Goal: Information Seeking & Learning: Learn about a topic

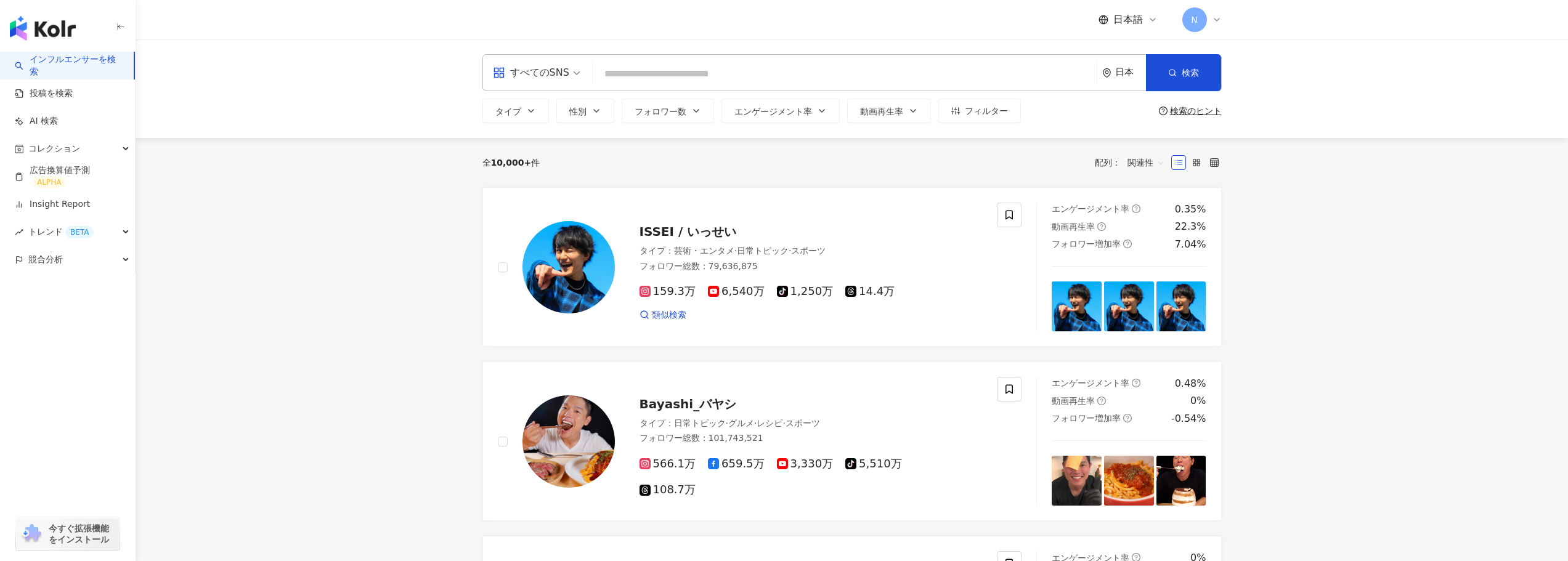
click at [571, 70] on span "すべてのSNS" at bounding box center [536, 72] width 87 height 19
click at [509, 136] on div "Instagram" at bounding box center [536, 129] width 82 height 15
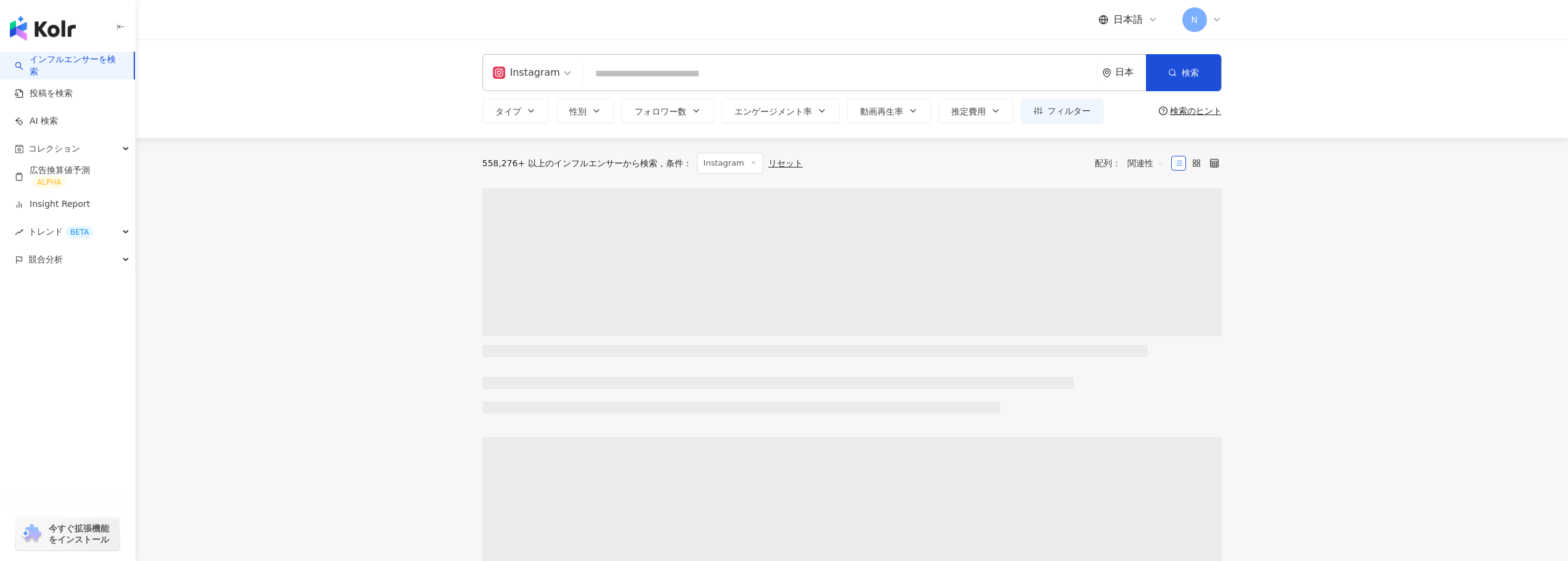
click at [624, 73] on input "search" at bounding box center [839, 74] width 503 height 24
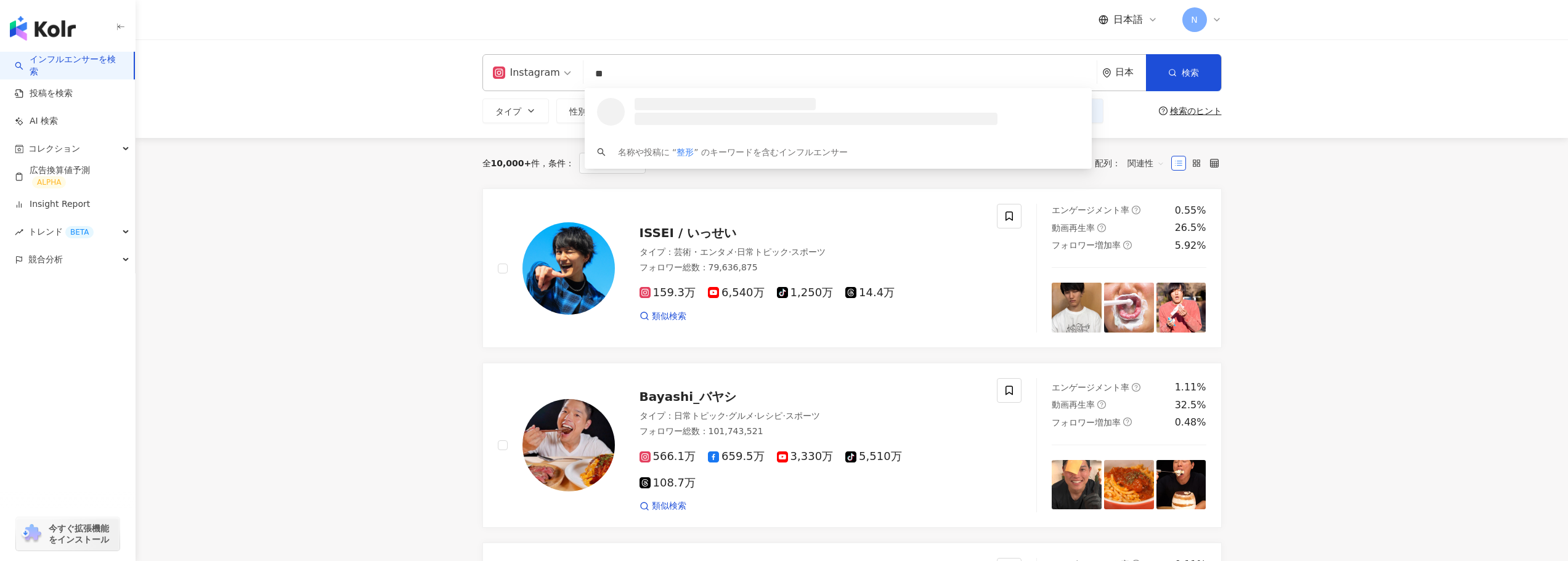
type input "**"
click at [588, 116] on button "性別" at bounding box center [585, 110] width 58 height 24
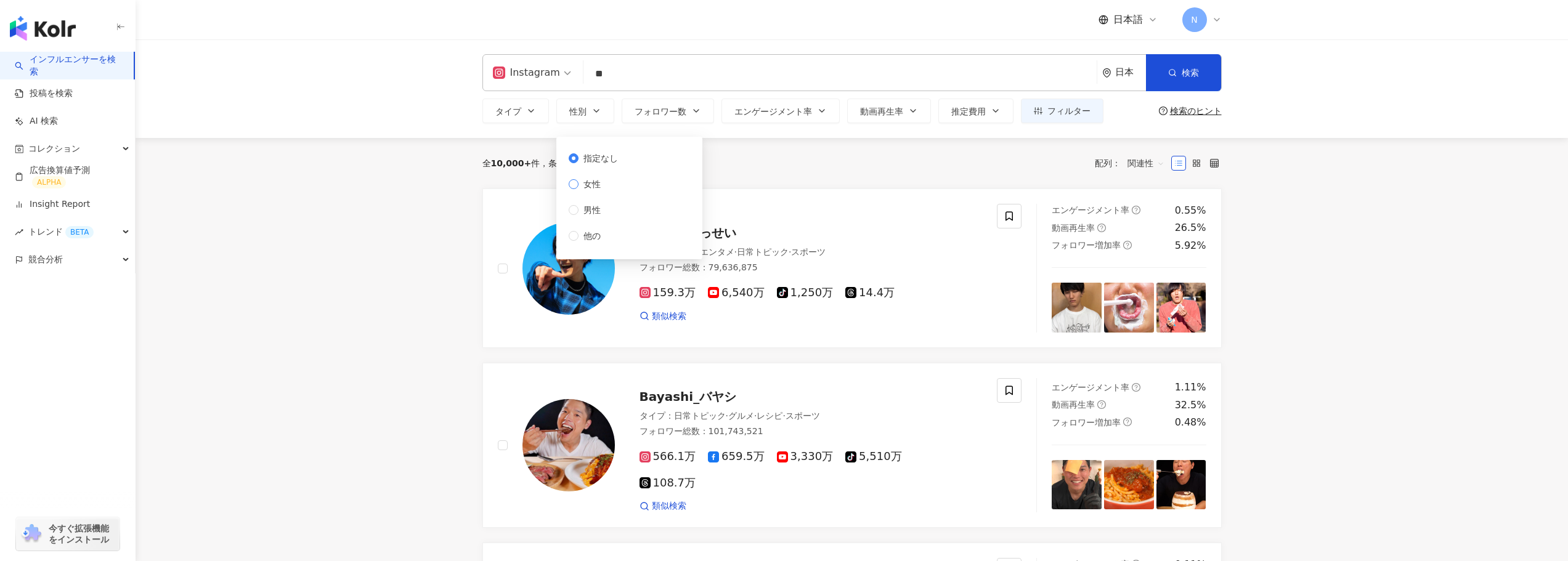
click at [587, 186] on span "女性" at bounding box center [592, 184] width 27 height 13
click at [692, 114] on icon "button" at bounding box center [697, 111] width 10 height 10
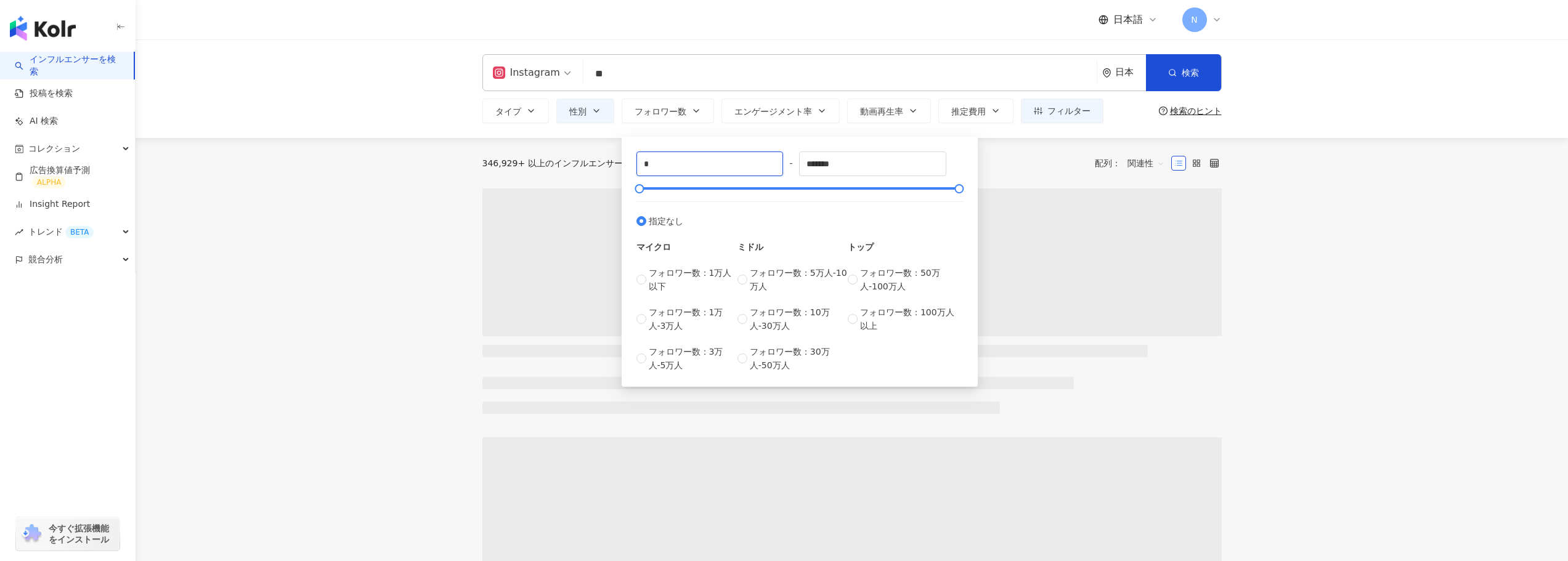
drag, startPoint x: 663, startPoint y: 169, endPoint x: 612, endPoint y: 168, distance: 51.0
type input "*"
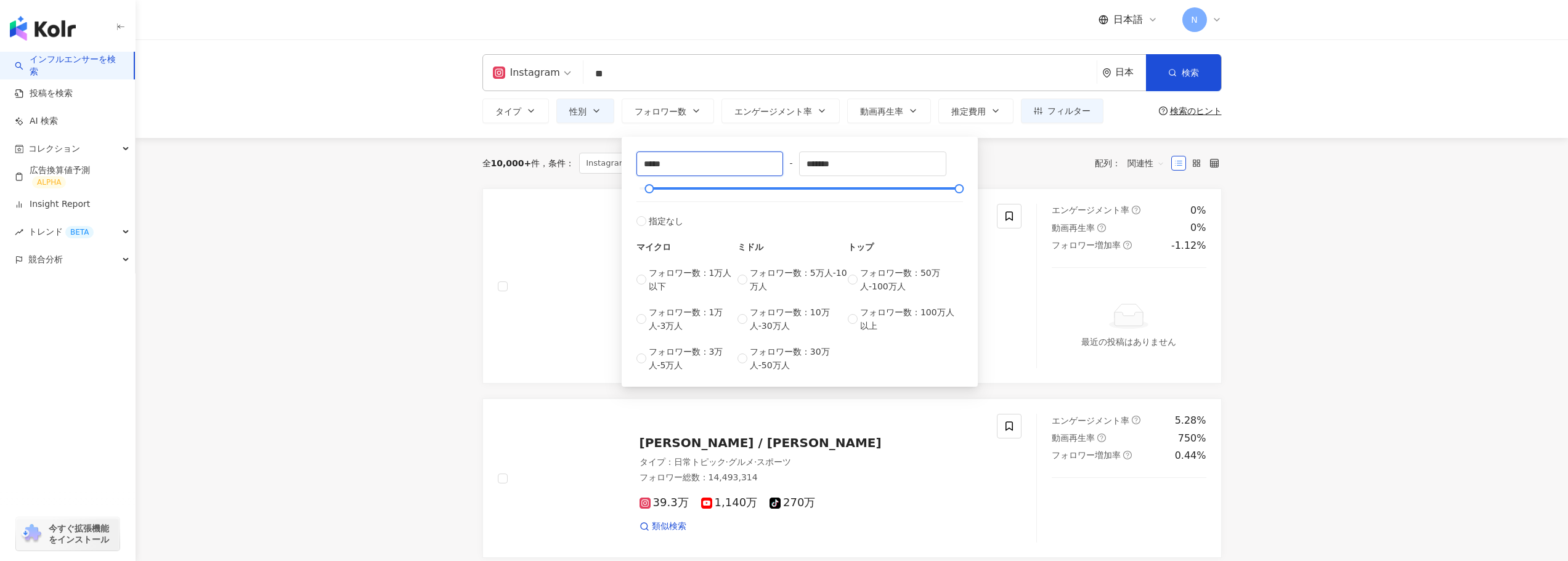
type input "*****"
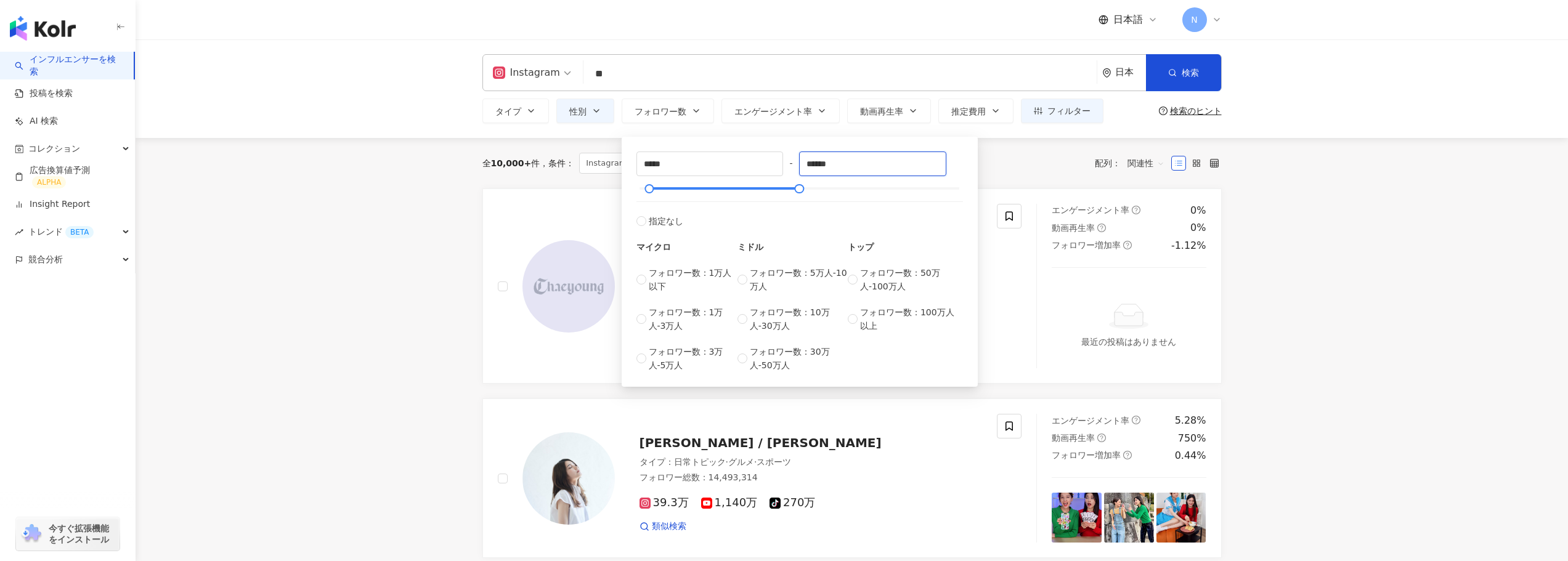
type input "******"
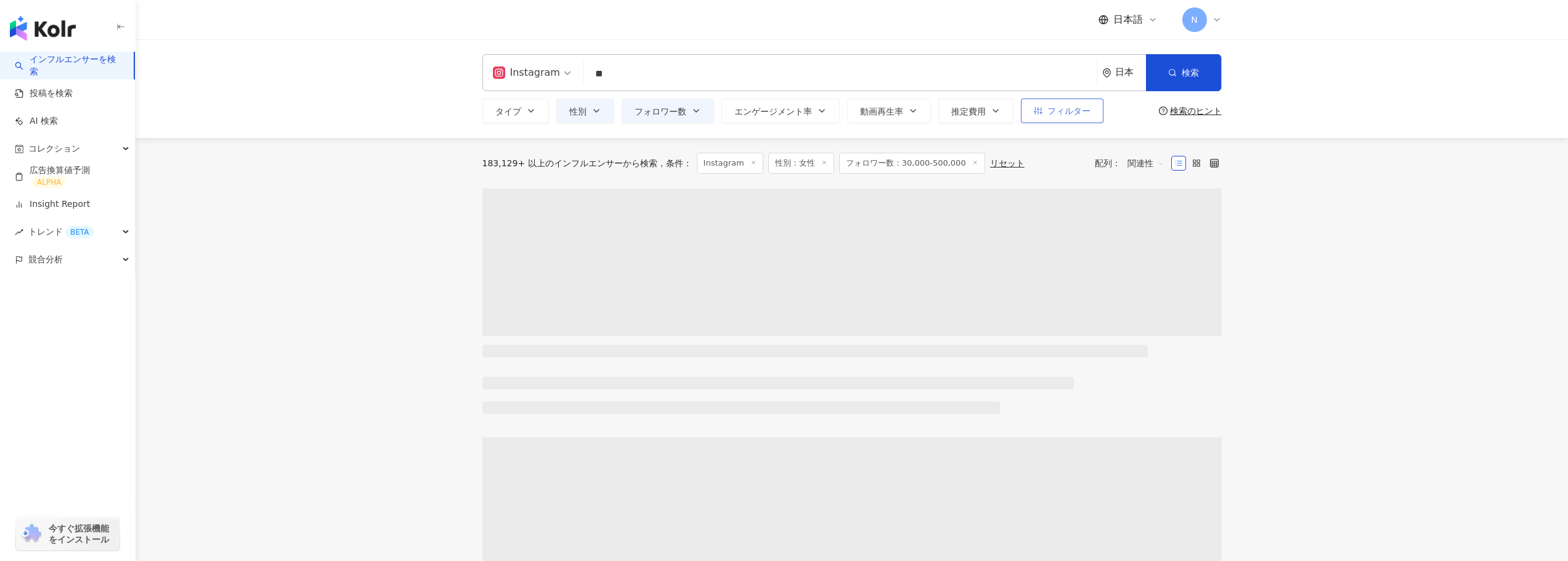
click at [1050, 116] on span "フィルター" at bounding box center [1068, 111] width 43 height 10
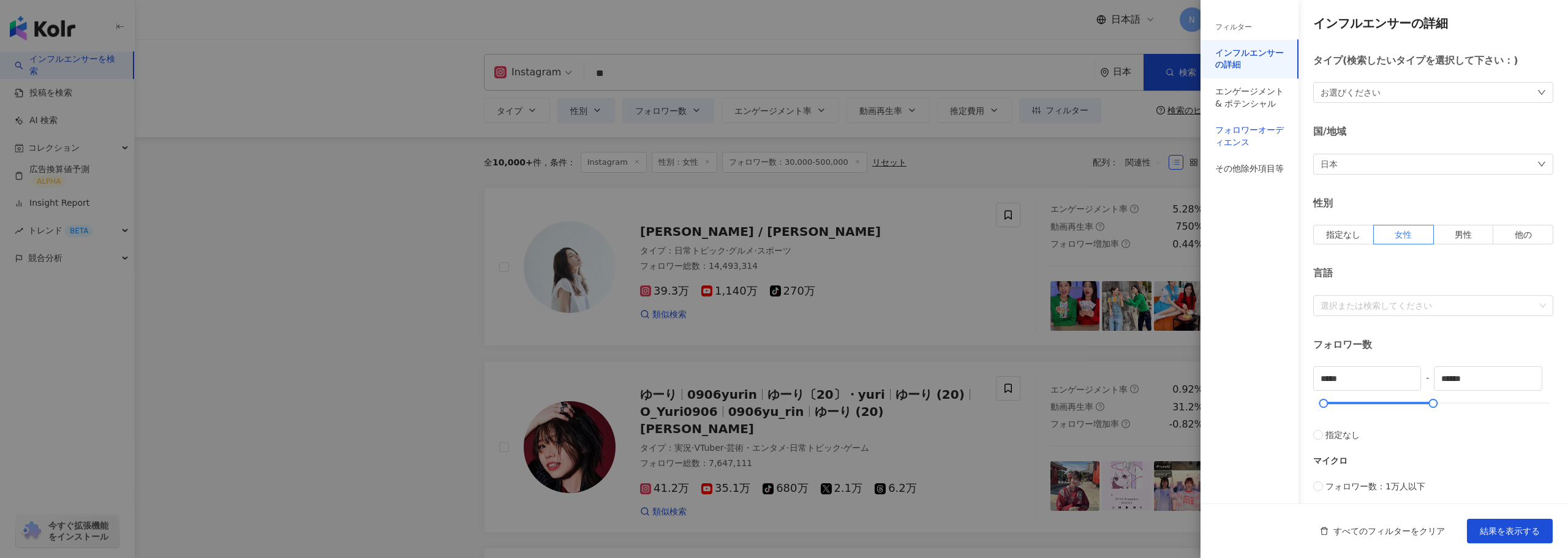
click at [1264, 137] on div "フォロワーオーディエンス" at bounding box center [1249, 136] width 69 height 24
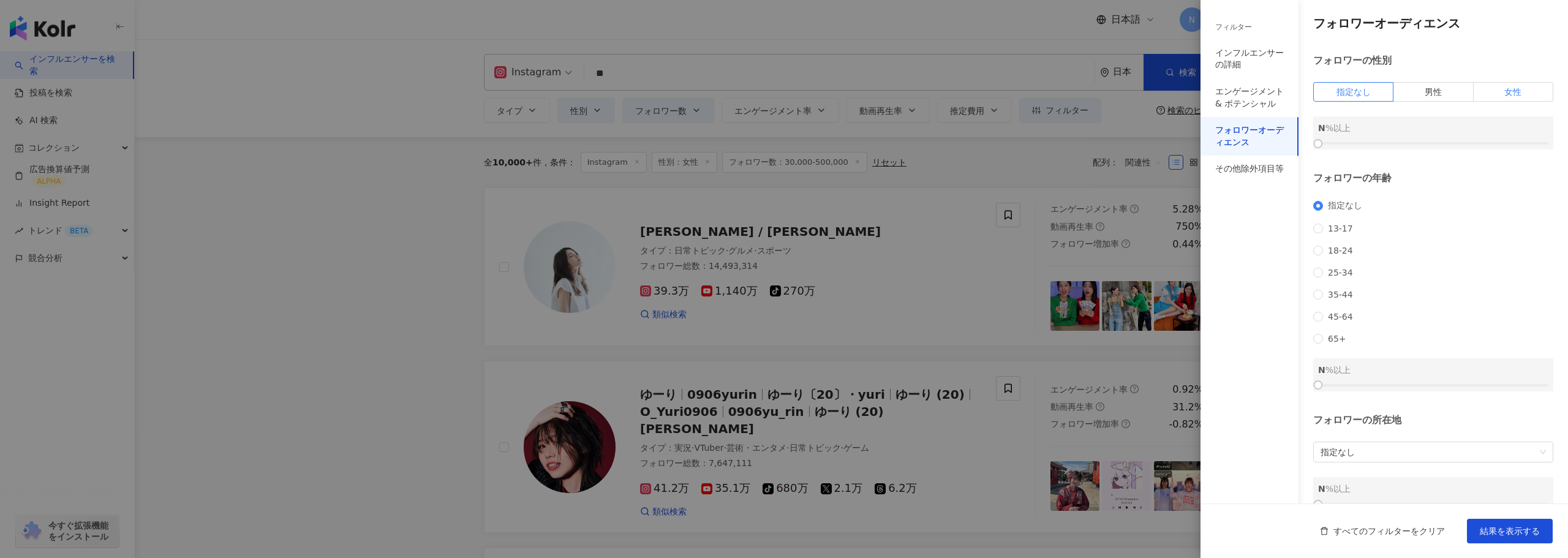
click at [1477, 93] on label "女性" at bounding box center [1513, 91] width 79 height 19
drag, startPoint x: 1327, startPoint y: 144, endPoint x: 1451, endPoint y: 127, distance: 125.2
click at [1451, 127] on div "女性 60 %以上" at bounding box center [1433, 133] width 240 height 33
click at [1484, 535] on span "結果を表示する" at bounding box center [1510, 531] width 60 height 10
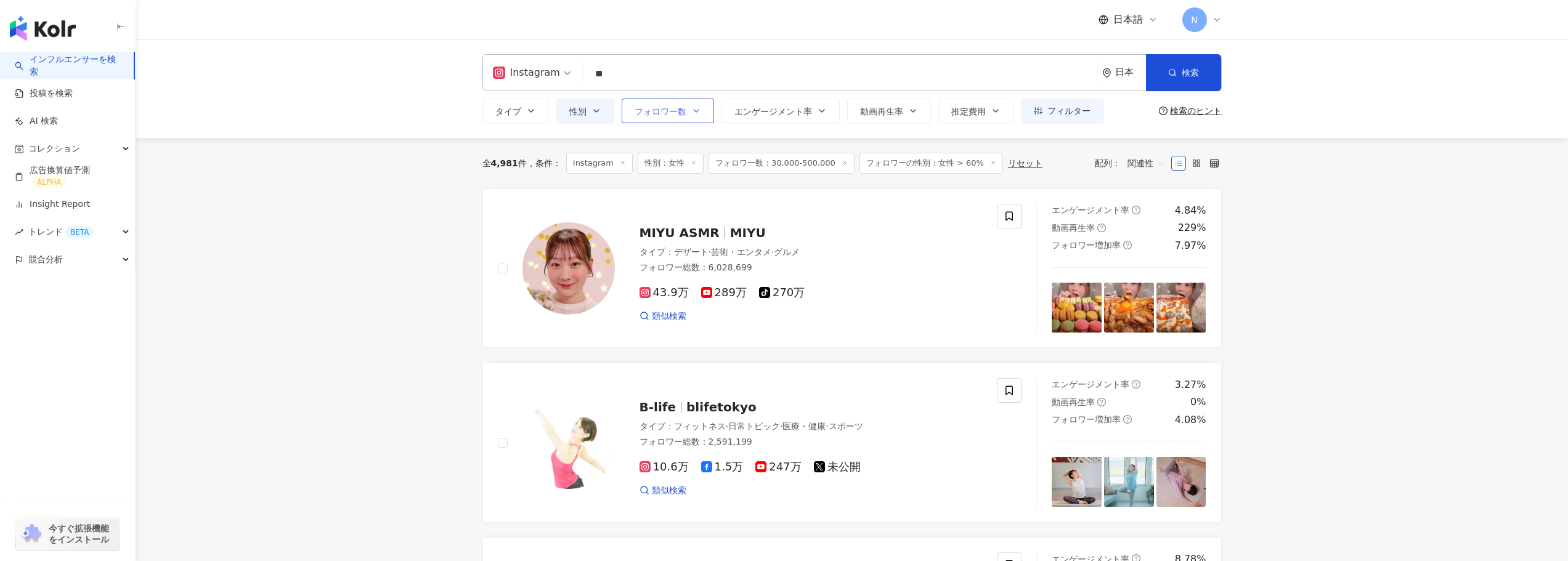
click at [682, 107] on span "フォロワー数" at bounding box center [660, 112] width 52 height 10
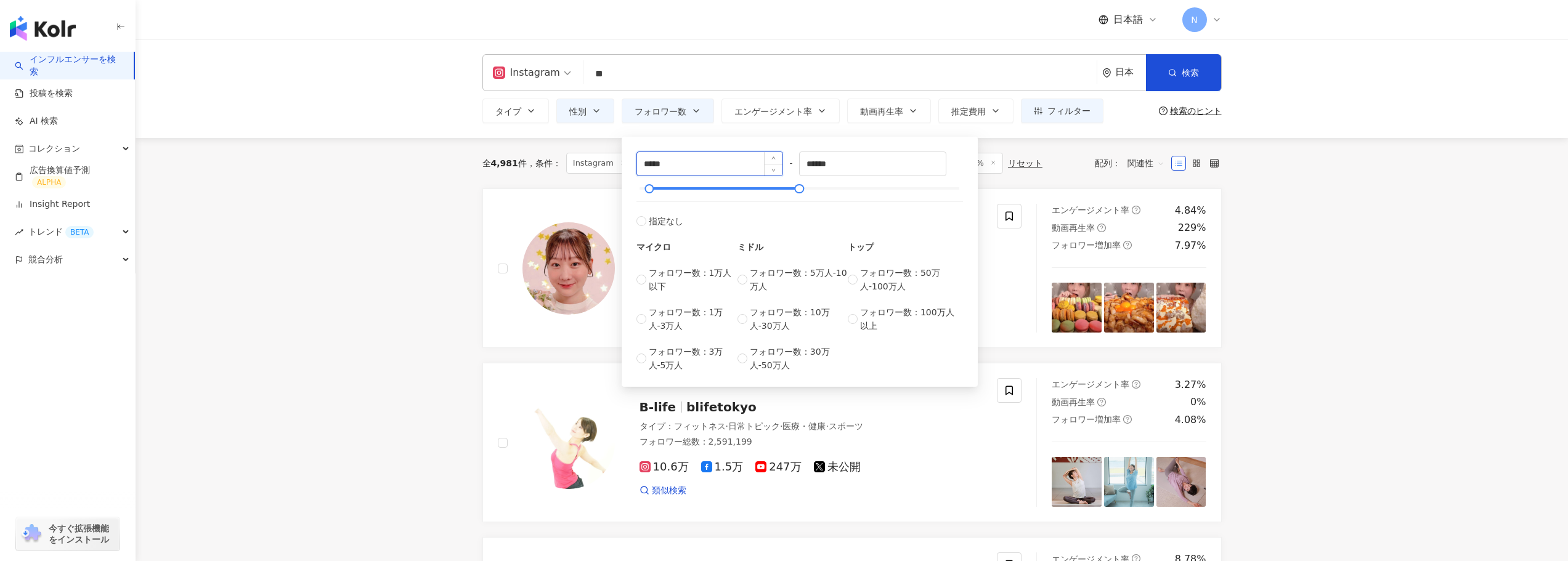
click at [682, 166] on input "*****" at bounding box center [710, 164] width 146 height 24
type input "******"
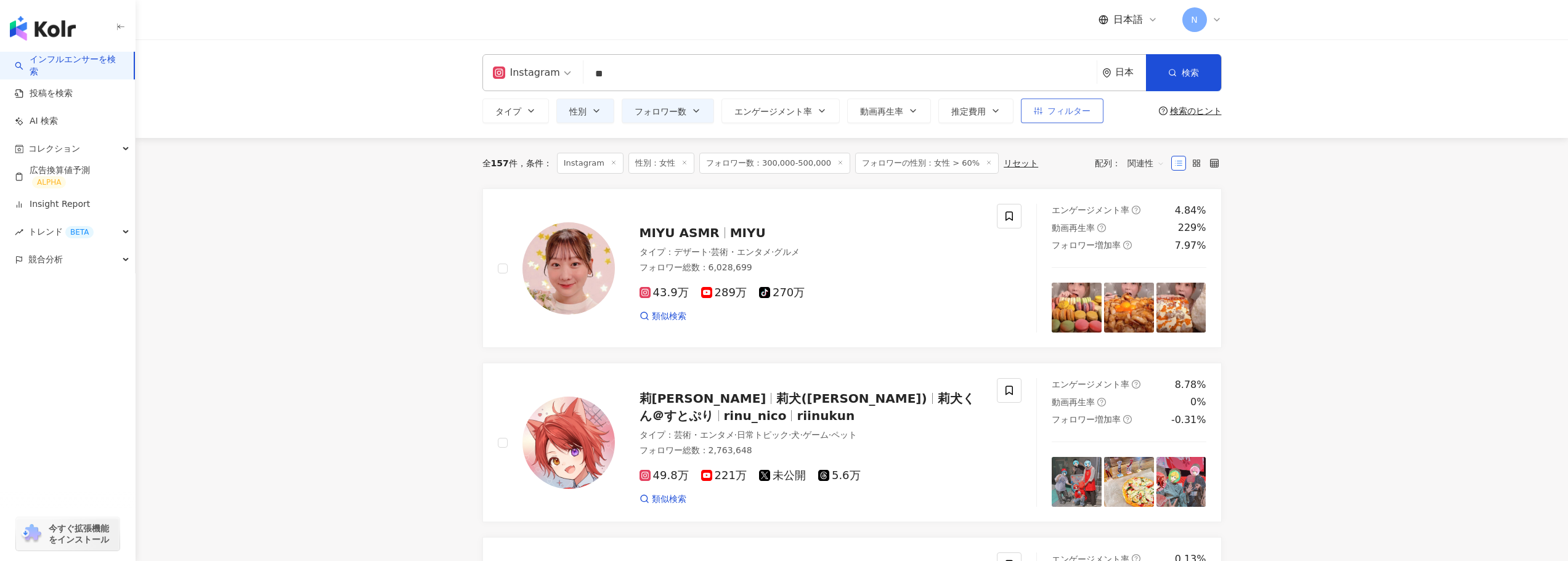
click at [1078, 121] on button "フィルター" at bounding box center [1062, 110] width 82 height 24
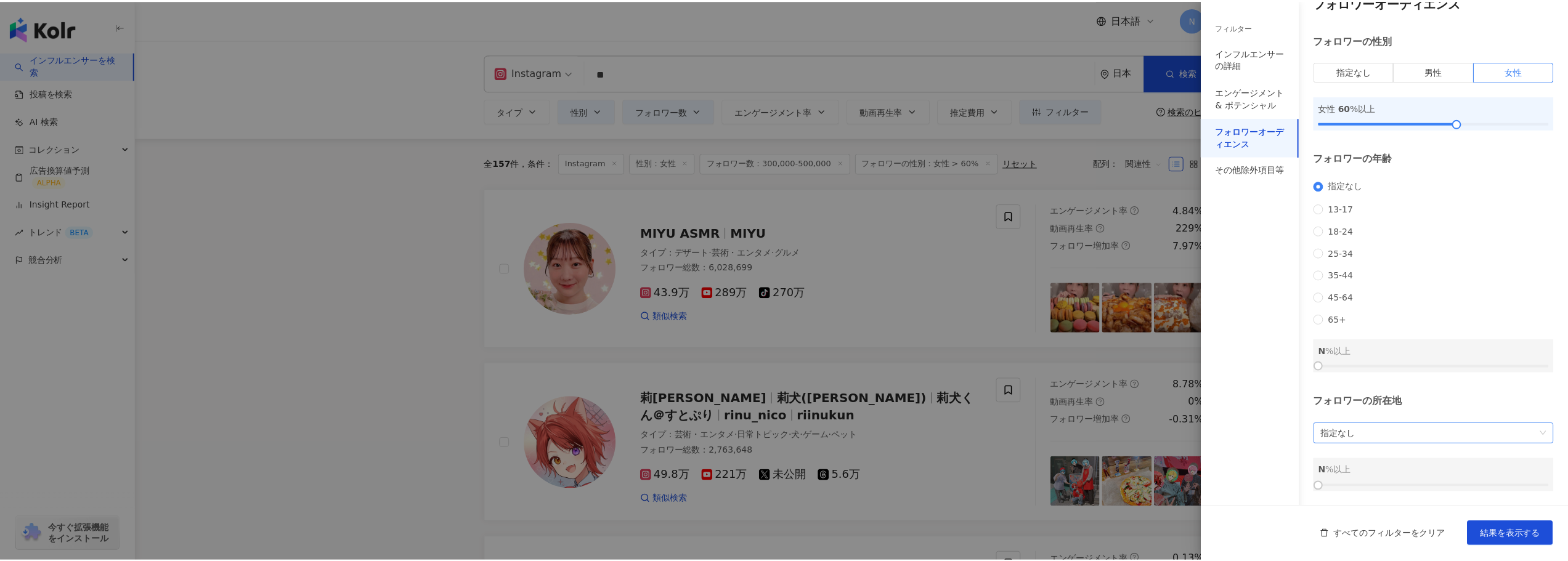
scroll to position [37, 0]
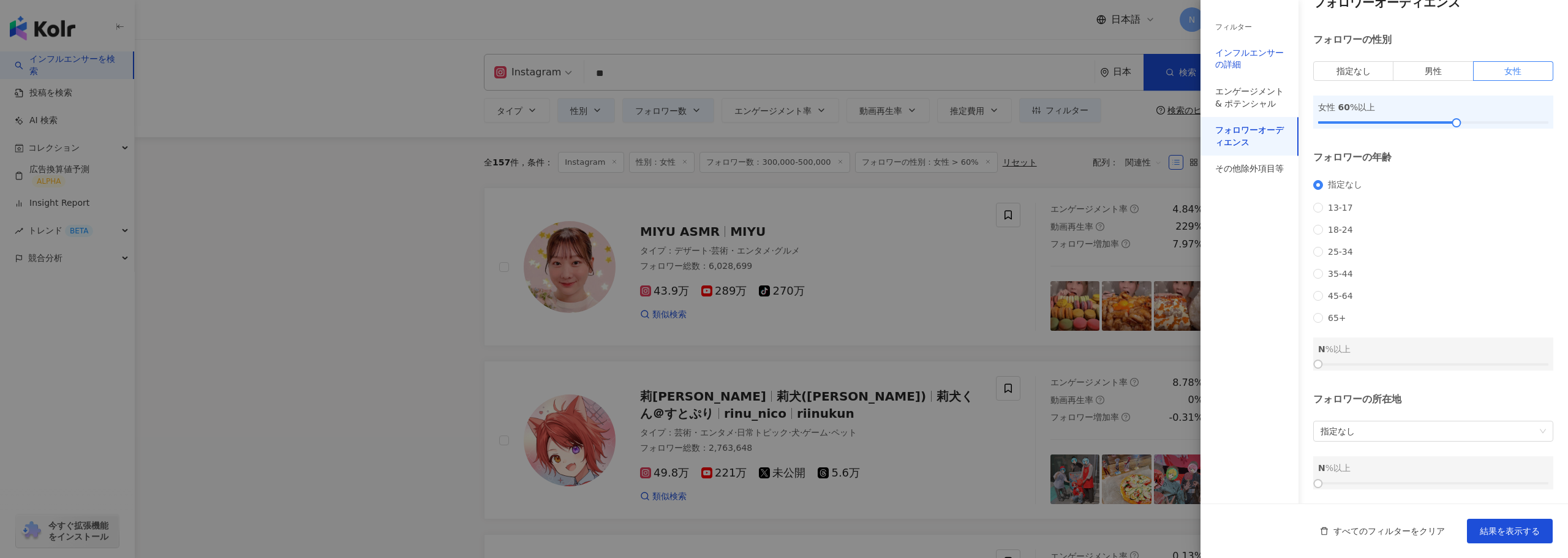
click at [1233, 65] on div "インフルエンサーの詳細" at bounding box center [1249, 58] width 69 height 24
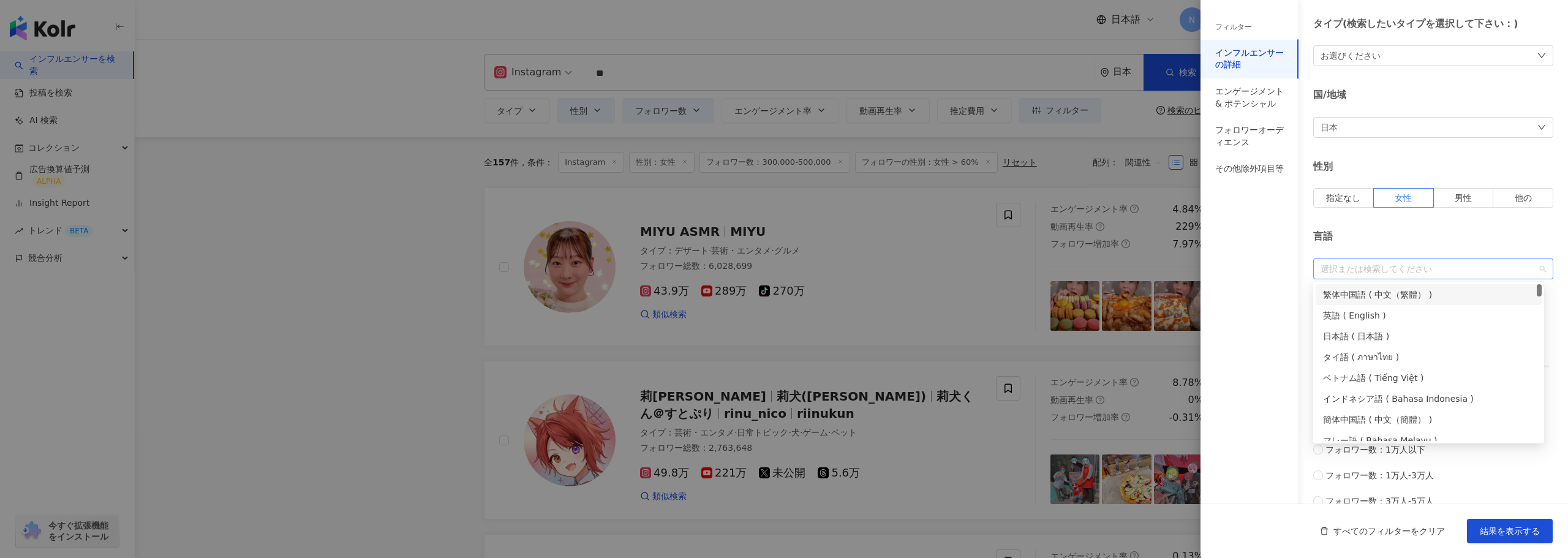
click at [1404, 276] on div "選択または検索してください" at bounding box center [1433, 268] width 240 height 21
click at [1402, 340] on div "日本語 ( 日本語 )" at bounding box center [1428, 336] width 211 height 13
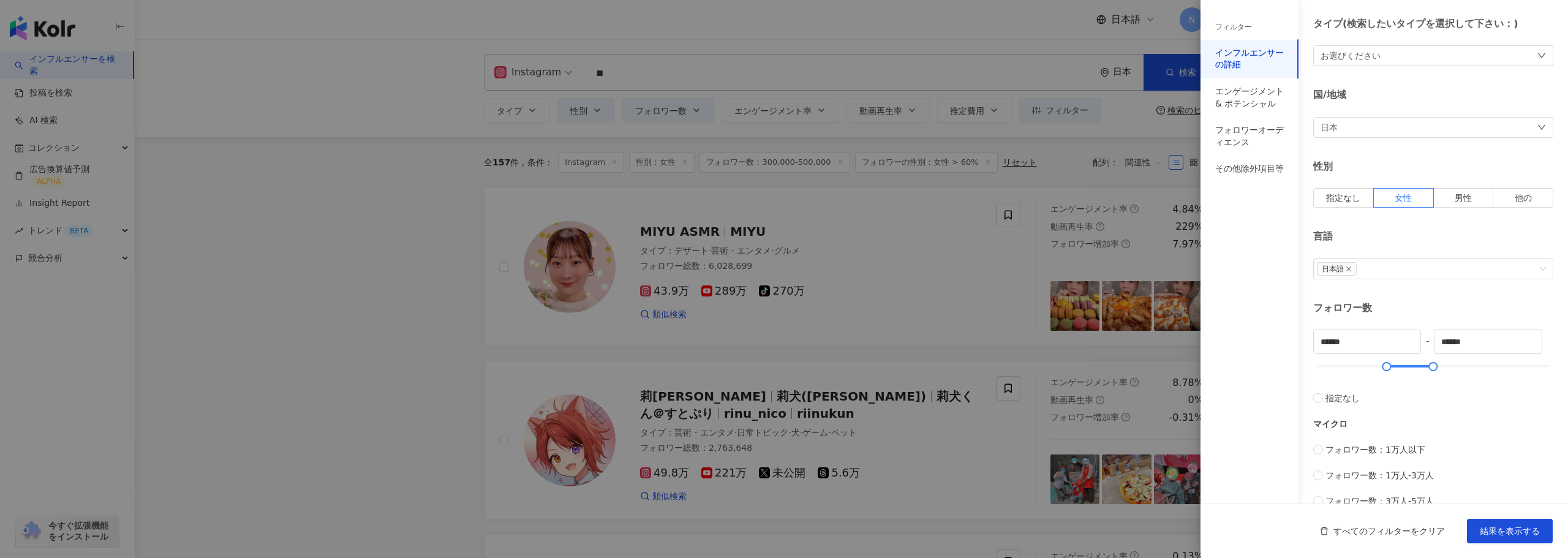
click at [1361, 231] on div "言語" at bounding box center [1433, 236] width 240 height 13
click at [1485, 523] on button "結果を表示する" at bounding box center [1510, 530] width 86 height 24
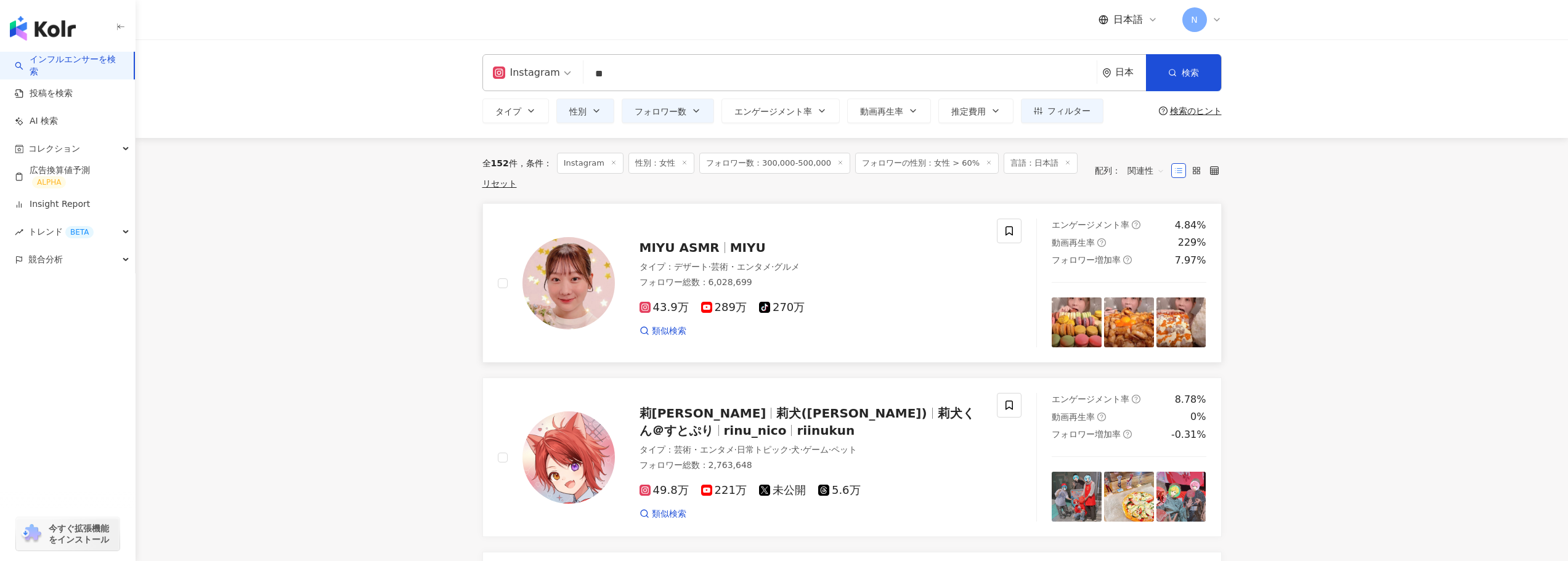
click at [681, 250] on span "MIYU ASMR" at bounding box center [679, 248] width 80 height 15
click at [70, 207] on link "Insight Report" at bounding box center [52, 204] width 75 height 13
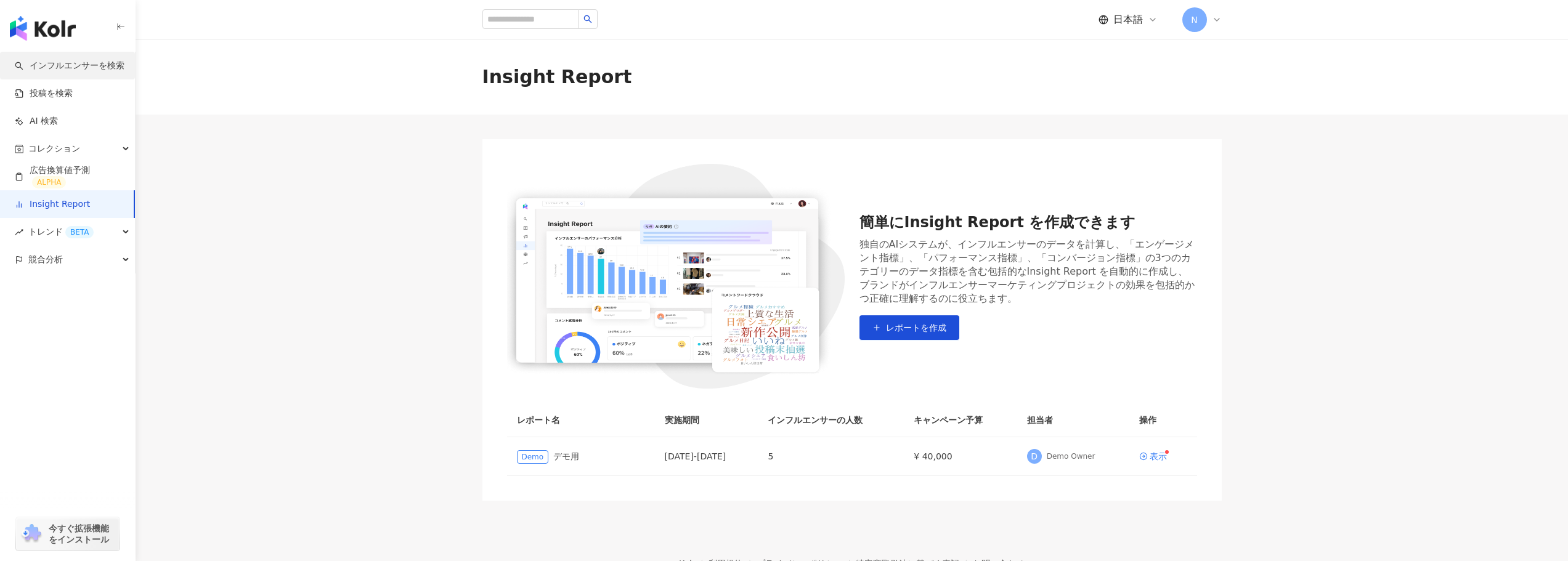
click at [91, 71] on link "インフルエンサーを検索" at bounding box center [70, 66] width 109 height 13
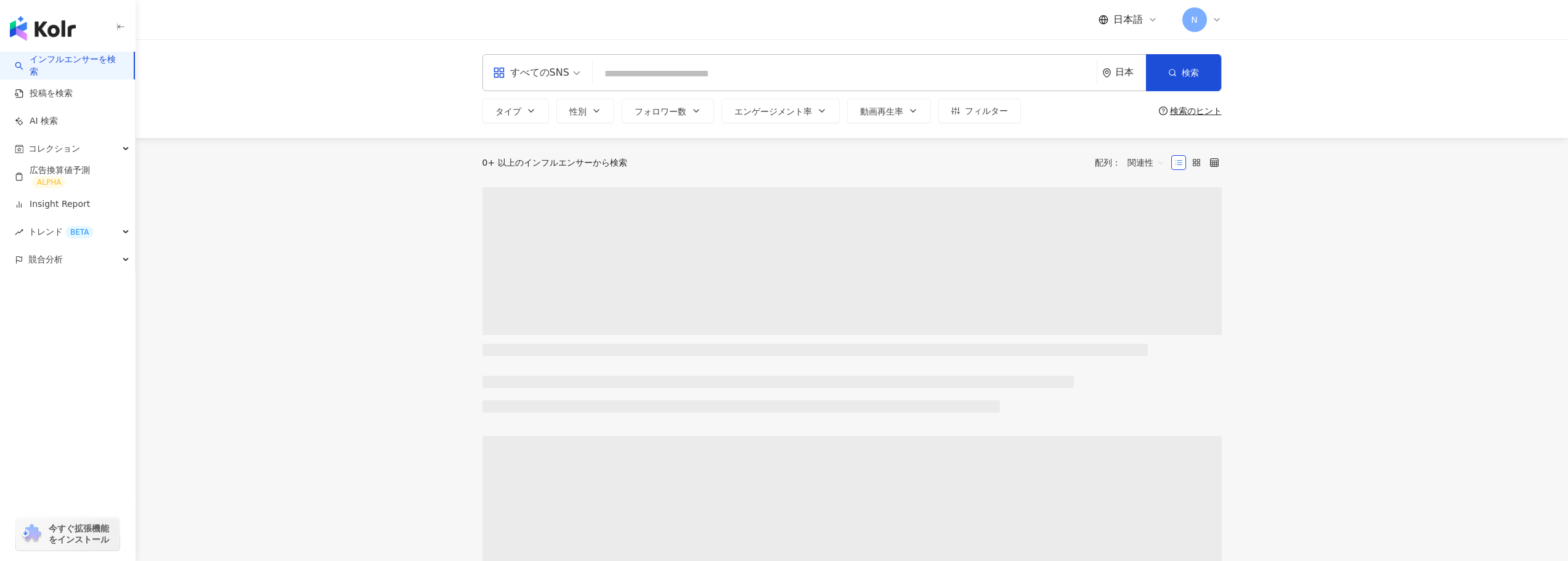
click at [631, 71] on input "search" at bounding box center [845, 74] width 494 height 24
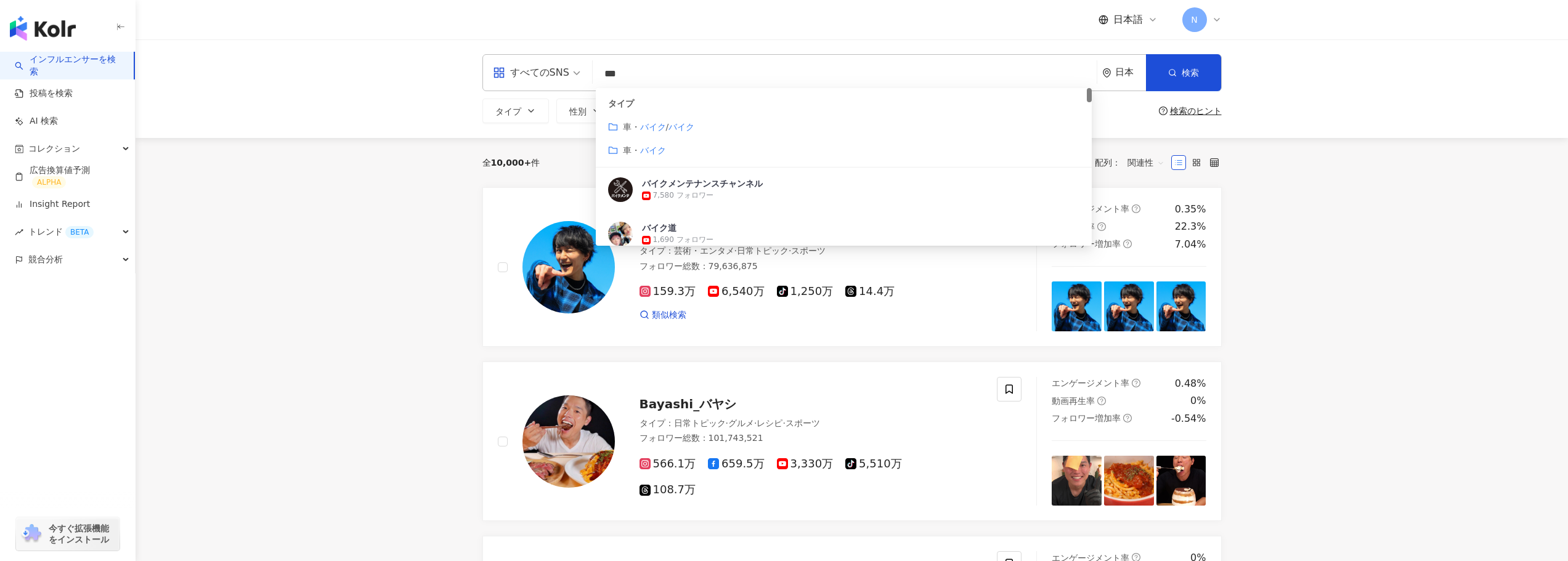
type input "***"
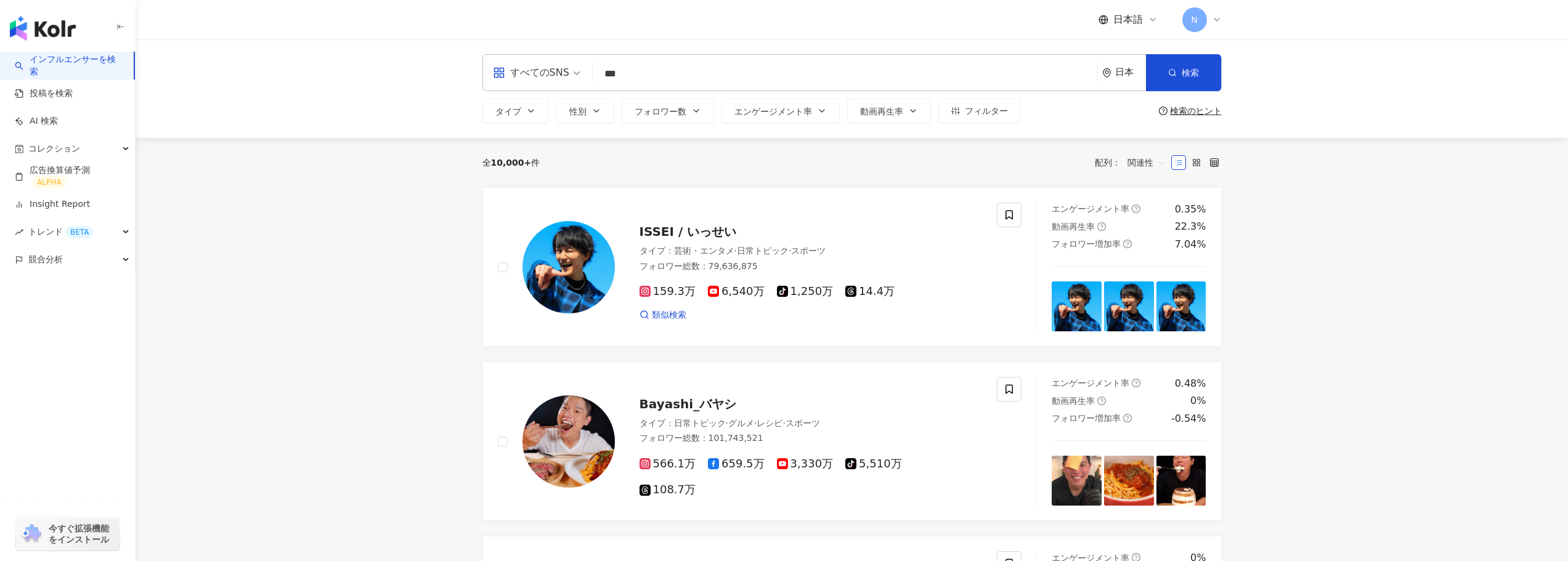
click at [754, 75] on input "***" at bounding box center [845, 74] width 494 height 24
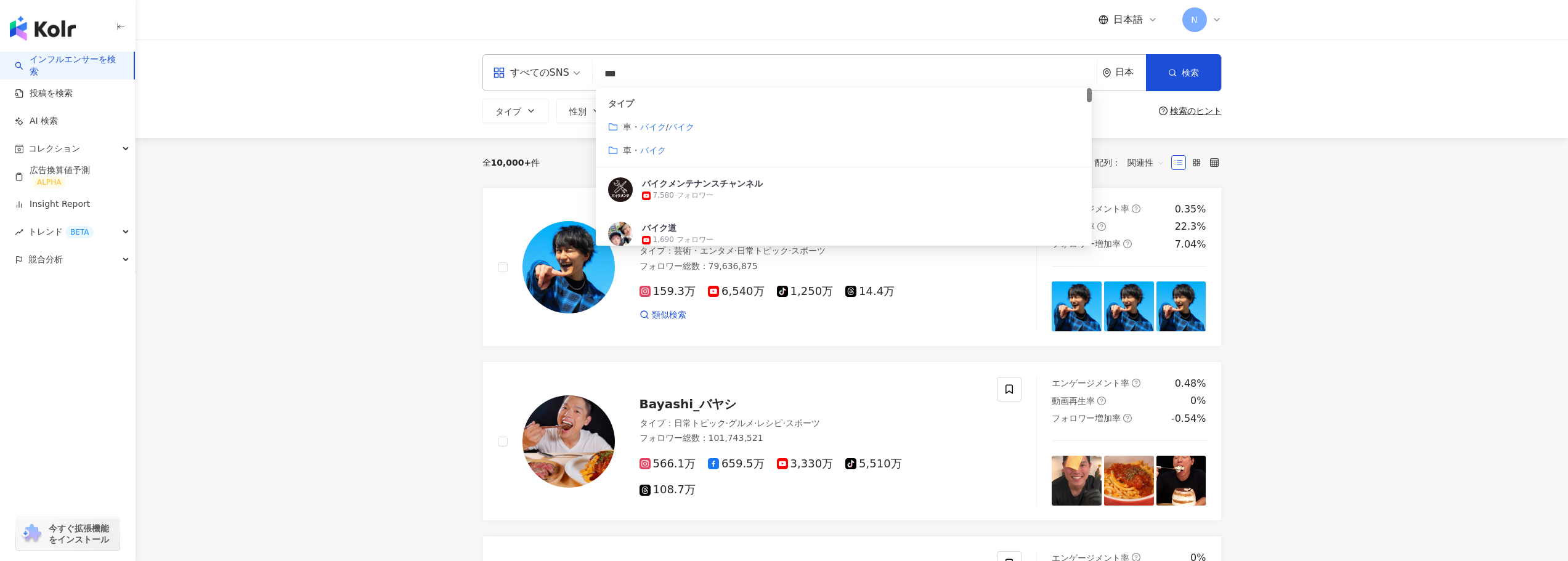
click at [574, 75] on span "すべてのSNS" at bounding box center [536, 72] width 87 height 19
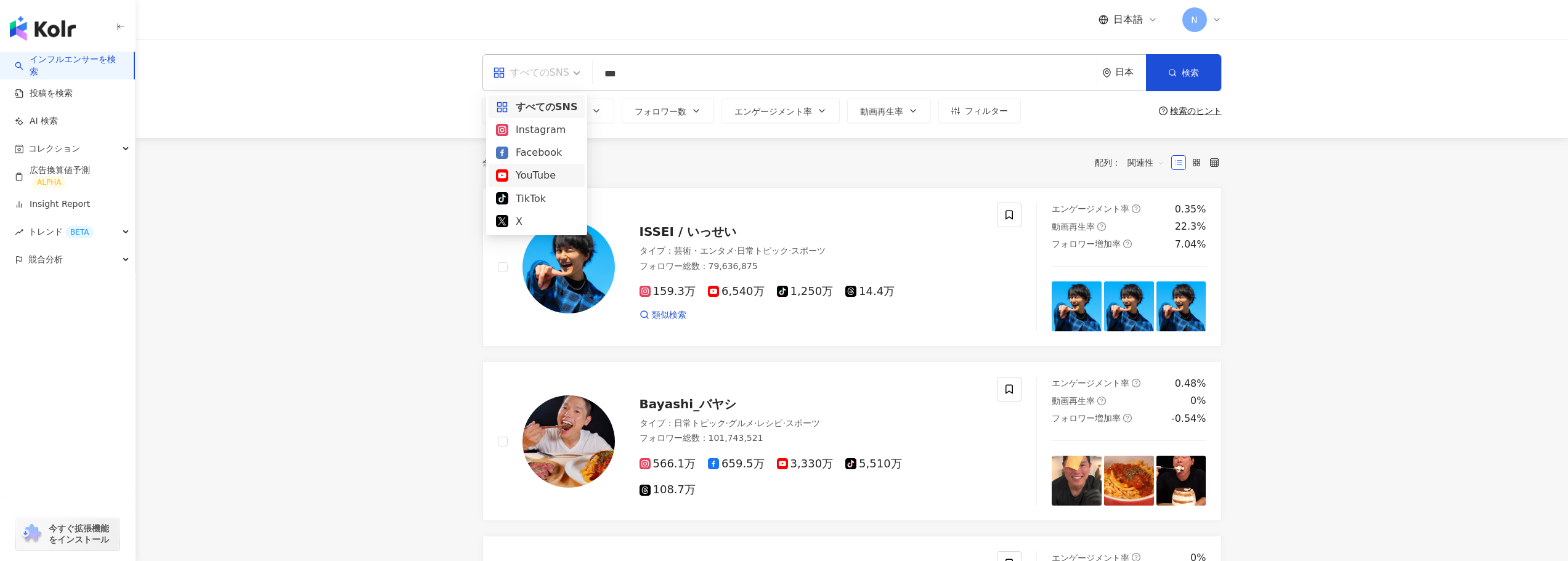
click at [557, 172] on div "YouTube" at bounding box center [536, 175] width 82 height 15
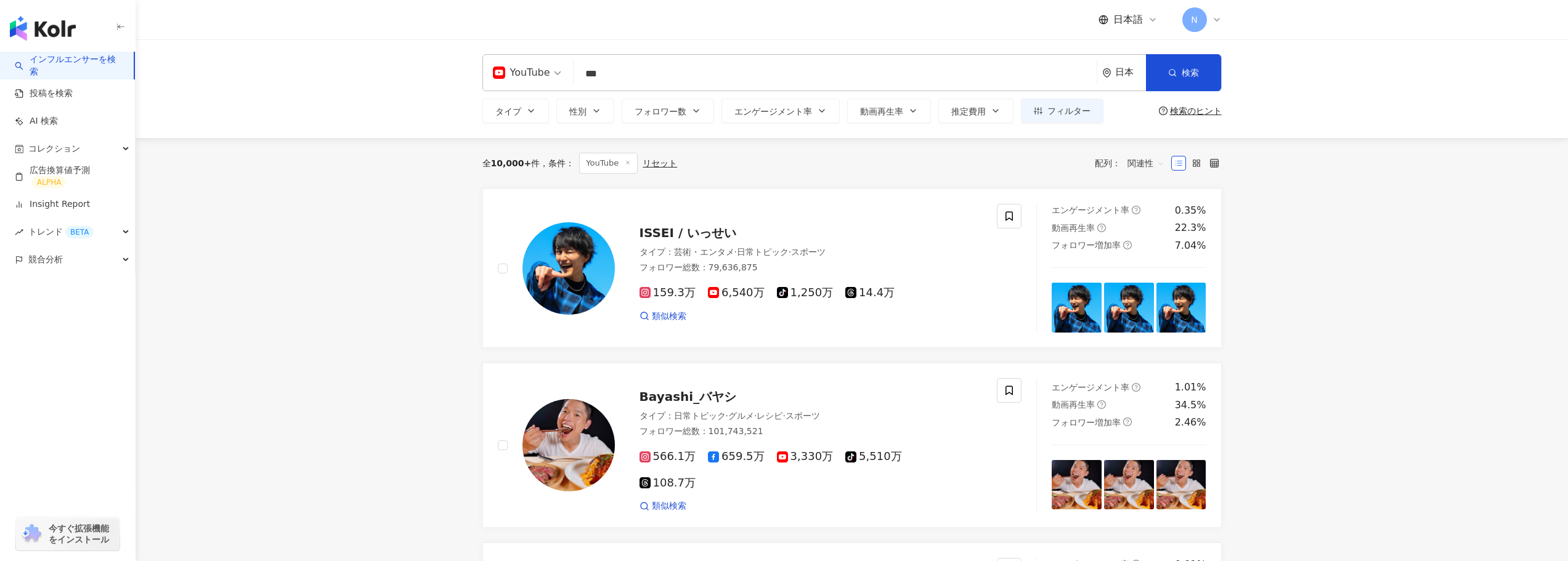
click at [702, 113] on button "フォロワー数" at bounding box center [668, 110] width 92 height 24
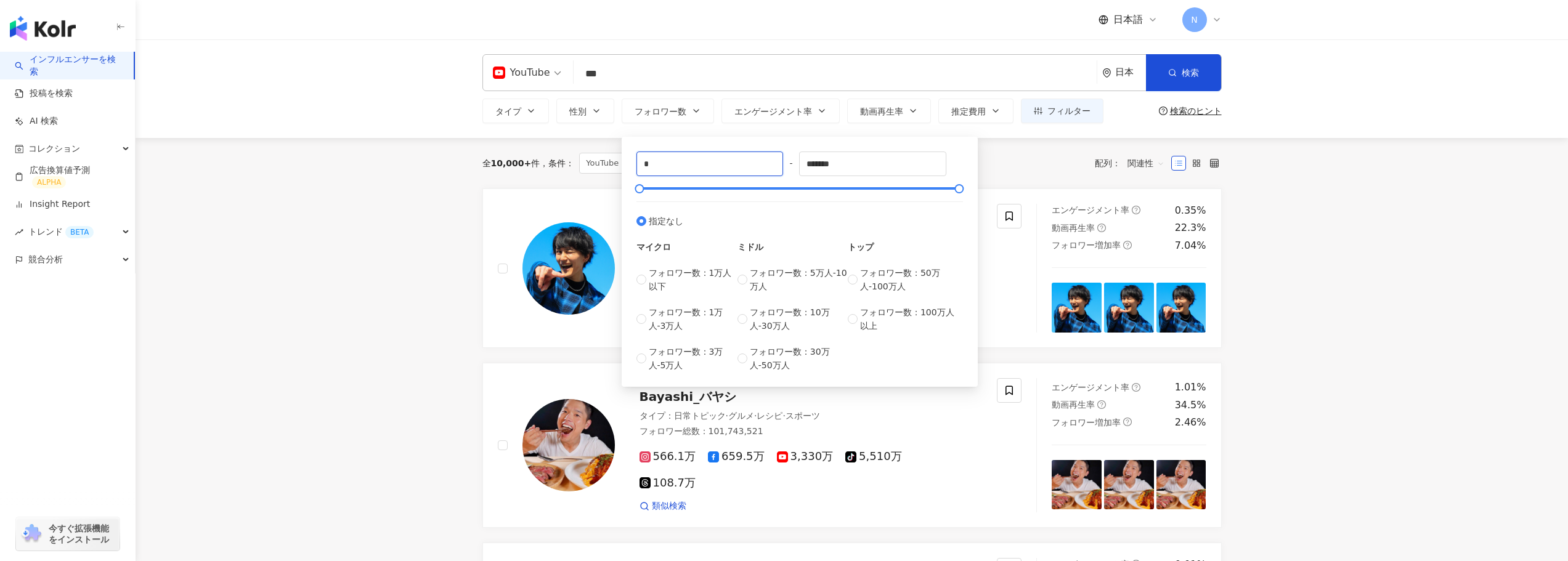
drag, startPoint x: 661, startPoint y: 167, endPoint x: 614, endPoint y: 167, distance: 47.0
click at [1190, 84] on button "検索" at bounding box center [1183, 73] width 75 height 37
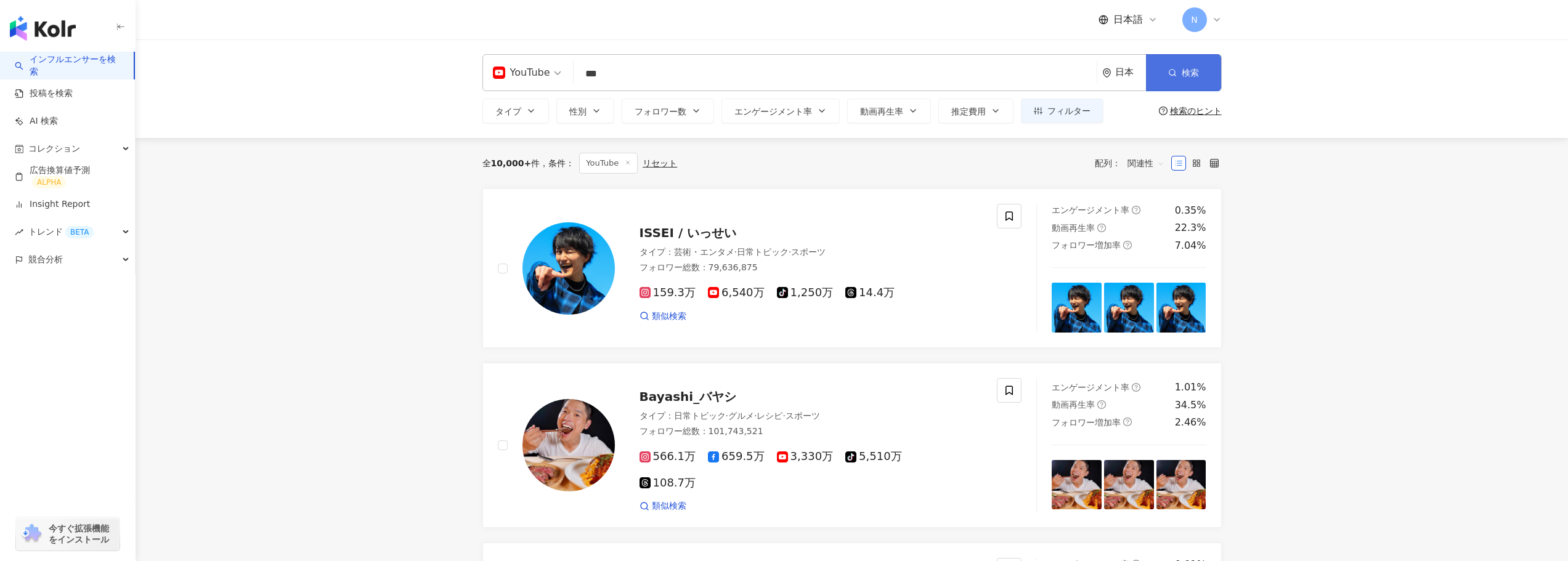
click at [1188, 62] on button "検索" at bounding box center [1183, 73] width 75 height 37
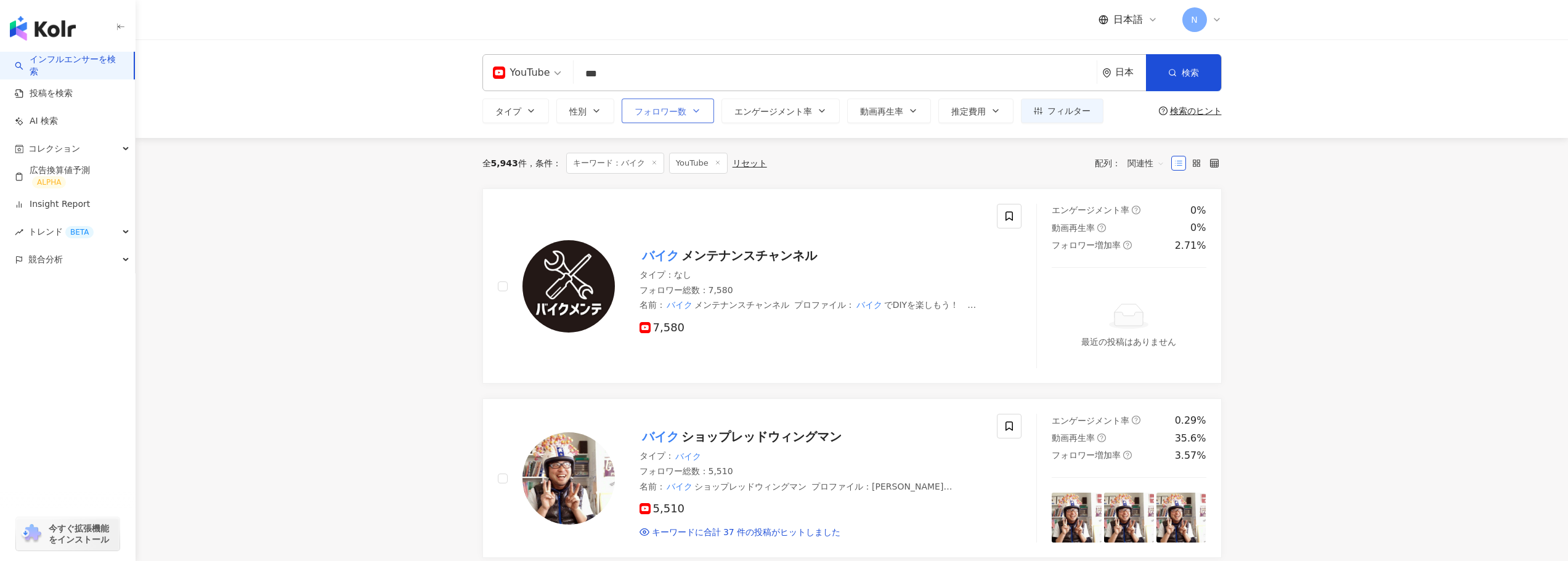
click at [639, 117] on button "フォロワー数" at bounding box center [668, 110] width 92 height 24
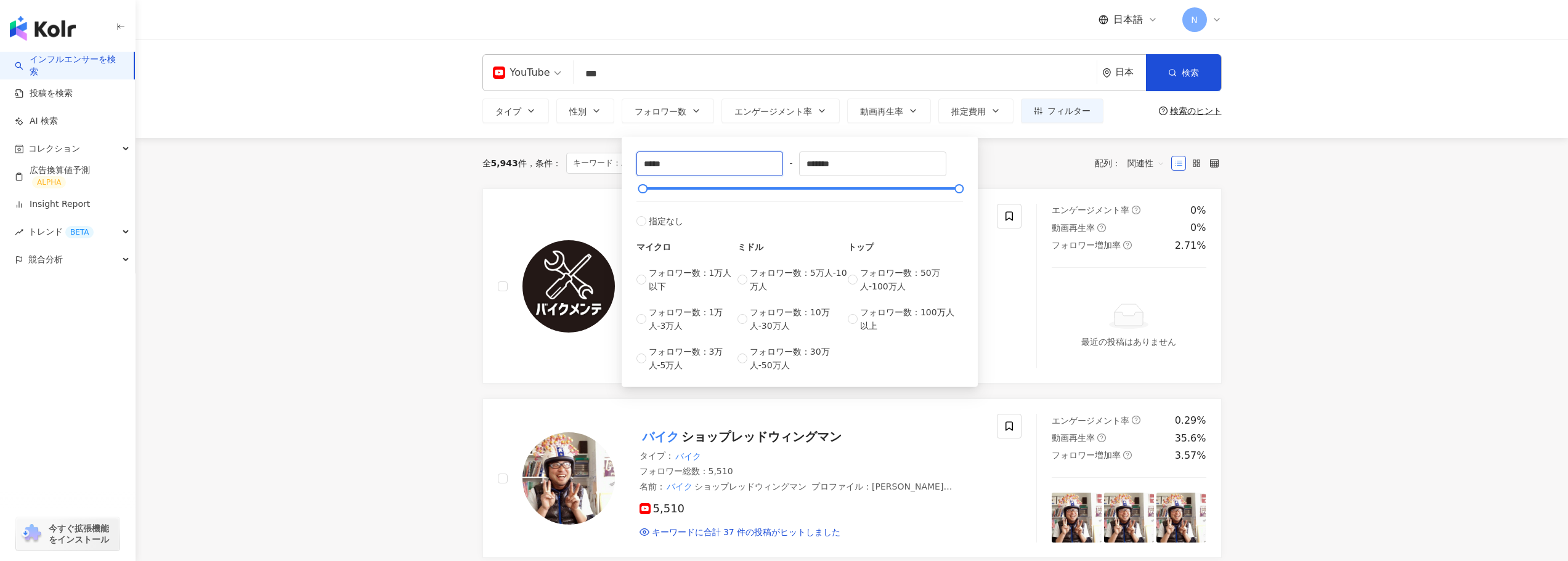
type input "*****"
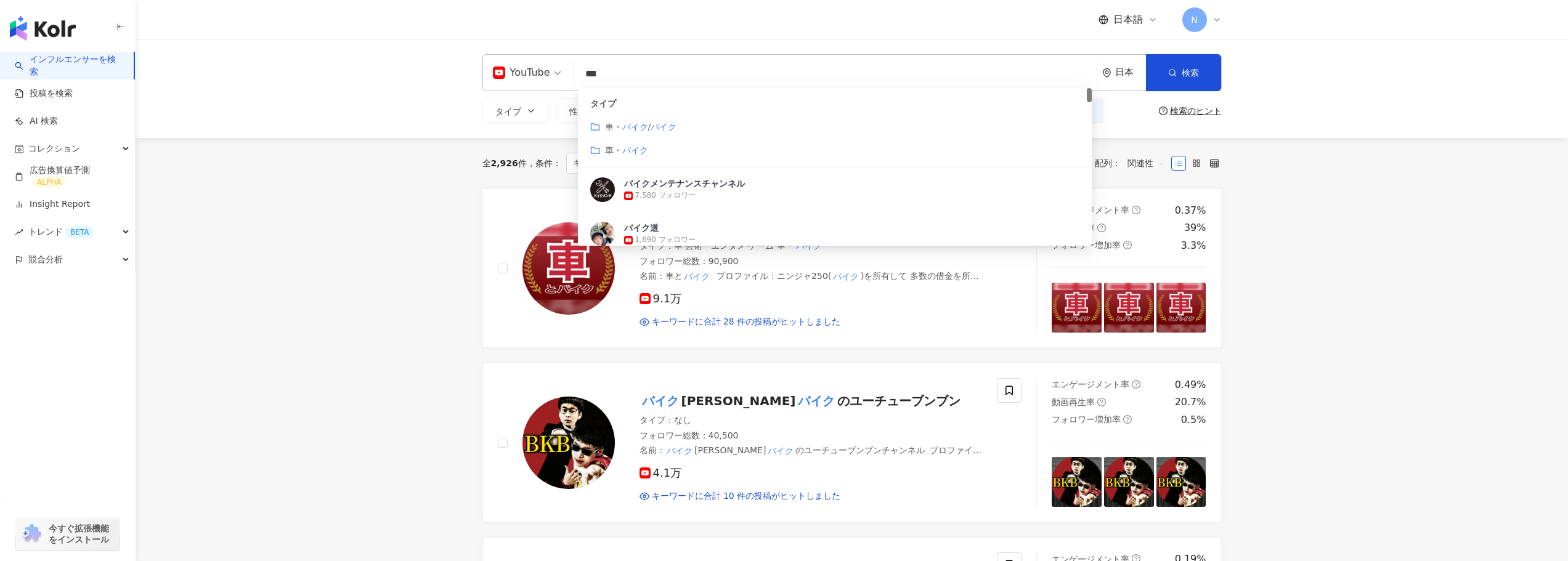
drag, startPoint x: 615, startPoint y: 71, endPoint x: 534, endPoint y: 73, distance: 81.0
click at [534, 73] on div "YouTube *** 日本 検索 customizedTag タイプ 車・ バイク / バイク 車・ バイク バイクメンテナンスチャンネル 7,580 フォ…" at bounding box center [852, 73] width 739 height 37
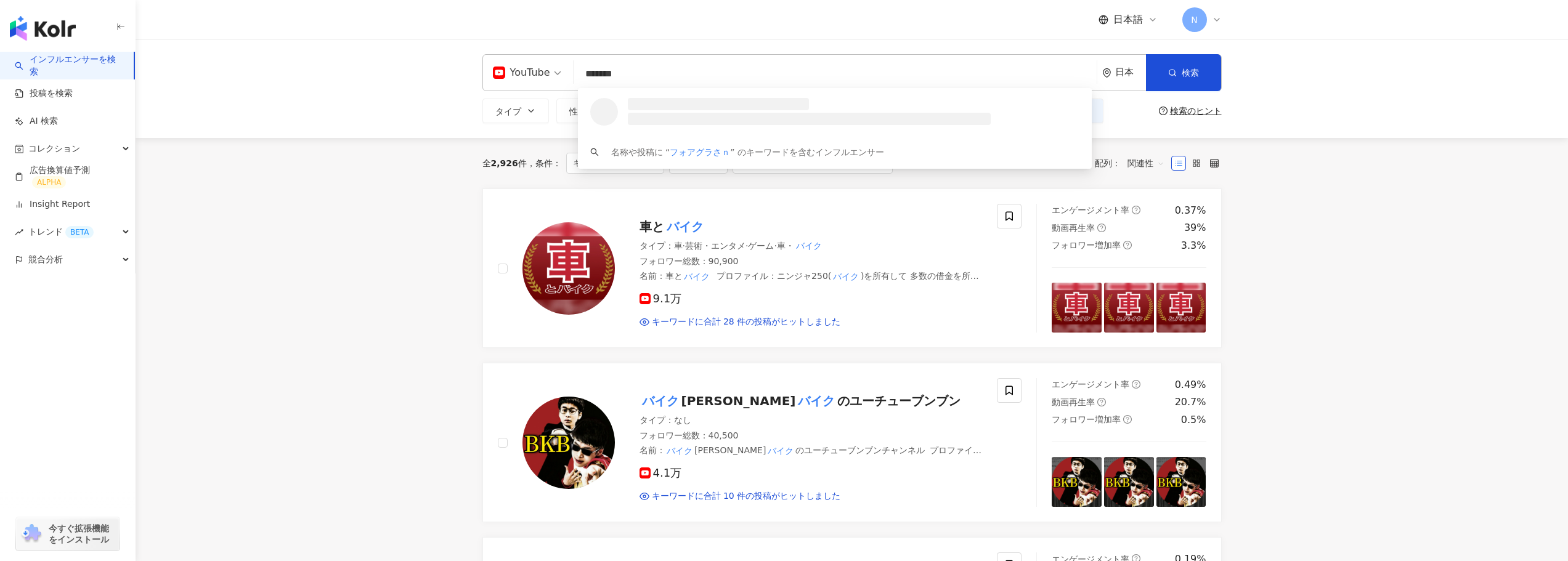
type input "*******"
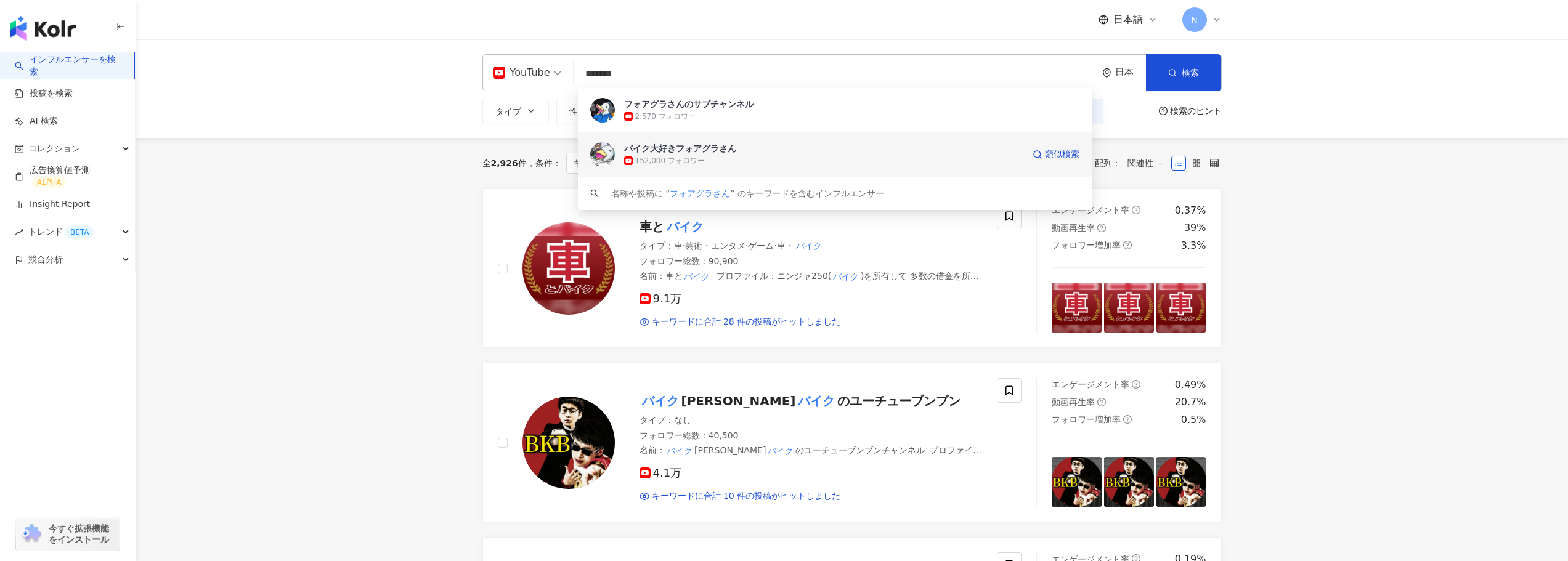
click at [670, 146] on div "バイク大好きフォアグラさん" at bounding box center [680, 148] width 112 height 13
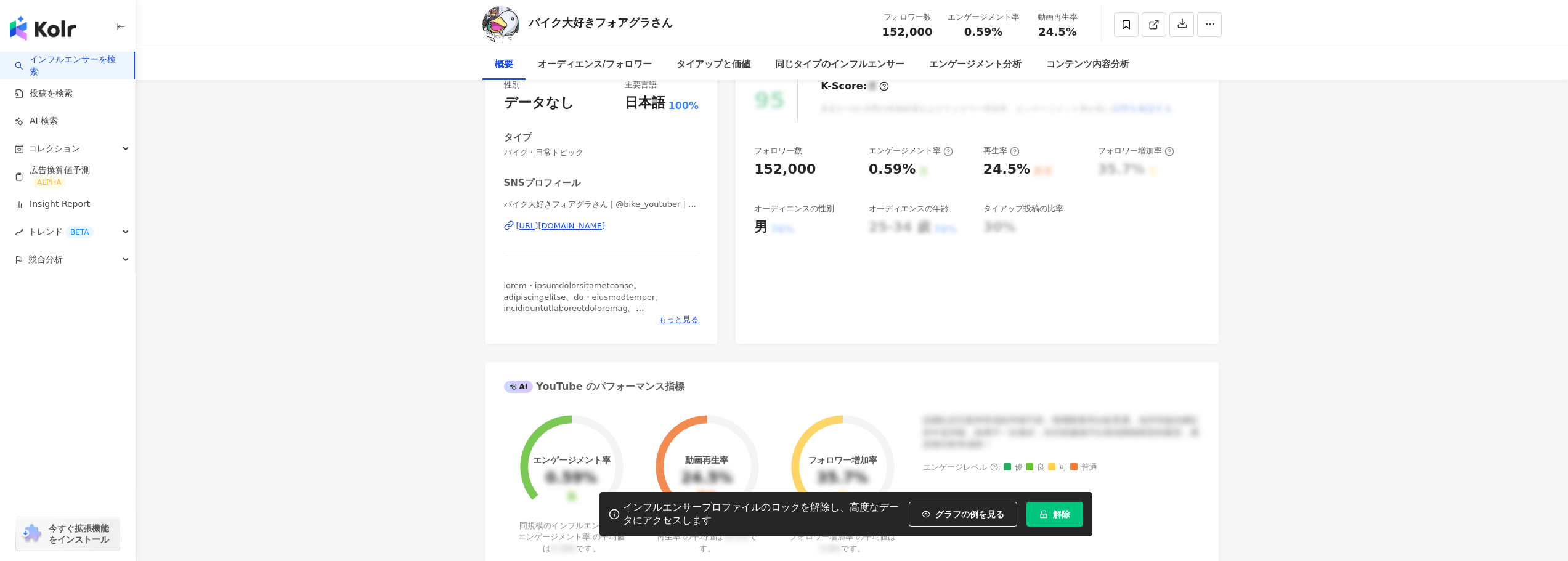
scroll to position [185, 0]
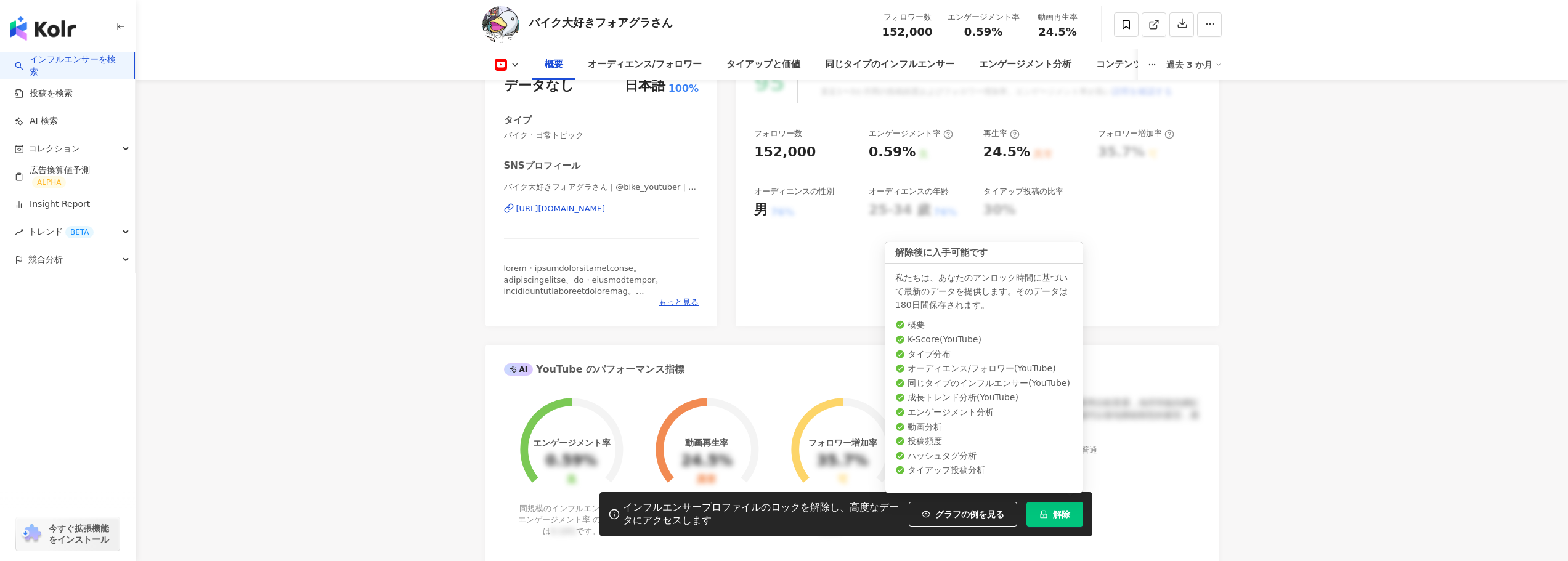
click at [1061, 509] on span "解除" at bounding box center [1061, 514] width 18 height 10
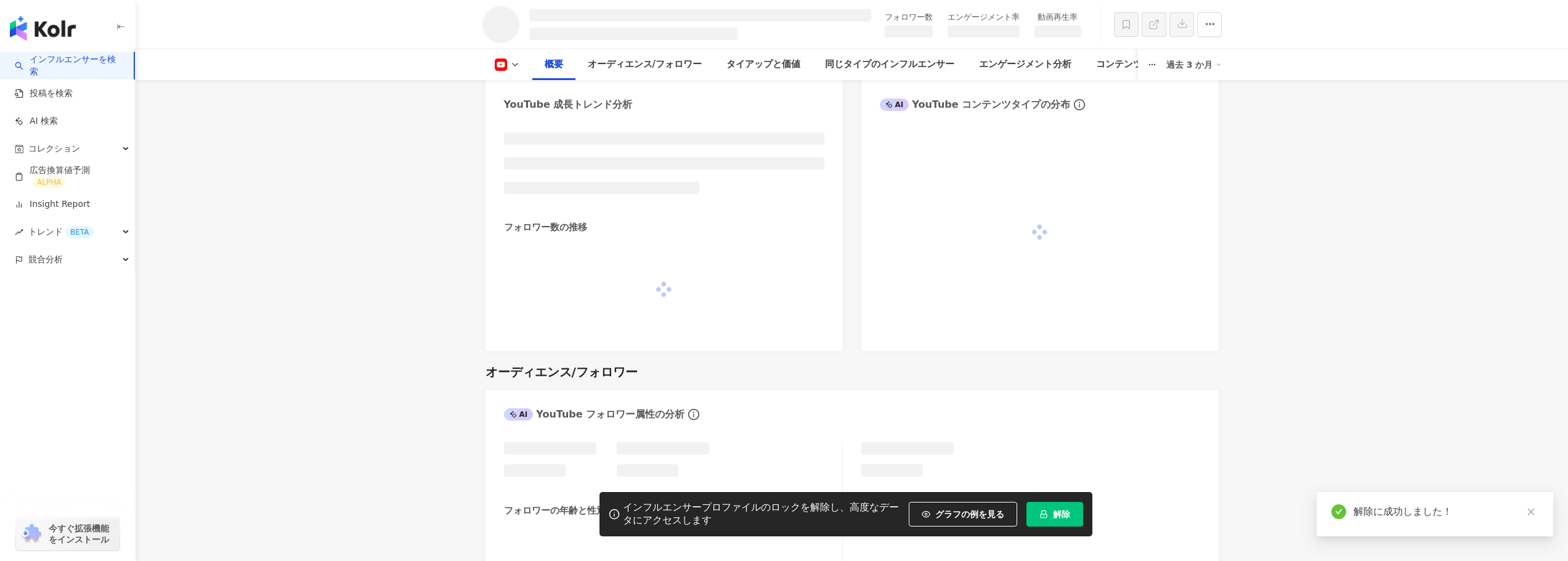
scroll to position [661, 0]
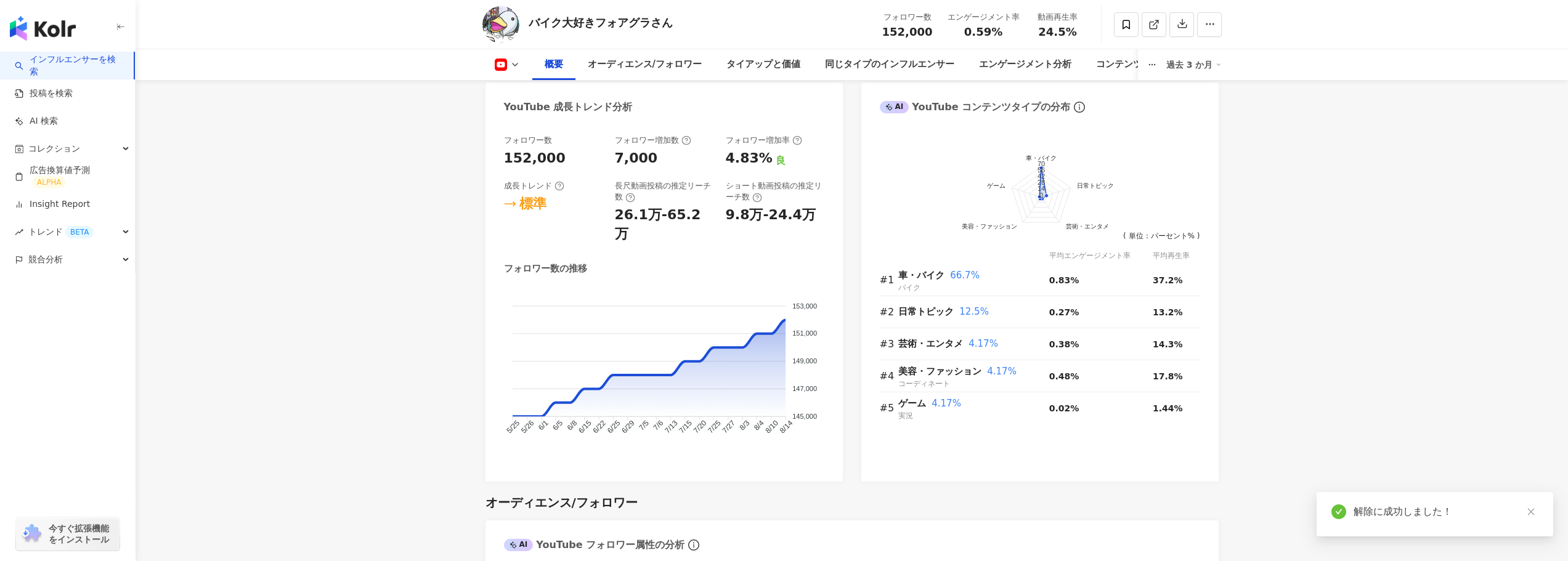
scroll to position [630, 0]
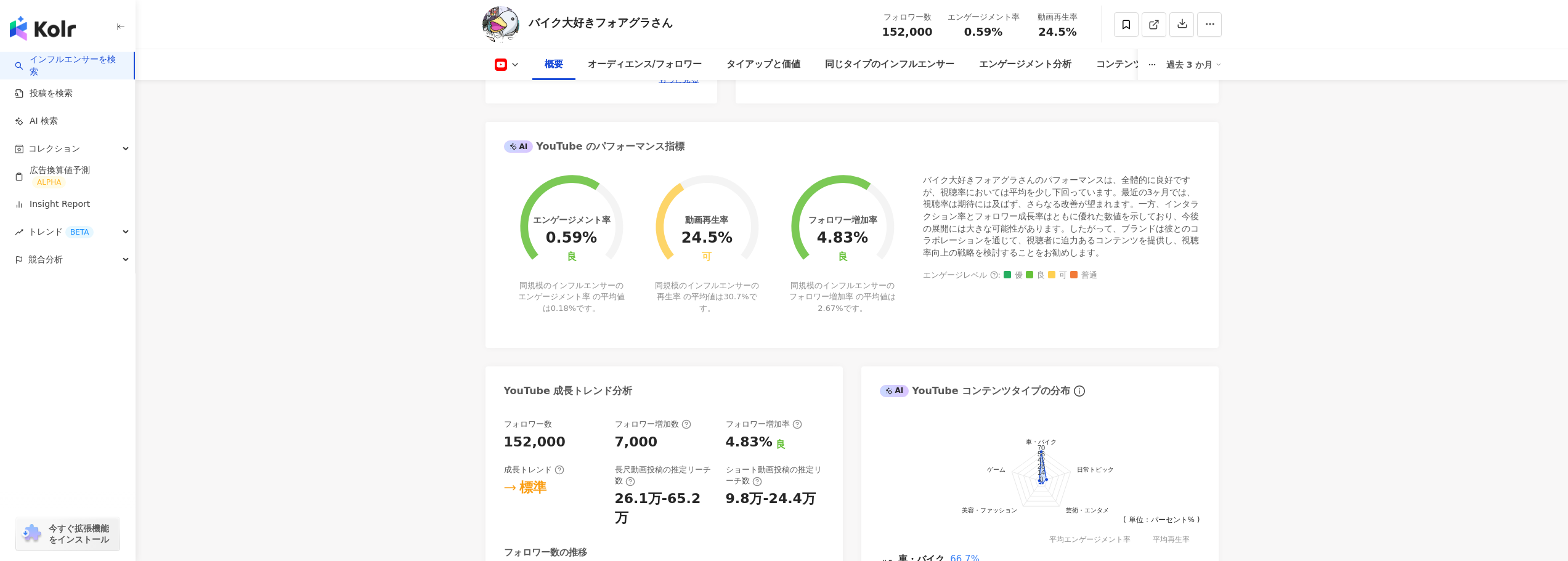
scroll to position [199, 0]
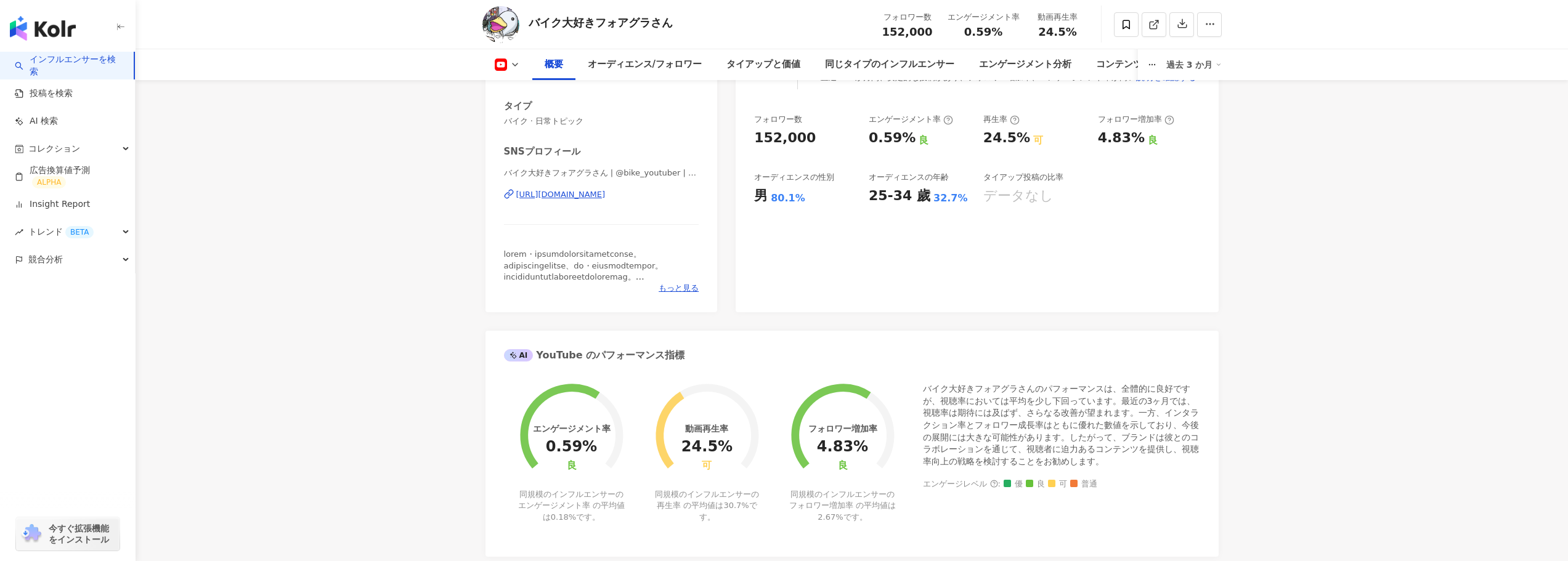
click at [1193, 70] on div "過去 3 か月" at bounding box center [1194, 64] width 55 height 19
click at [1193, 117] on link "過去 6 か月" at bounding box center [1202, 116] width 45 height 13
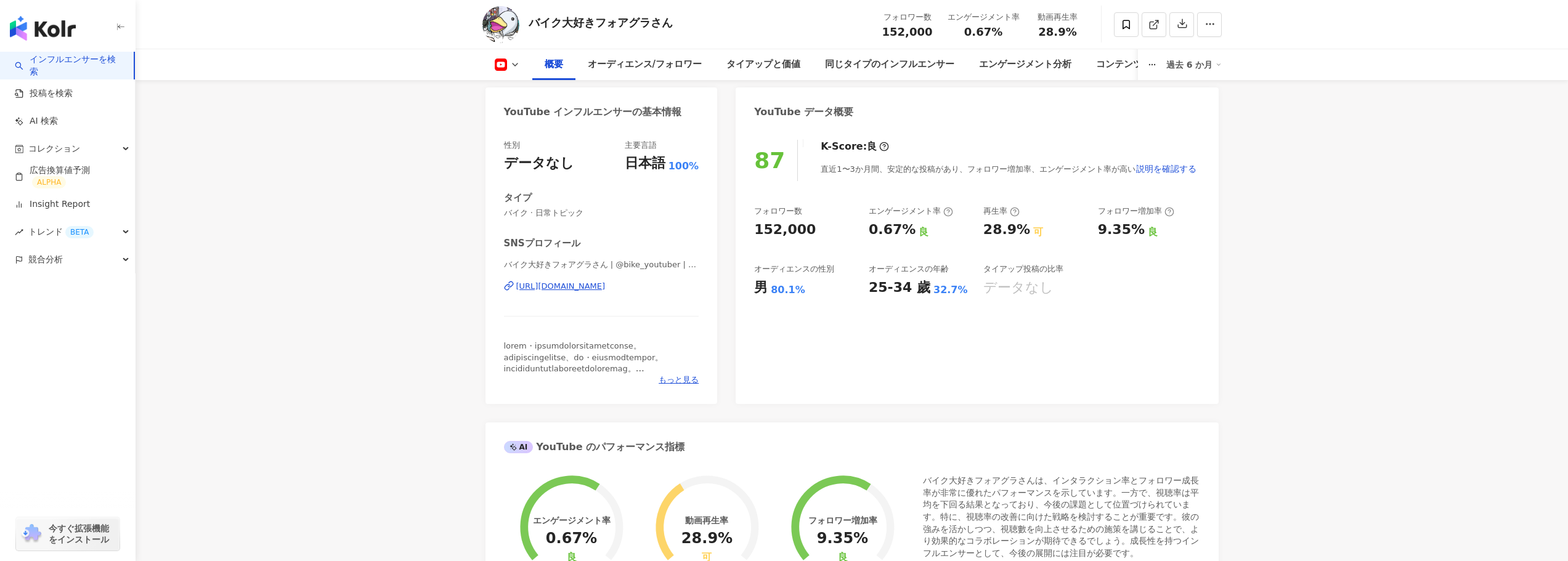
scroll to position [61, 0]
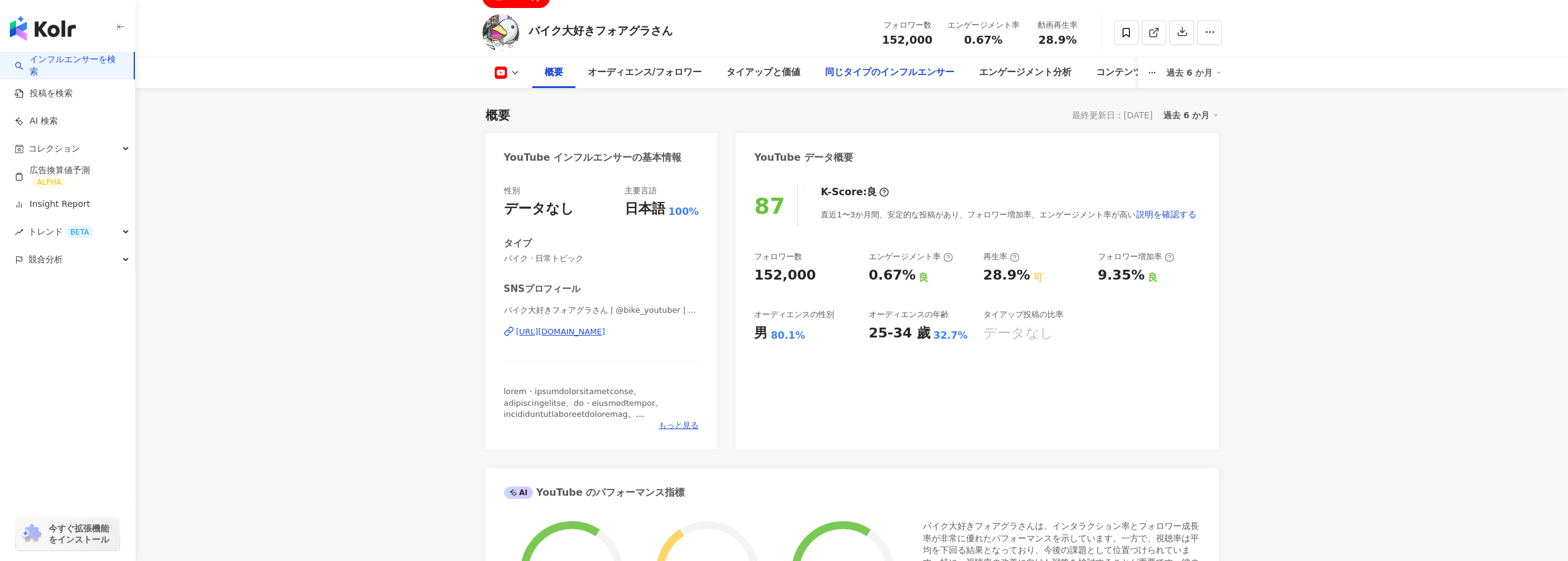
click at [861, 74] on div "同じタイプのインフルエンサー" at bounding box center [890, 73] width 129 height 15
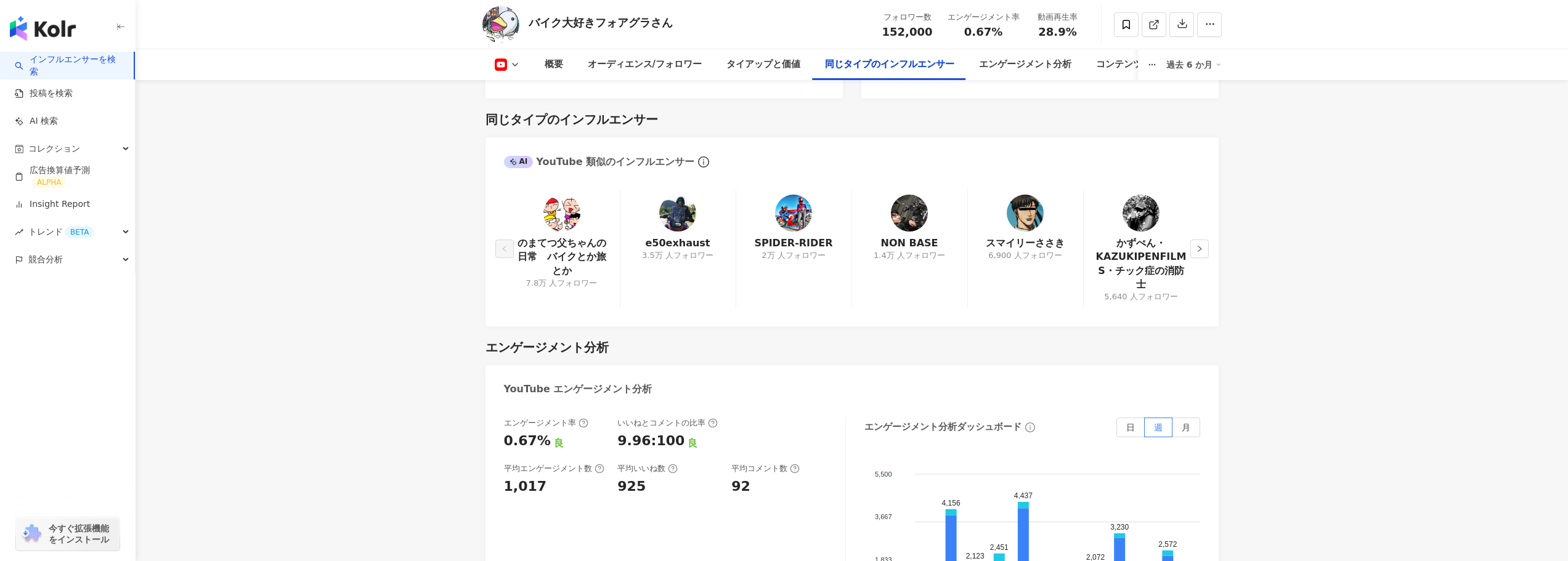
click at [557, 195] on img at bounding box center [562, 213] width 37 height 37
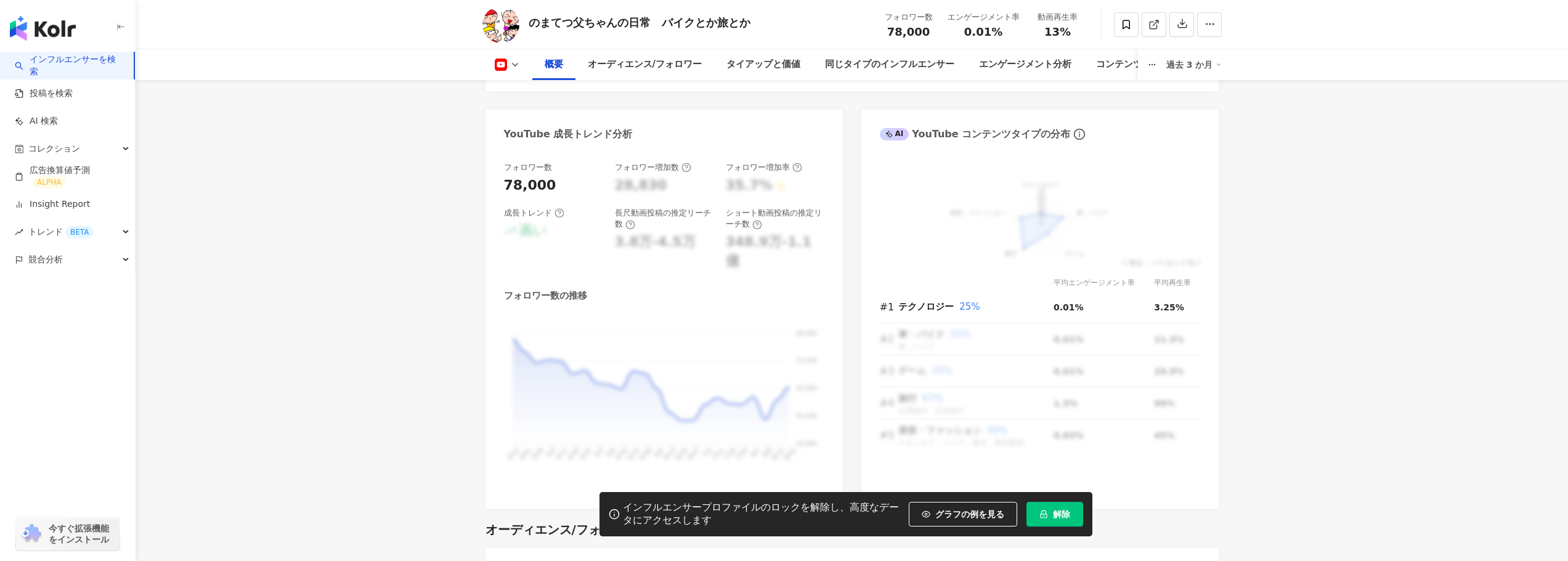
scroll to position [677, 0]
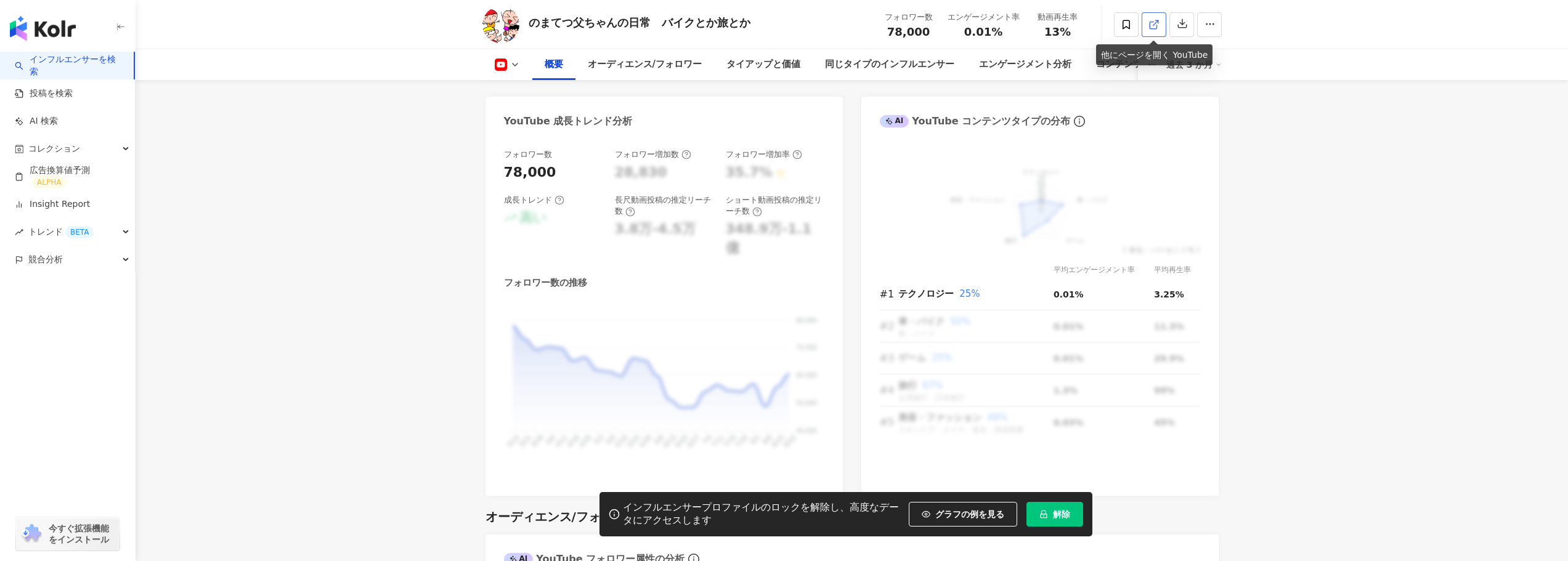
click at [1142, 19] on link at bounding box center [1153, 24] width 24 height 24
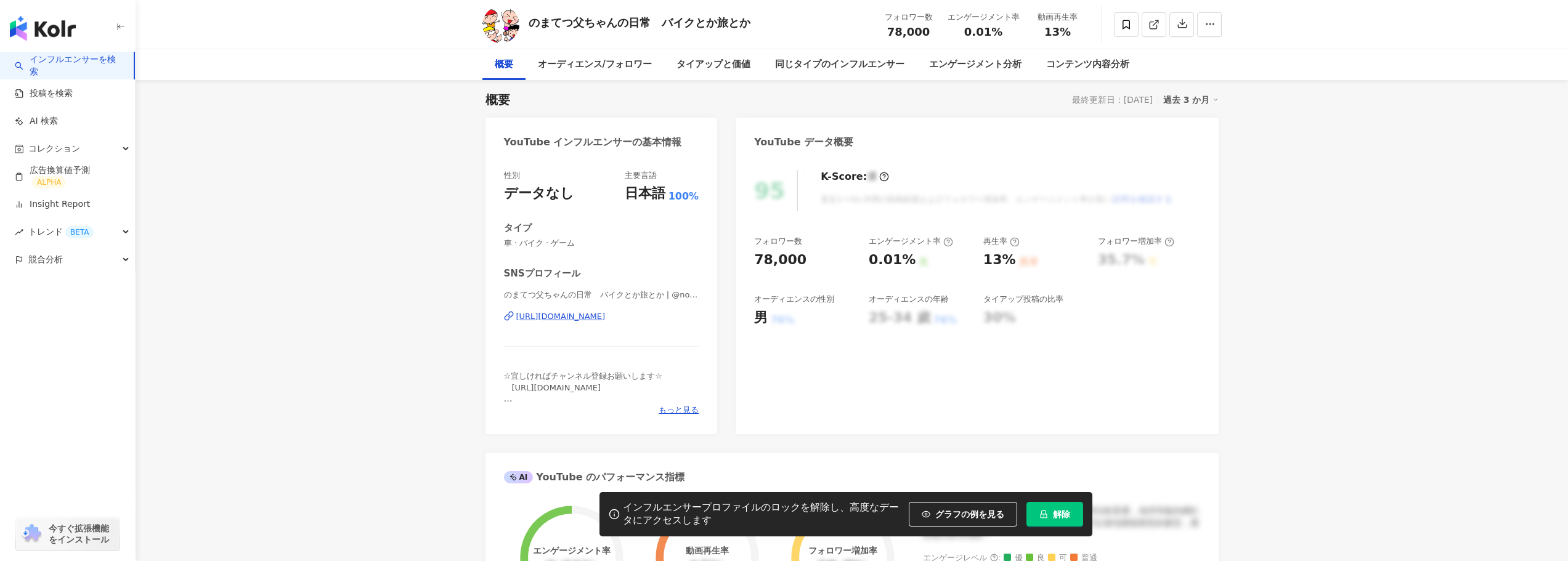
scroll to position [0, 0]
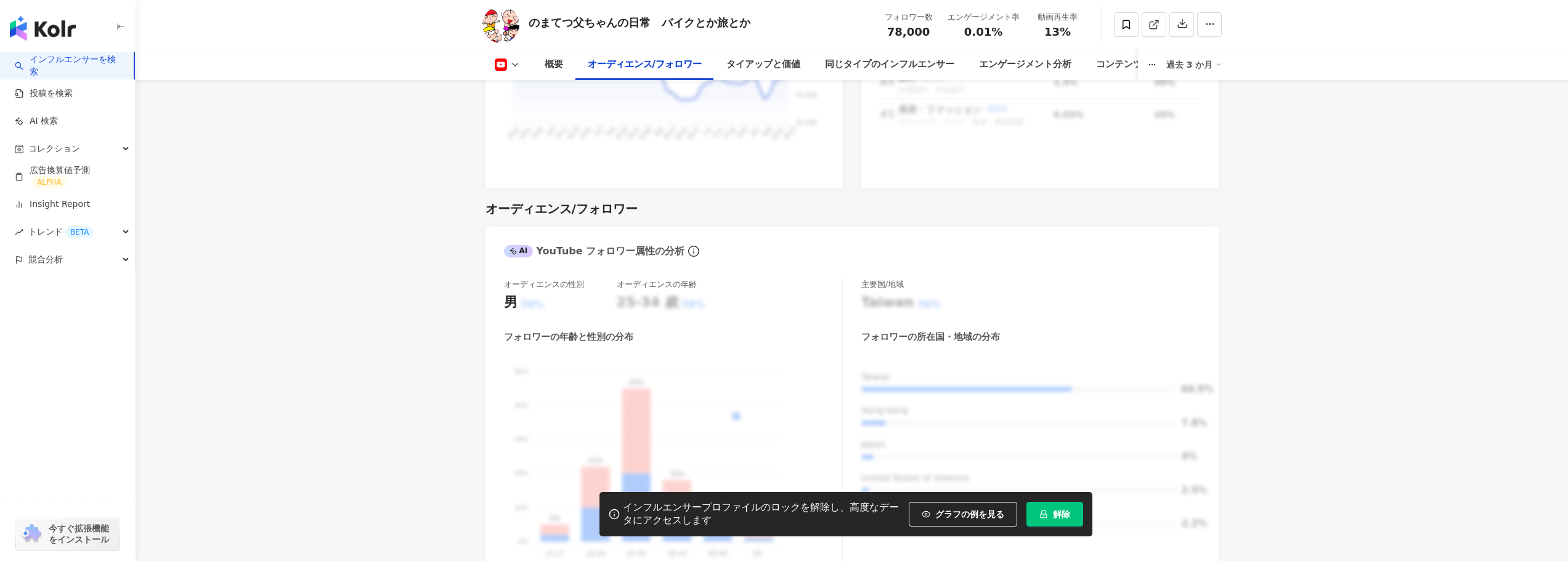
scroll to position [1416, 0]
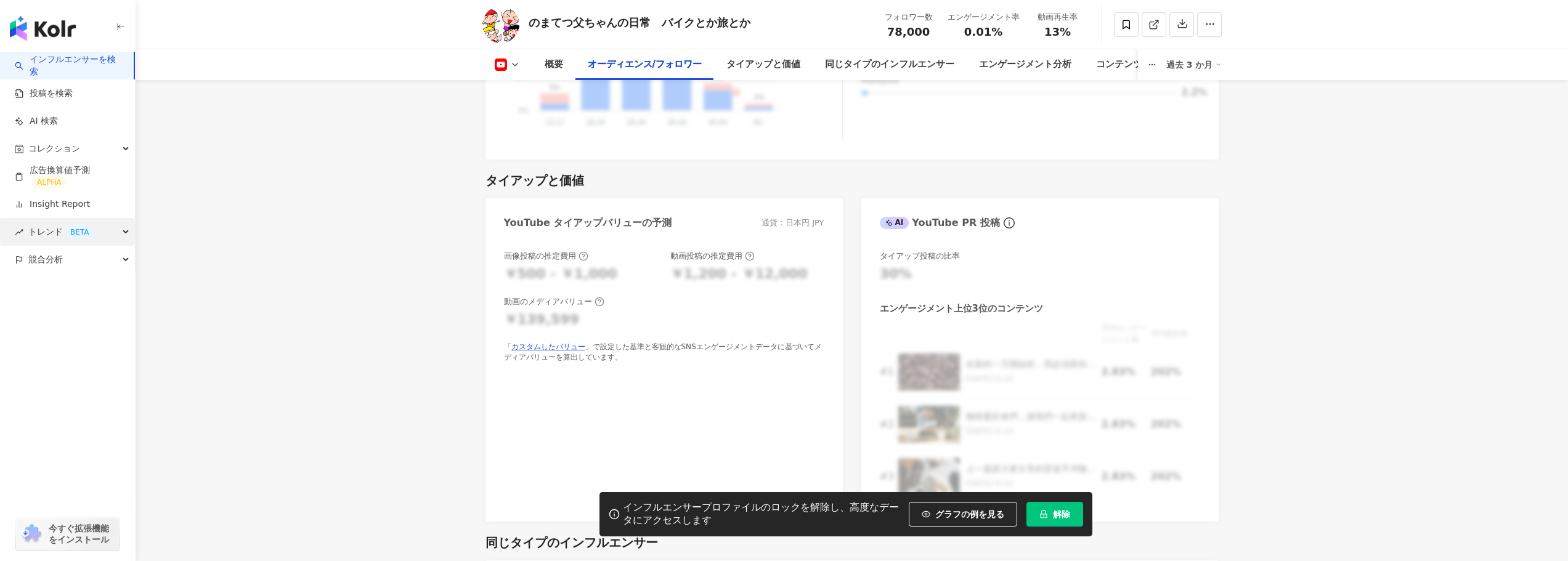
click at [57, 229] on span "トレンド BETA" at bounding box center [61, 232] width 66 height 28
click at [66, 352] on div "競合分析" at bounding box center [67, 342] width 135 height 28
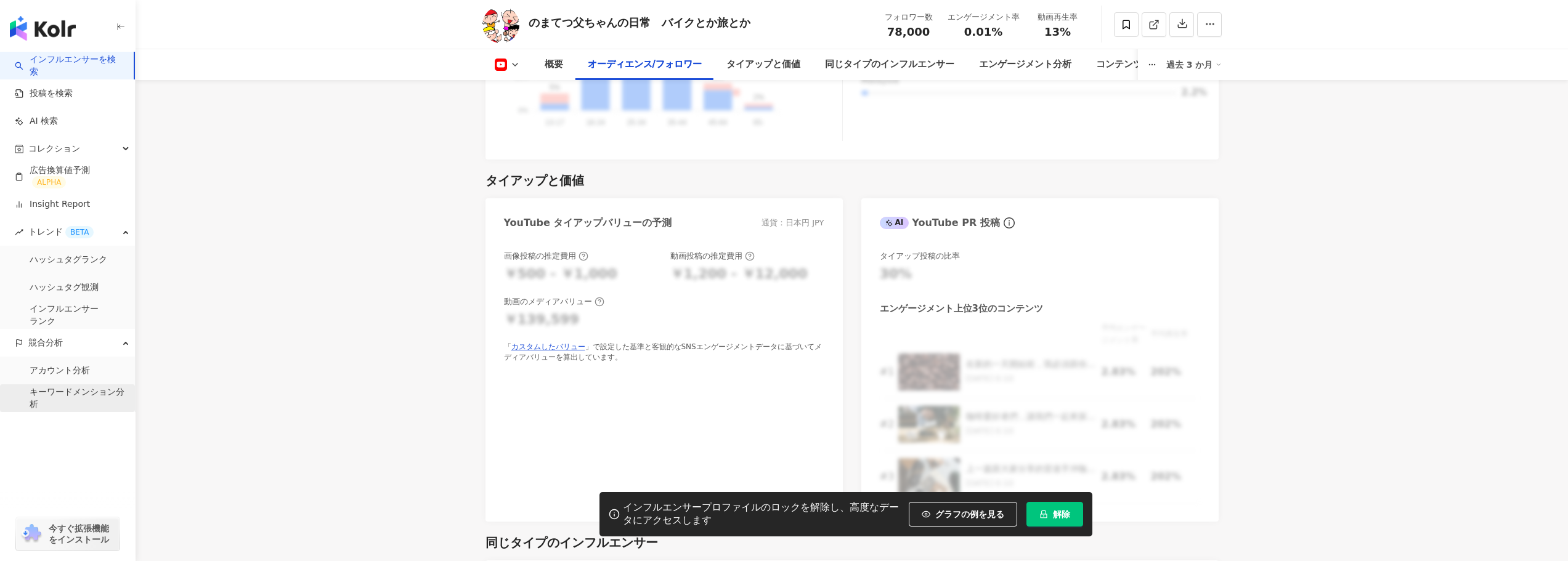
click at [92, 391] on link "キーワードメンション分析" at bounding box center [77, 398] width 96 height 24
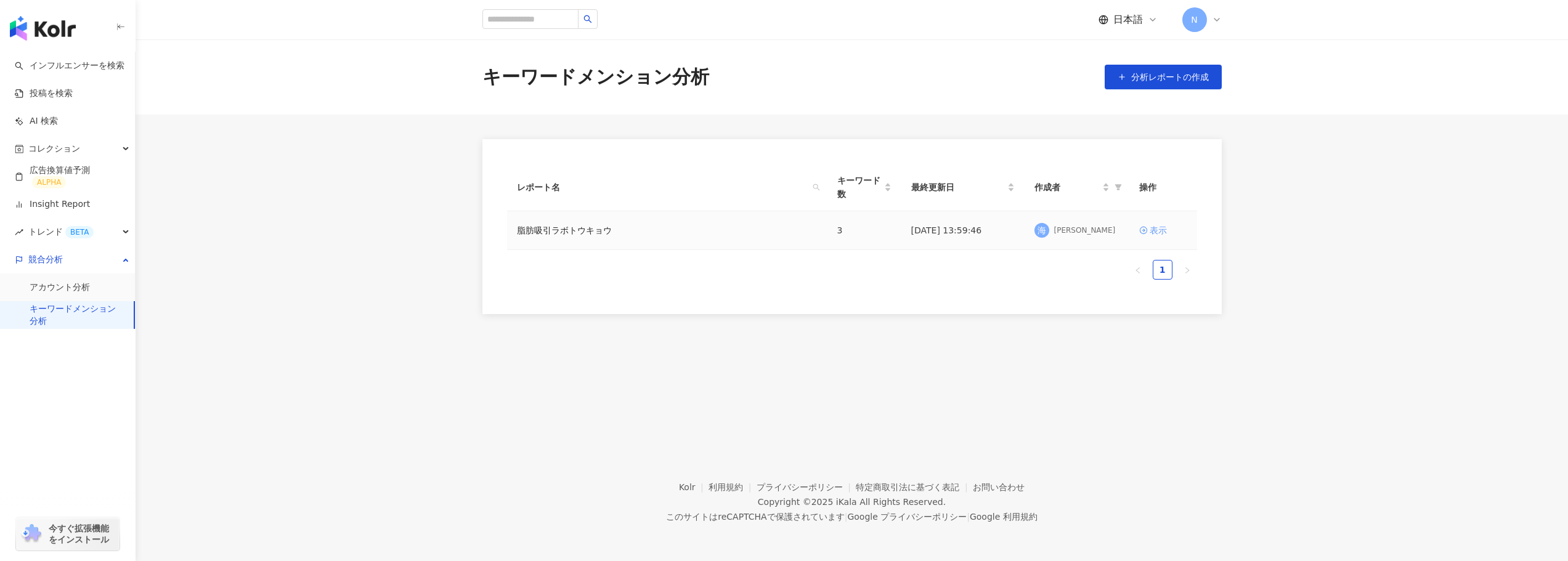
click at [1155, 229] on div "表示" at bounding box center [1158, 230] width 18 height 13
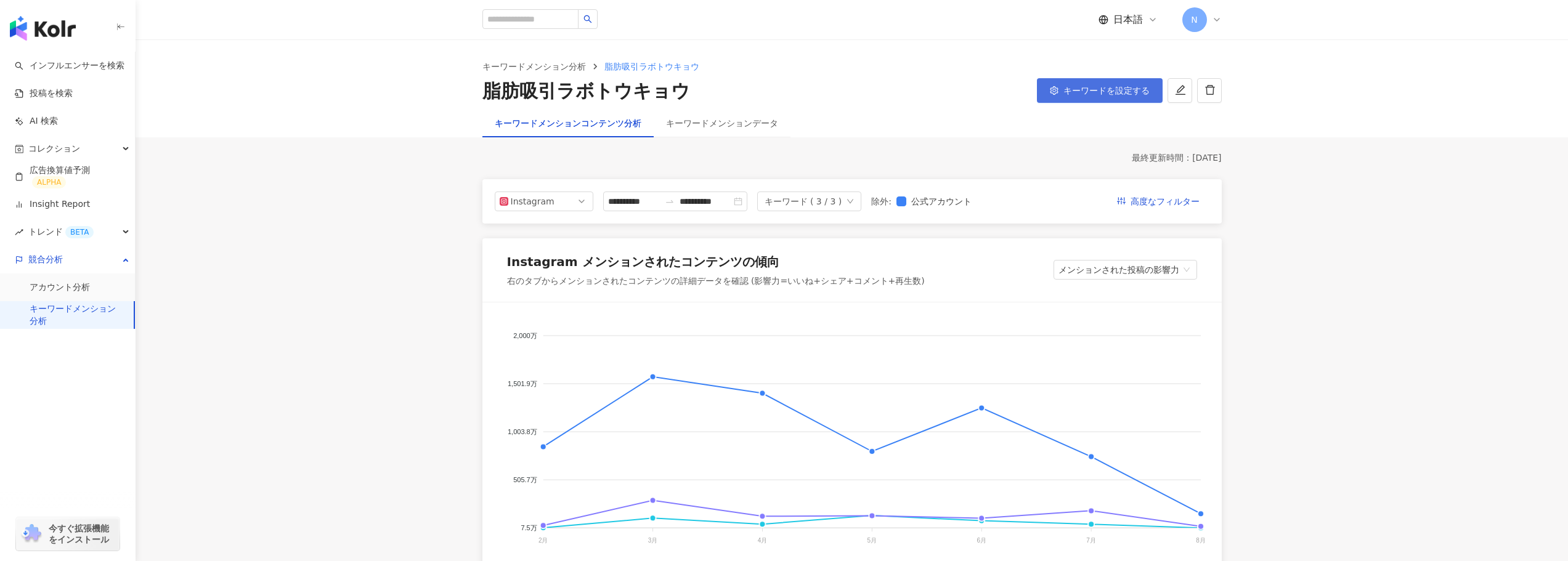
click at [1067, 89] on span "キーワードを設定する" at bounding box center [1106, 91] width 87 height 10
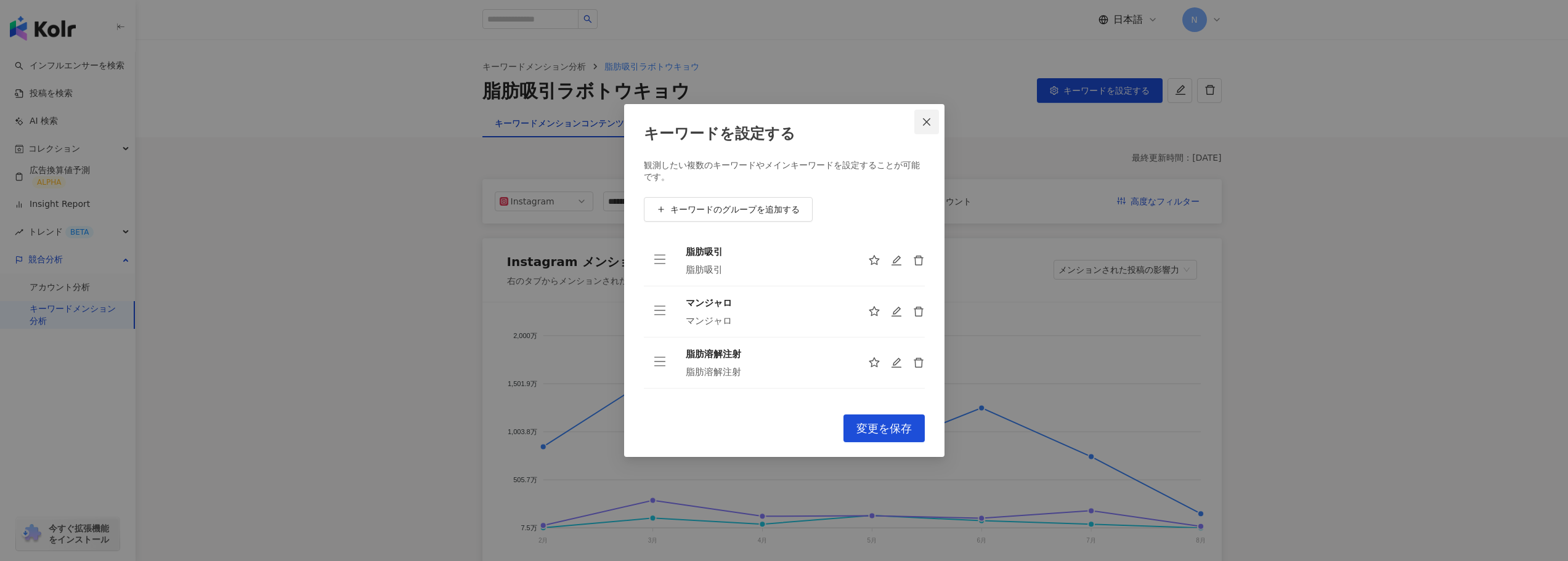
click at [923, 121] on icon "close" at bounding box center [927, 122] width 10 height 10
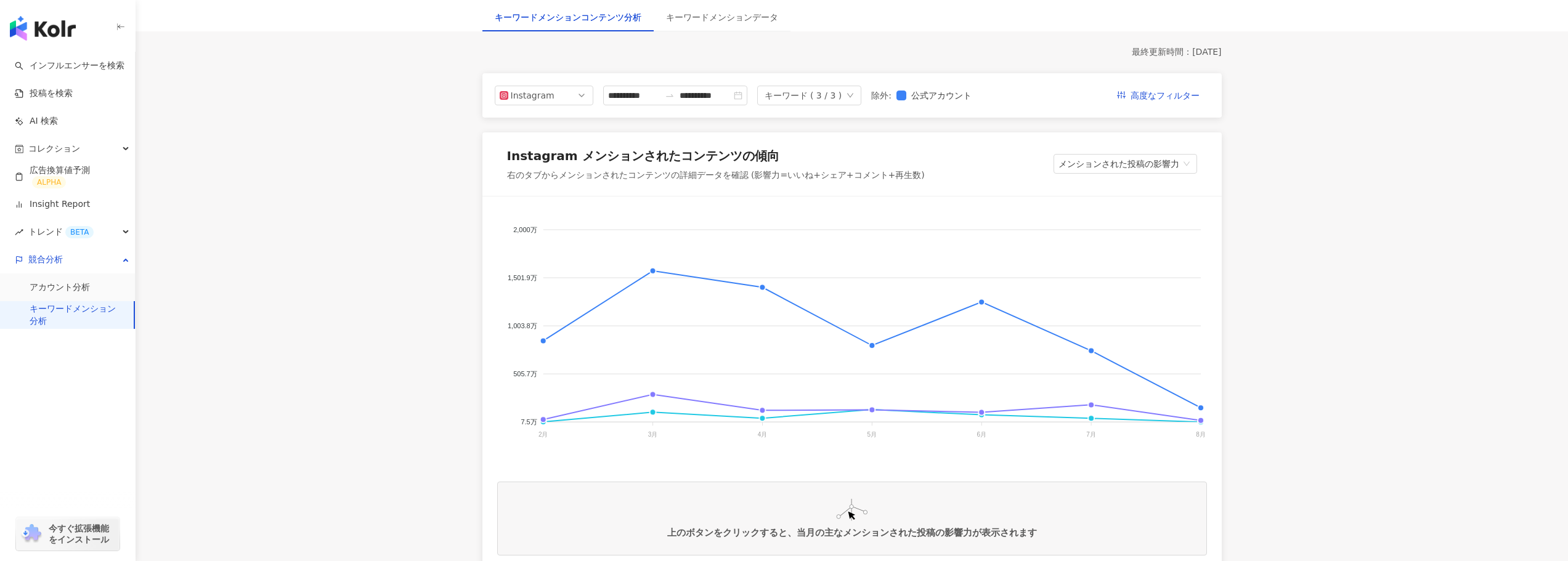
scroll to position [123, 0]
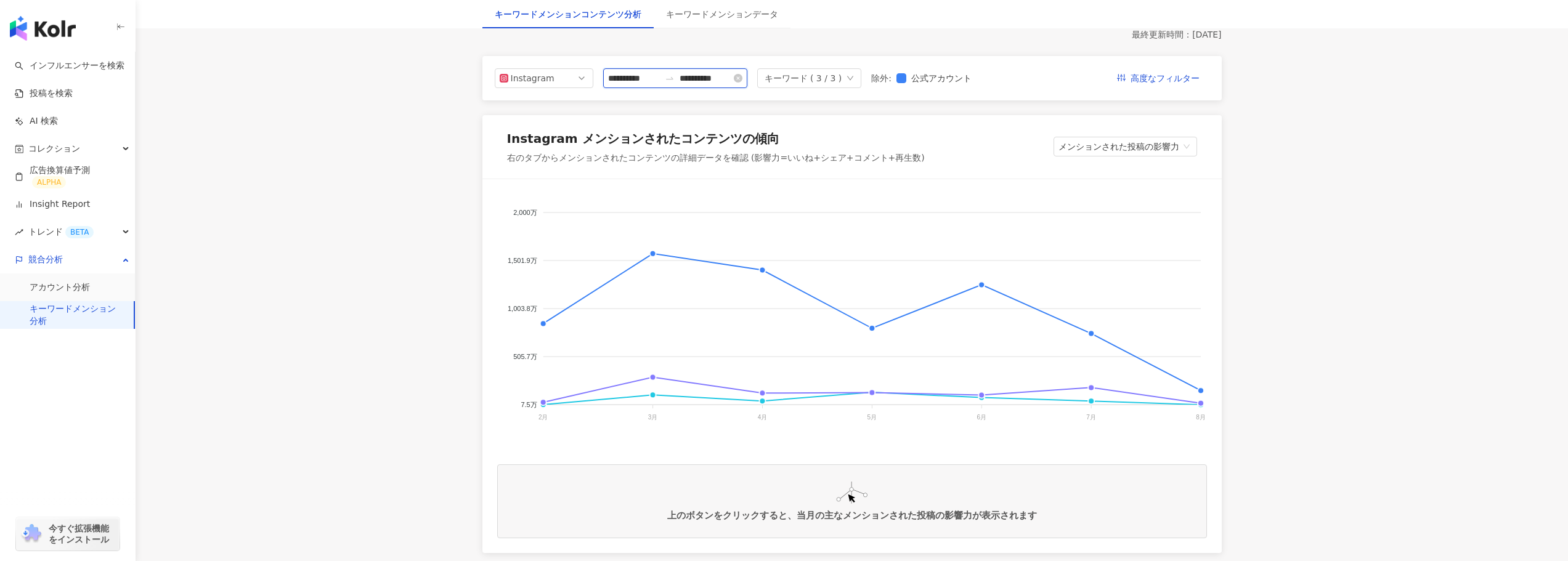
click at [660, 78] on input "**********" at bounding box center [634, 78] width 52 height 13
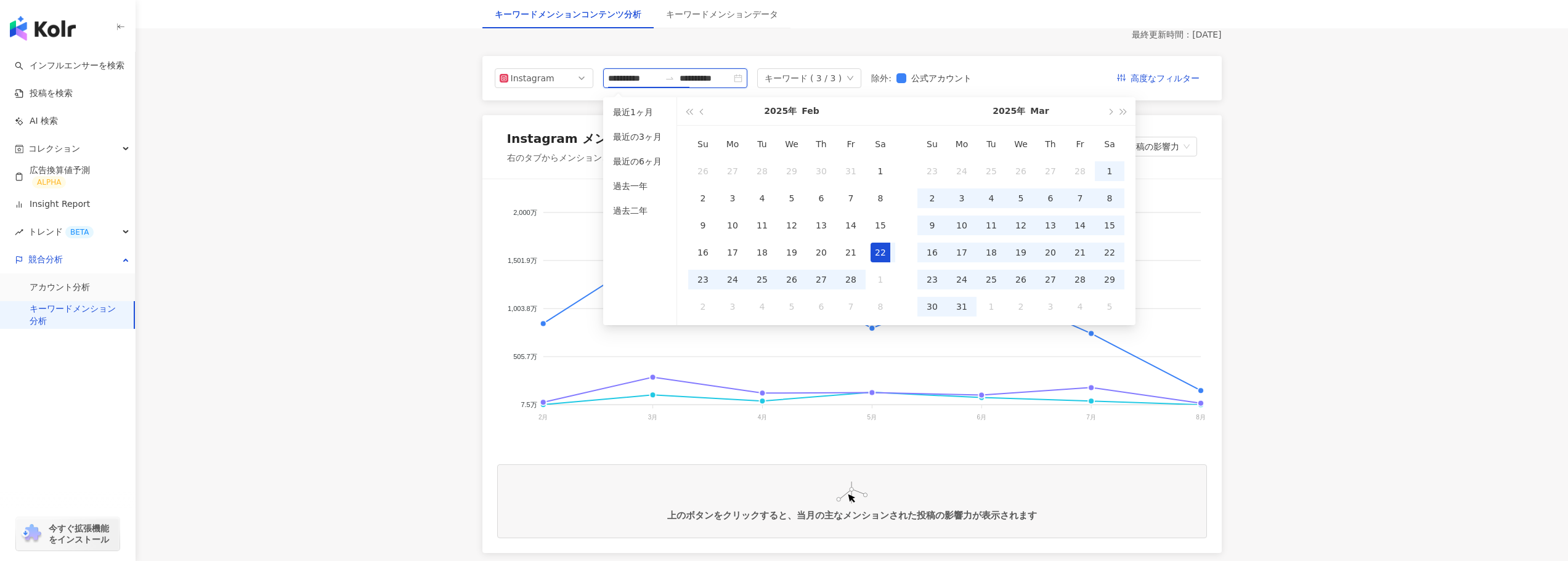
type input "**********"
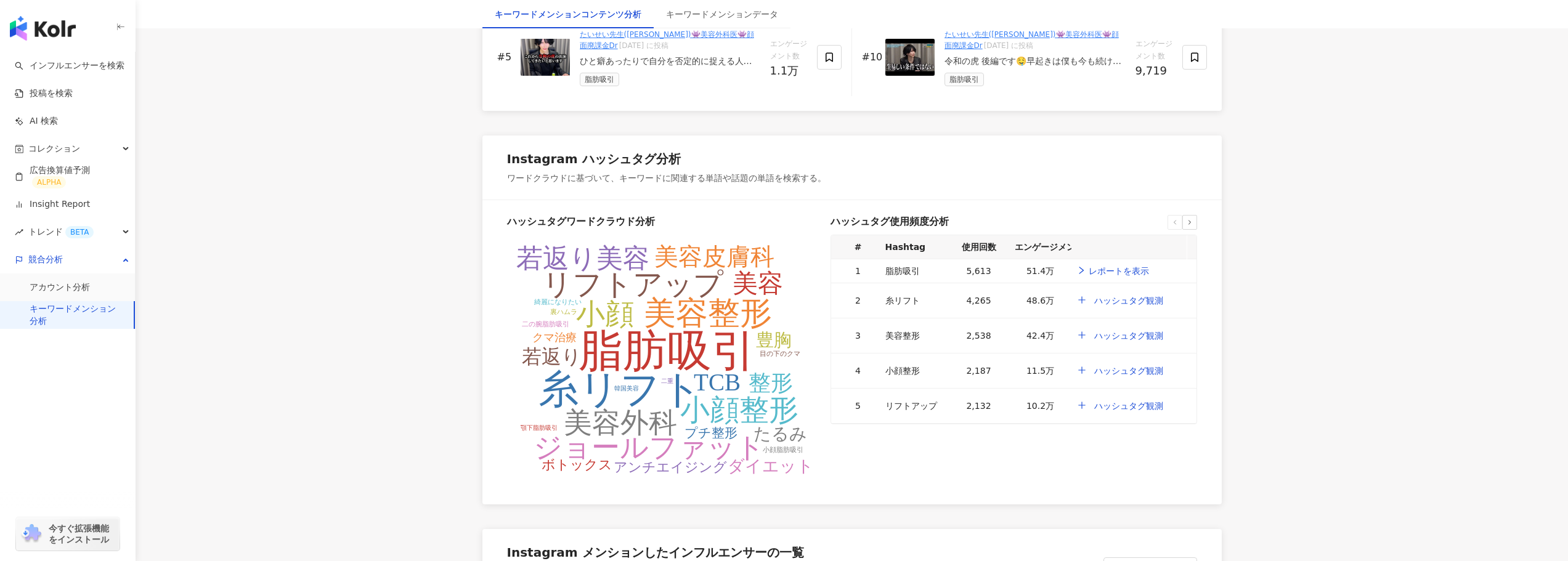
scroll to position [1958, 0]
click at [113, 235] on div "トレンド BETA" at bounding box center [67, 232] width 135 height 28
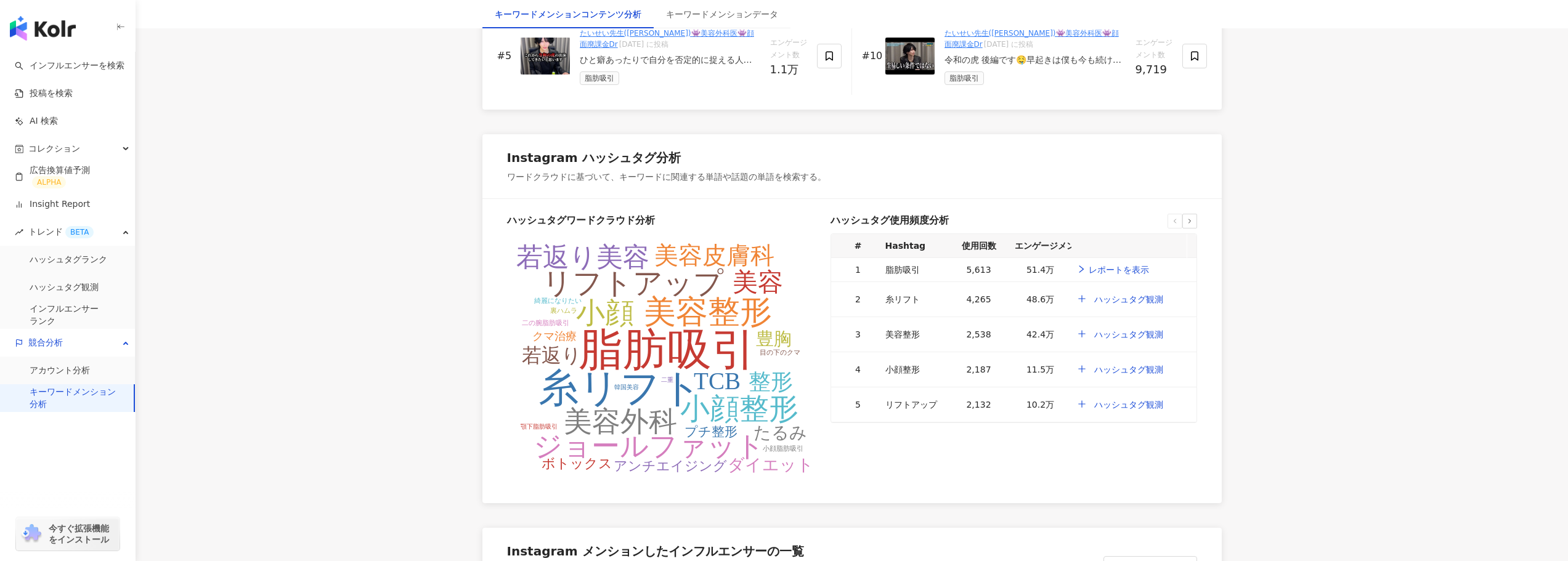
drag, startPoint x: 105, startPoint y: 284, endPoint x: 403, endPoint y: 266, distance: 298.5
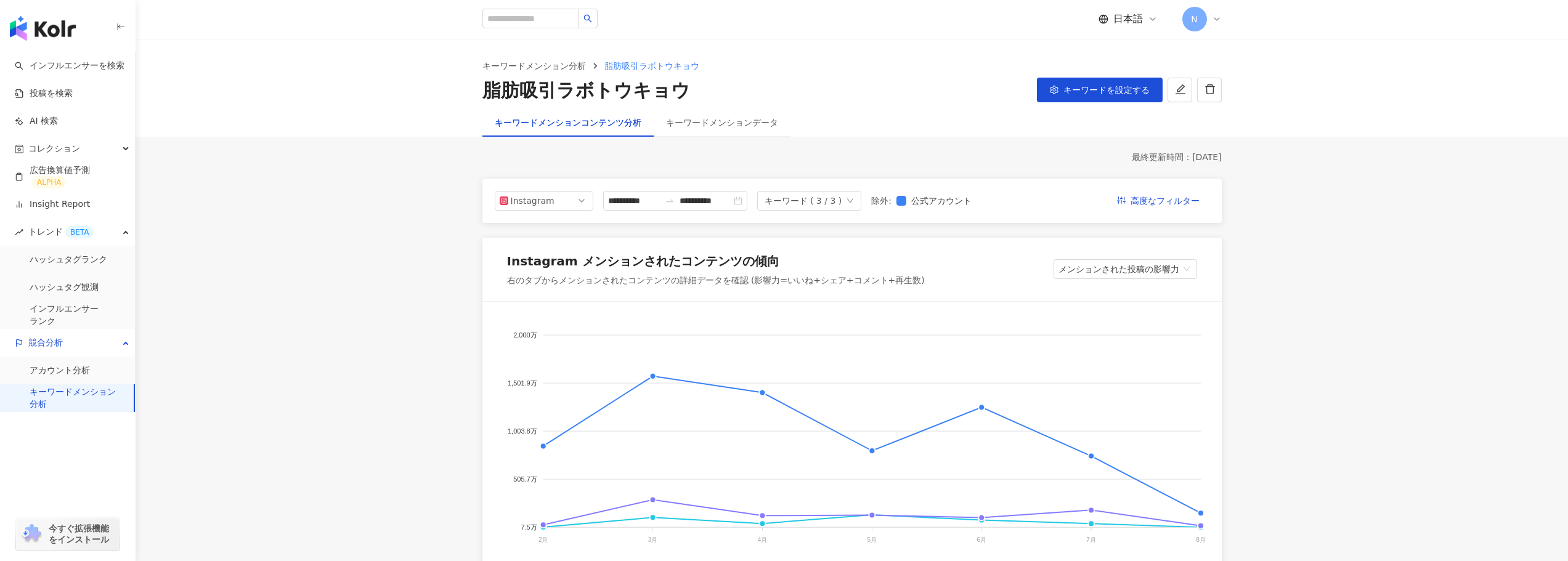
scroll to position [0, 0]
click at [1126, 272] on span "メンションされた投稿の影響力" at bounding box center [1124, 270] width 134 height 18
drag, startPoint x: 1167, startPoint y: 206, endPoint x: 1298, endPoint y: 250, distance: 138.2
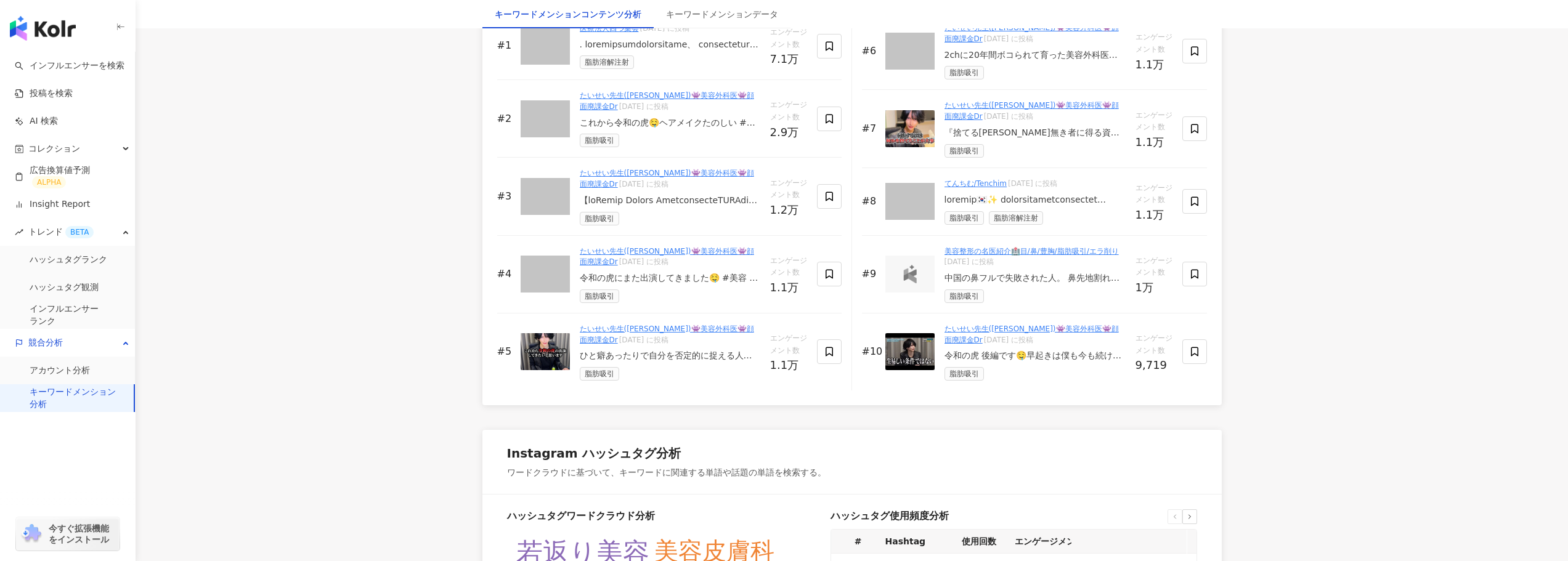
scroll to position [1970, 0]
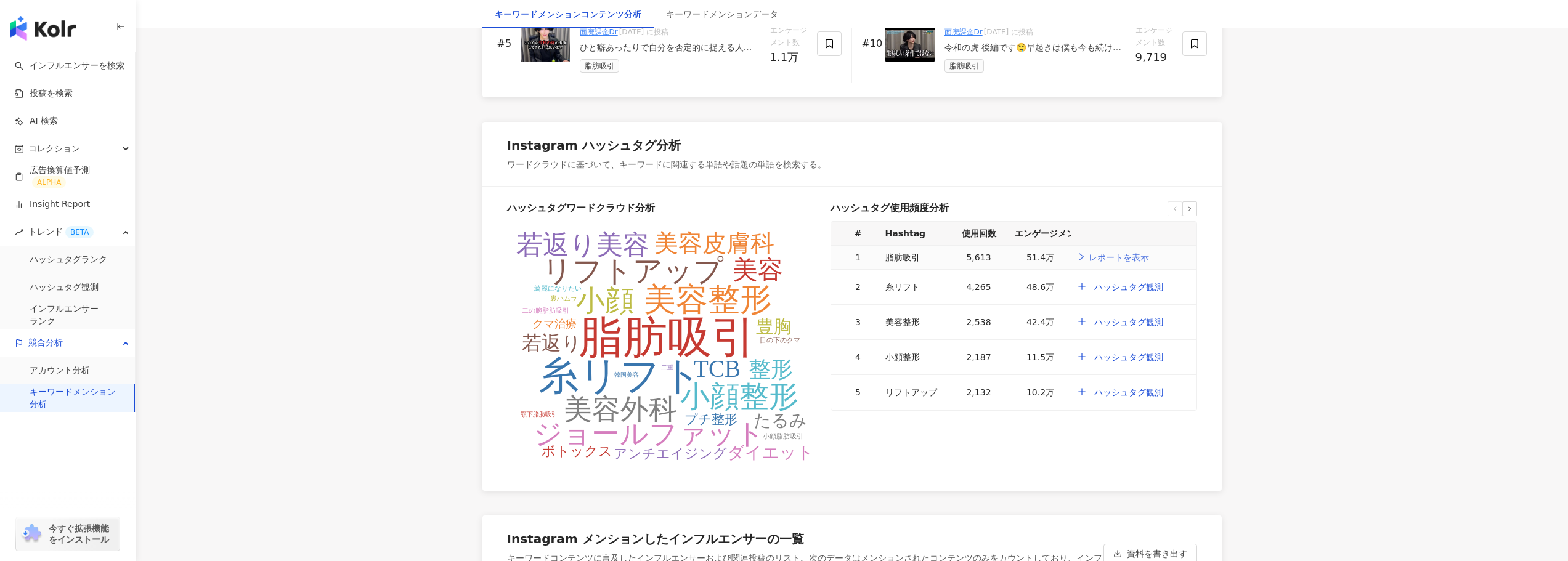
click at [1114, 257] on link "レポートを表示" at bounding box center [1113, 257] width 73 height 13
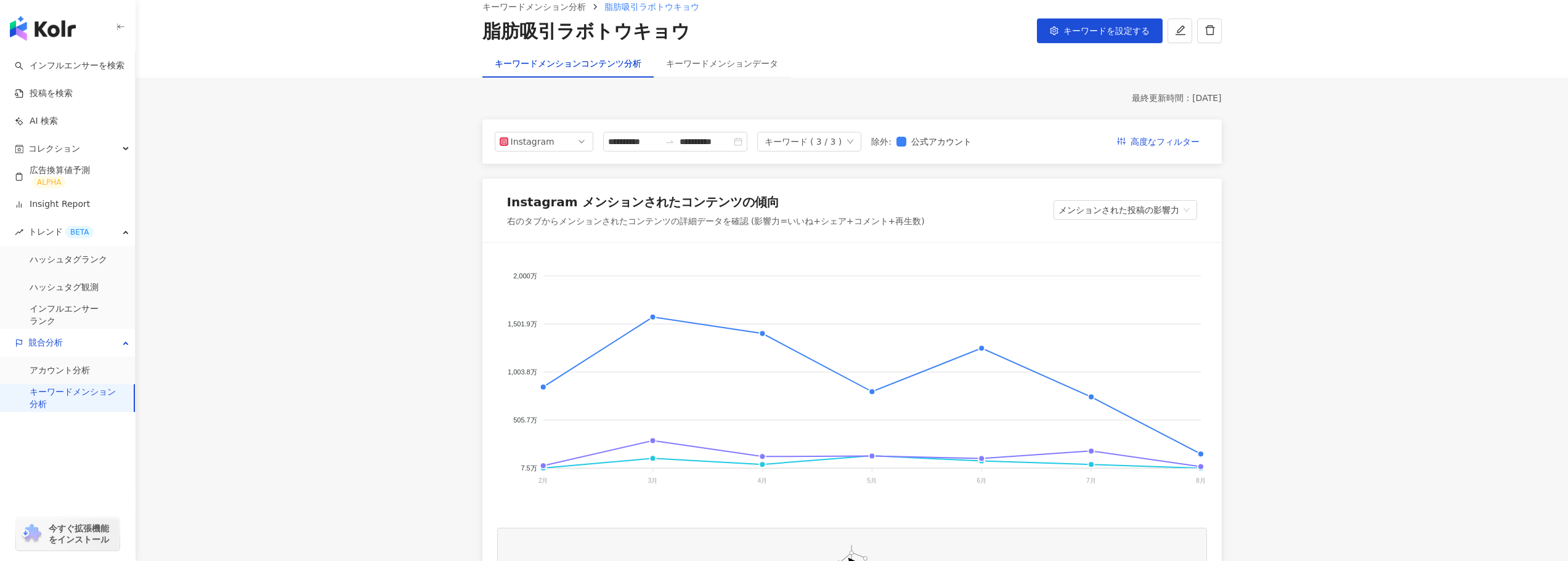
scroll to position [61, 0]
click at [677, 55] on div "キーワードメンションデータ" at bounding box center [721, 61] width 112 height 13
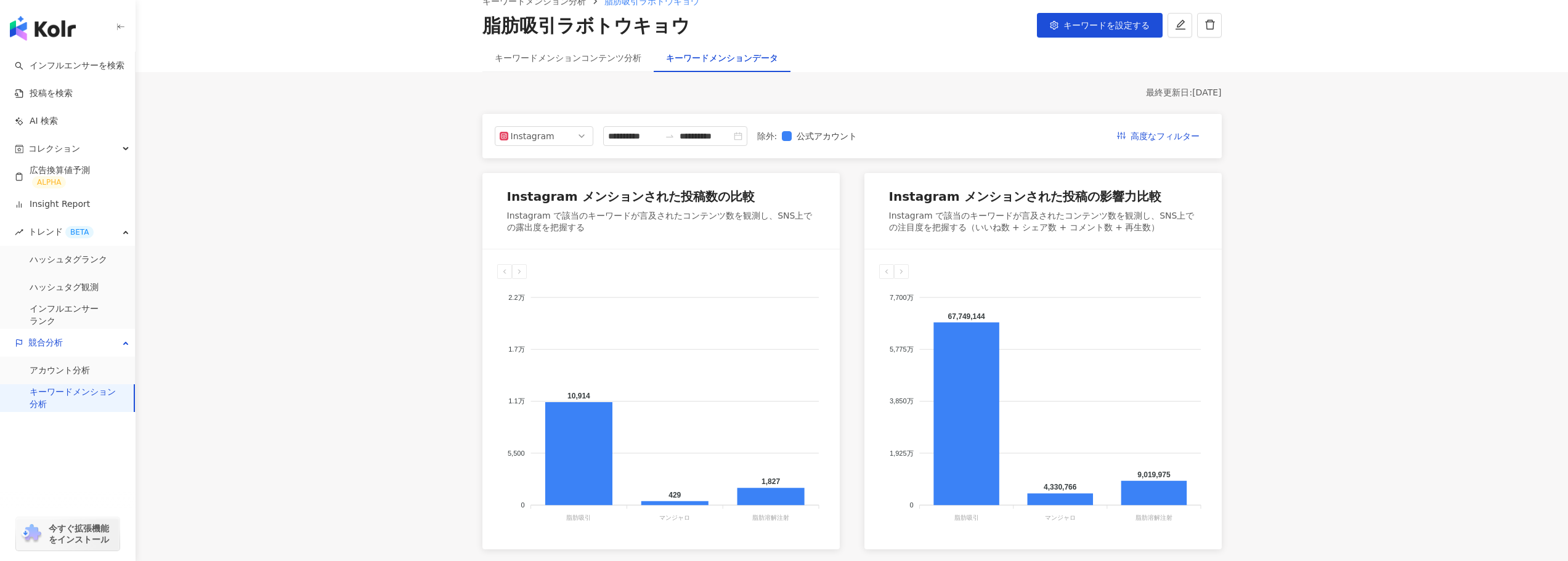
scroll to position [61, 0]
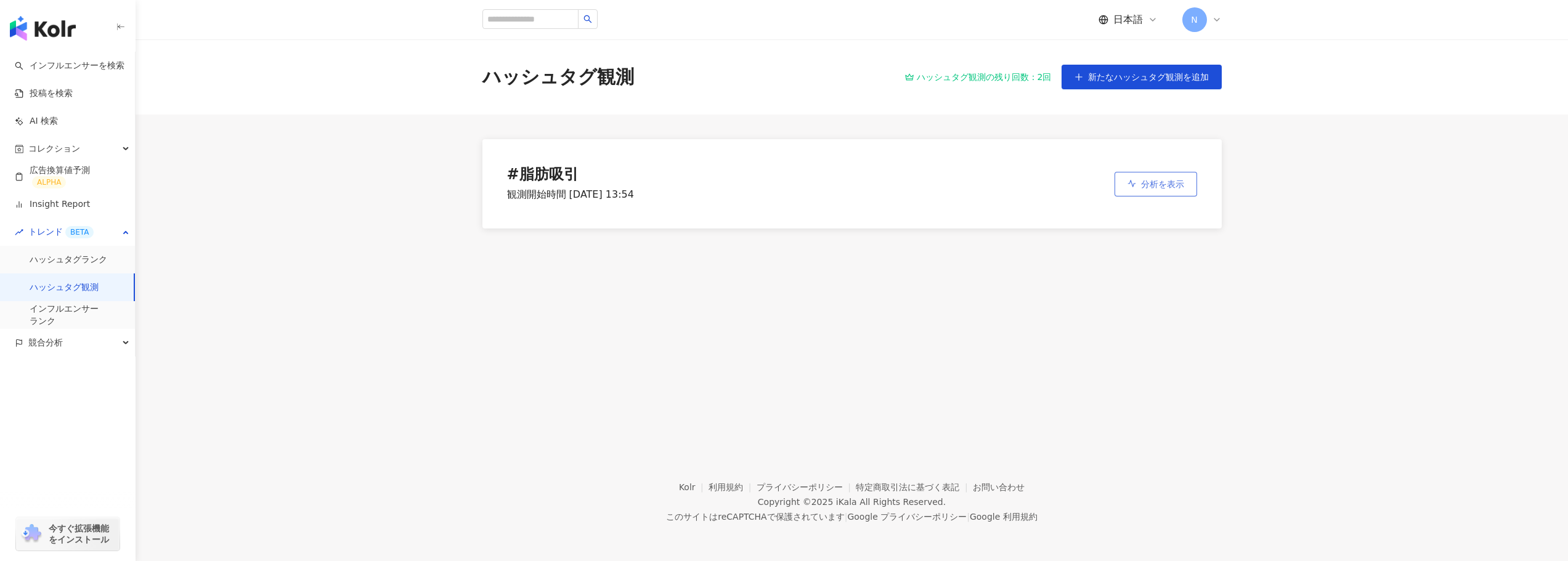
click at [1141, 182] on span "分析を表示" at bounding box center [1162, 184] width 43 height 10
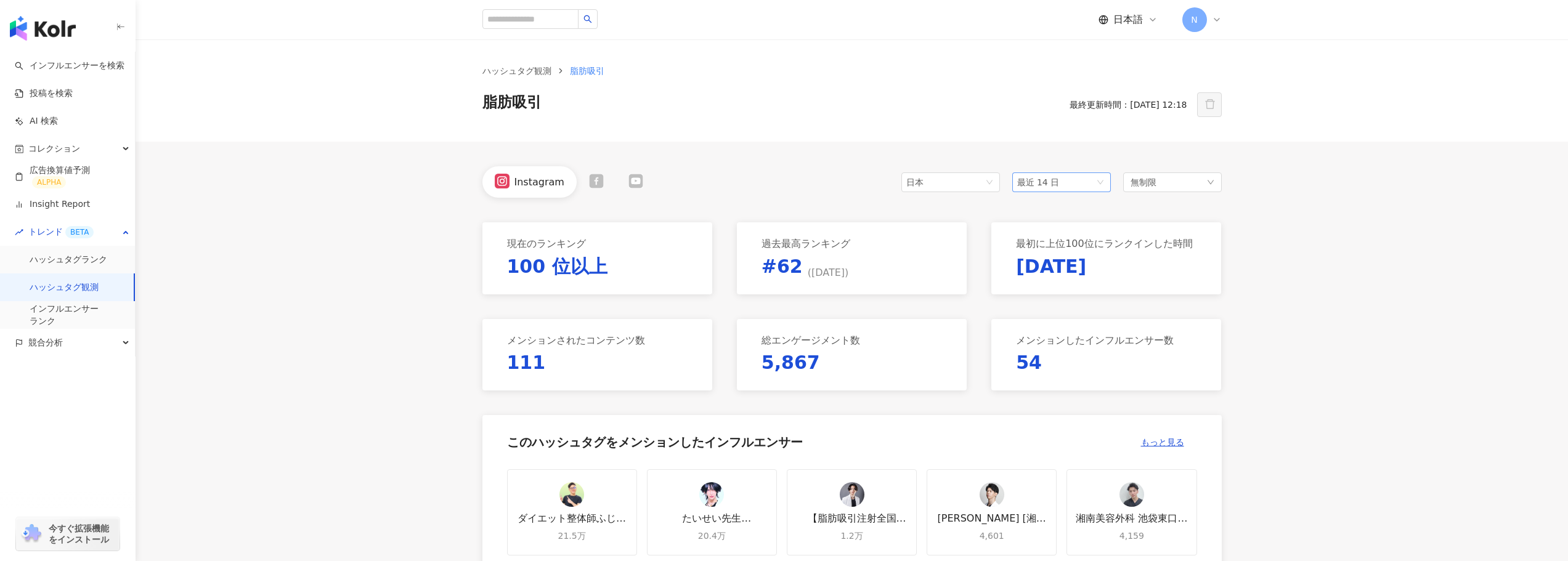
click at [1039, 179] on span "最近 14 日" at bounding box center [1038, 182] width 43 height 10
click at [1042, 265] on span "最近の6ヶ月" at bounding box center [1046, 270] width 49 height 10
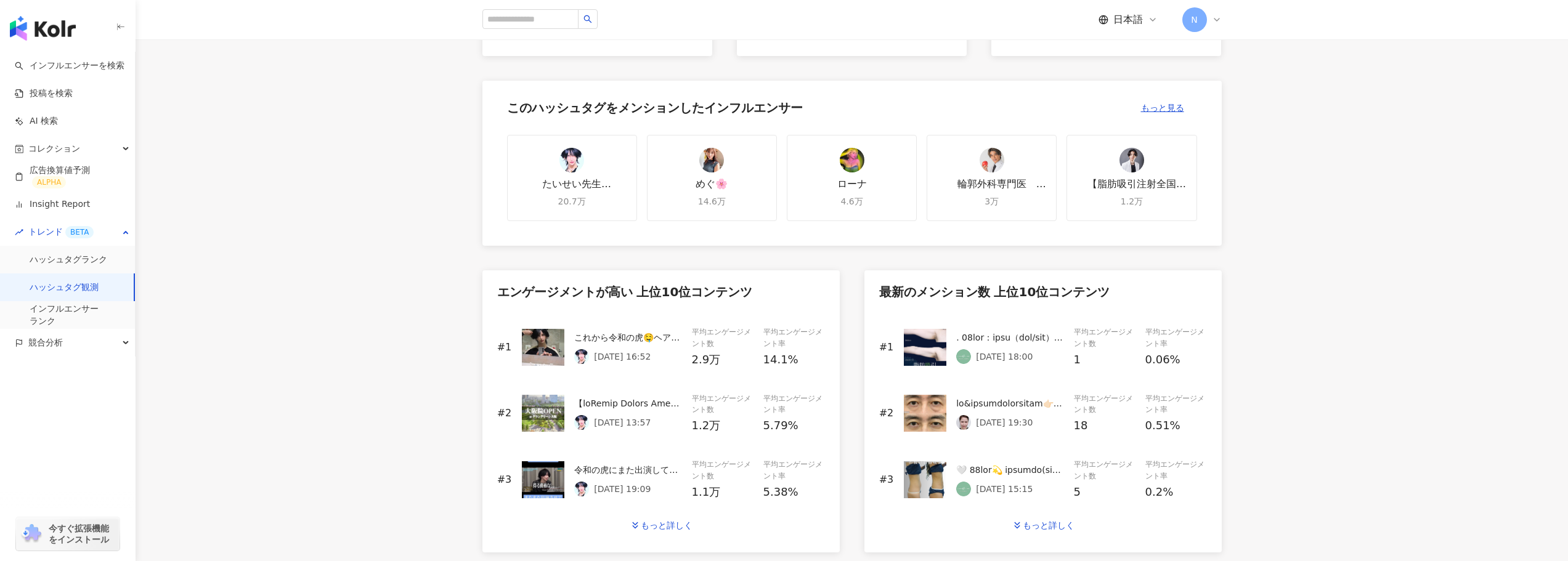
scroll to position [370, 0]
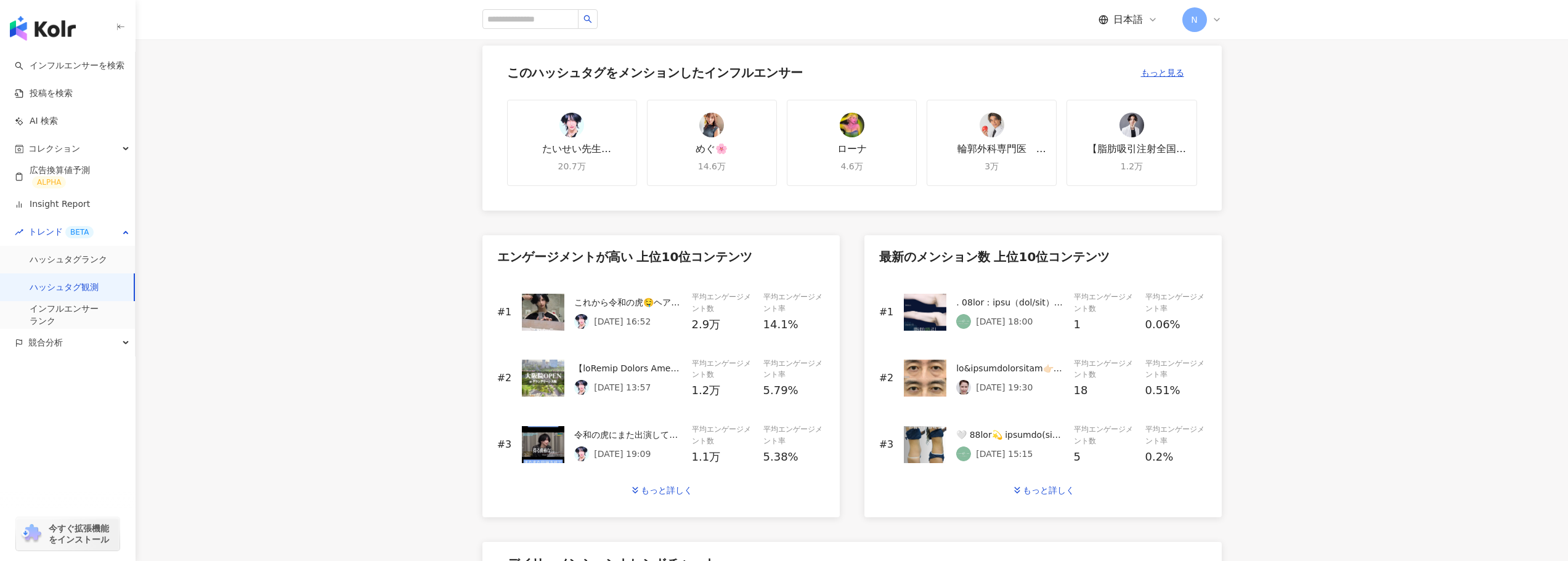
click at [324, 366] on main "ハッシュタグ観測 脂肪吸引 脂肪吸引 最終更新時間：[DATE] 12:18 Instagram 日本 最近の6ヶ月 無制限 現在のランキング 100 位以上…" at bounding box center [851, 286] width 1432 height 1231
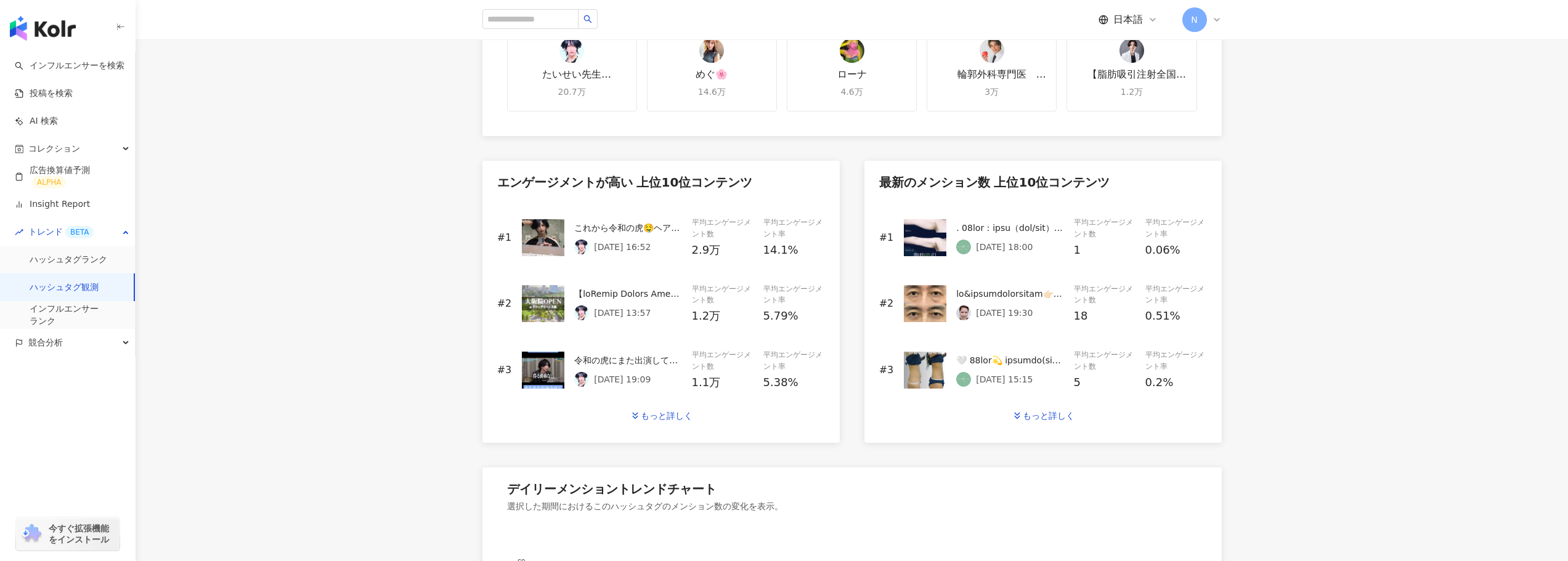
scroll to position [431, 0]
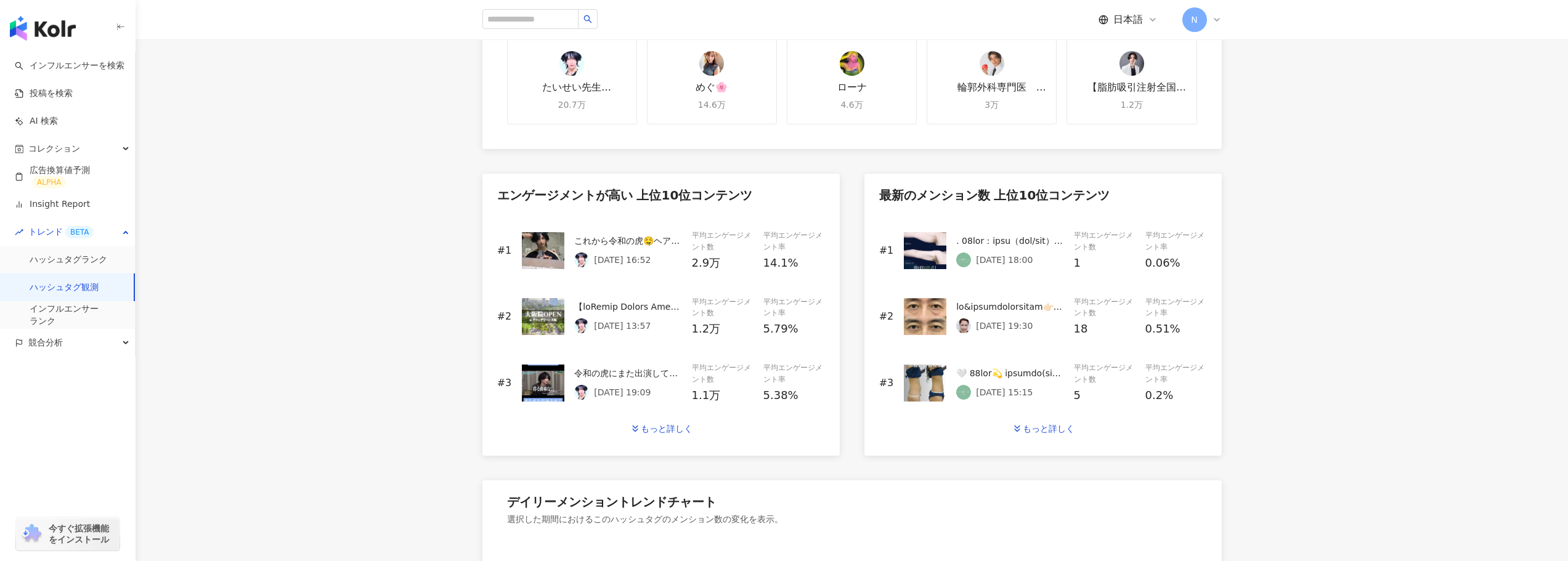
click at [341, 131] on main "ハッシュタグ観測 脂肪吸引 脂肪吸引 最終更新時間：[DATE] 12:18 Instagram 日本 最近の6ヶ月 無制限 現在のランキング 100 位以上…" at bounding box center [851, 224] width 1432 height 1231
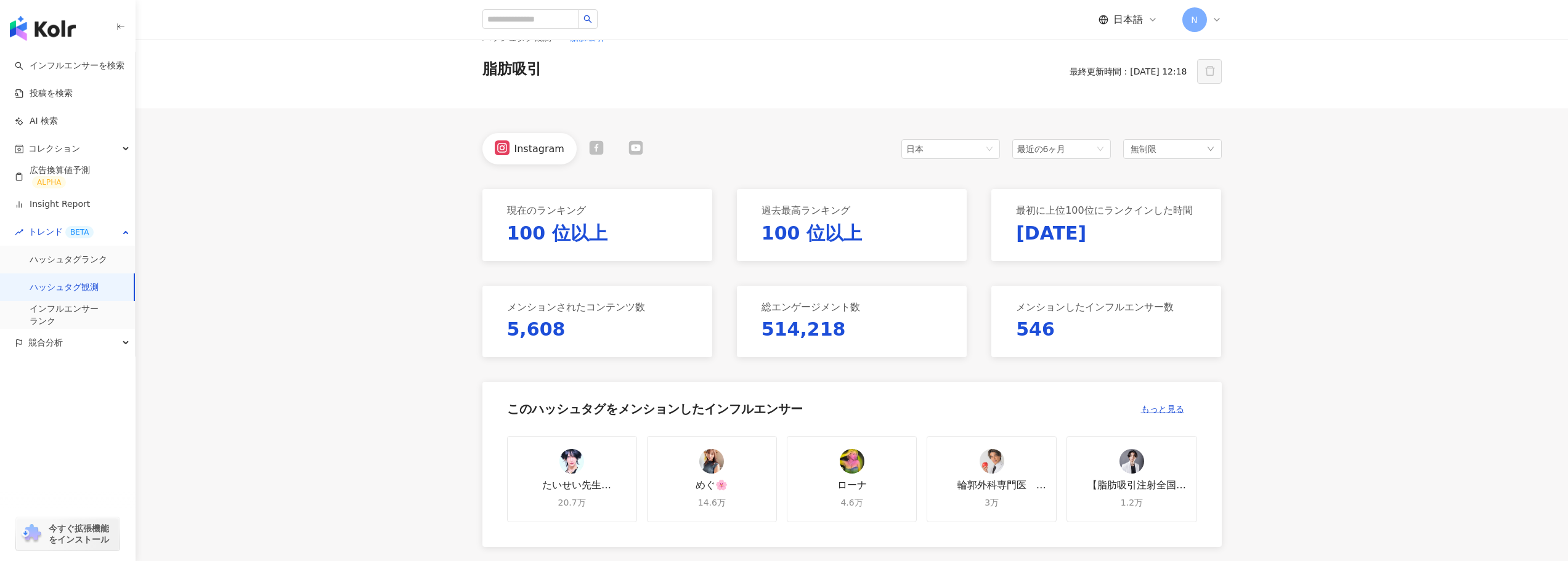
scroll to position [0, 0]
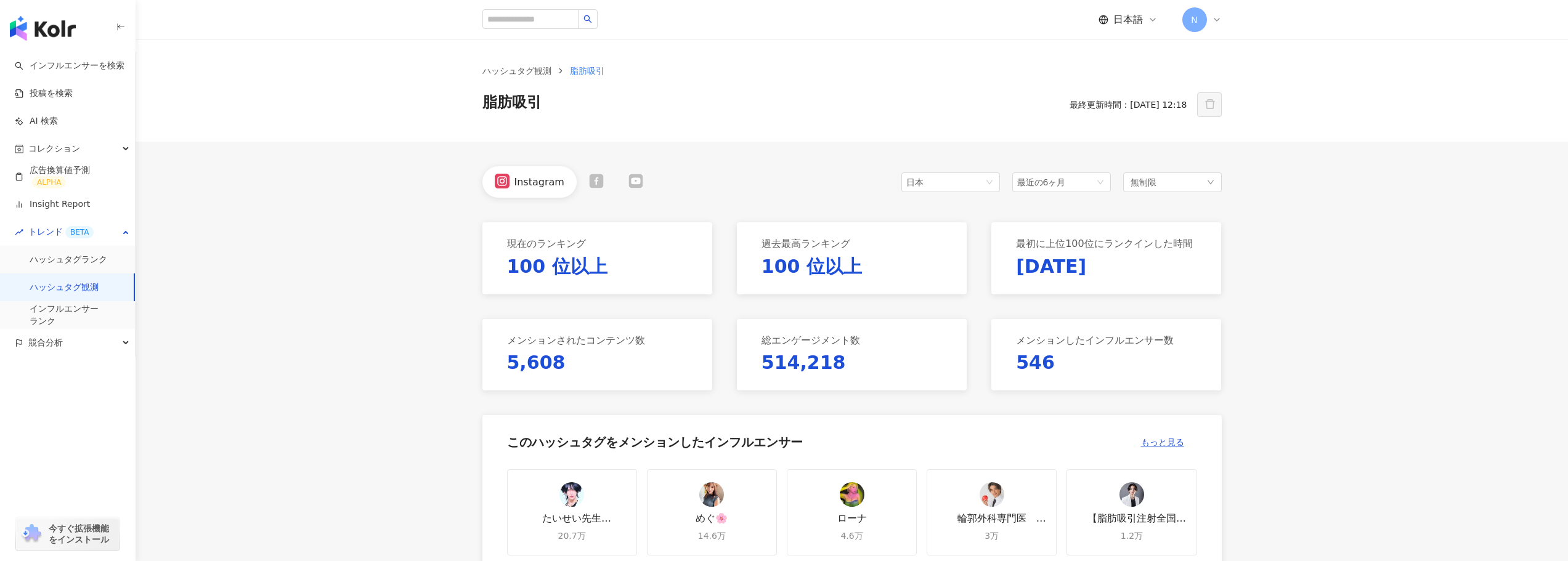
click at [79, 340] on div "競合分析" at bounding box center [67, 342] width 135 height 28
click at [114, 393] on link "キーワードメンション分析" at bounding box center [77, 398] width 96 height 24
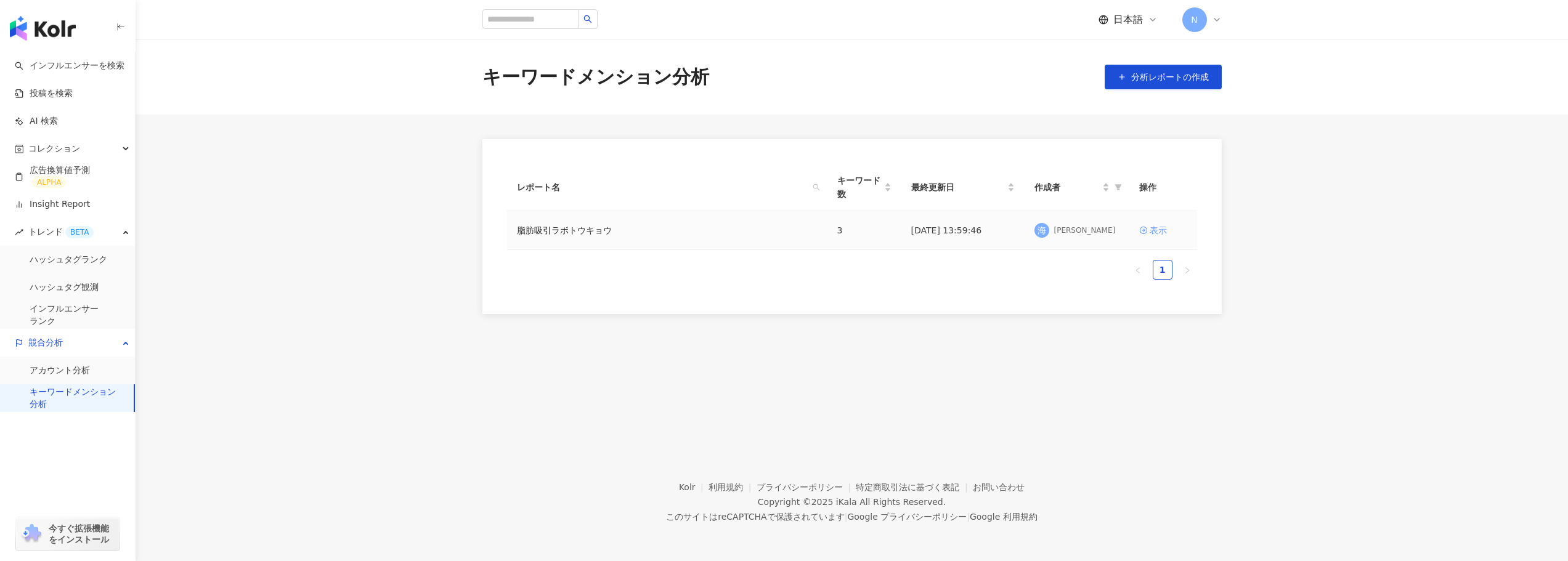
click at [1144, 234] on icon at bounding box center [1143, 230] width 8 height 8
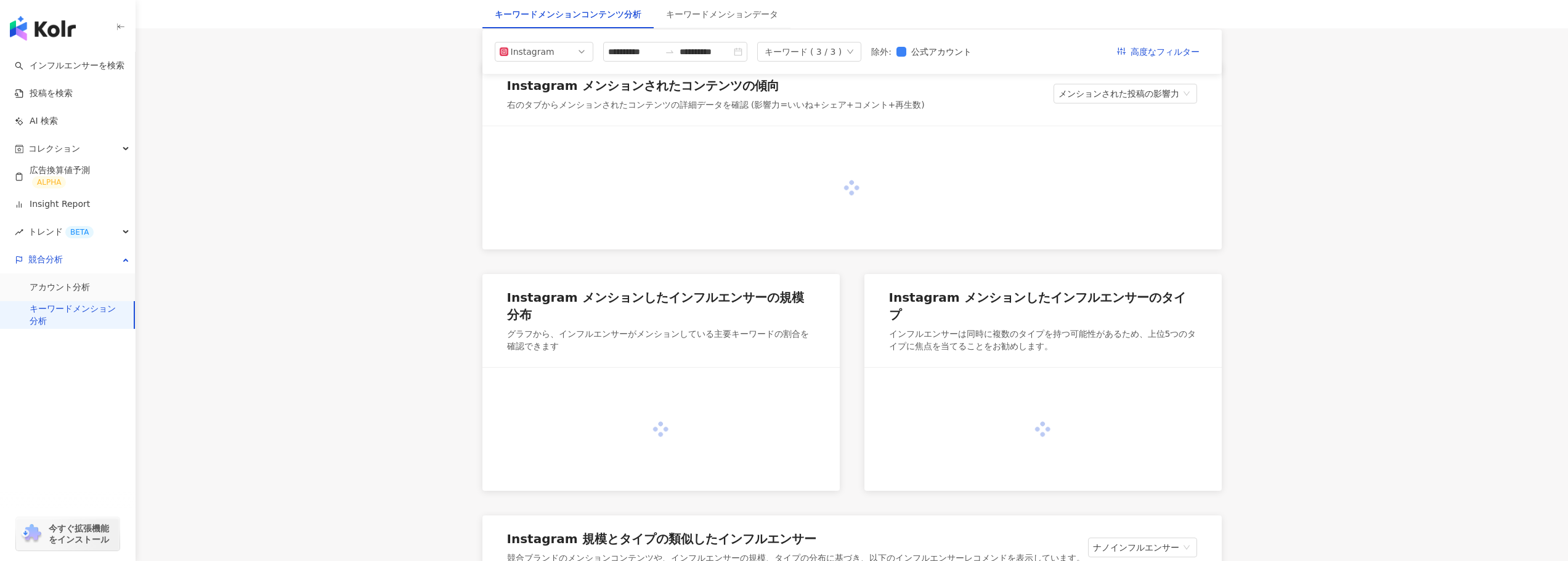
scroll to position [246, 0]
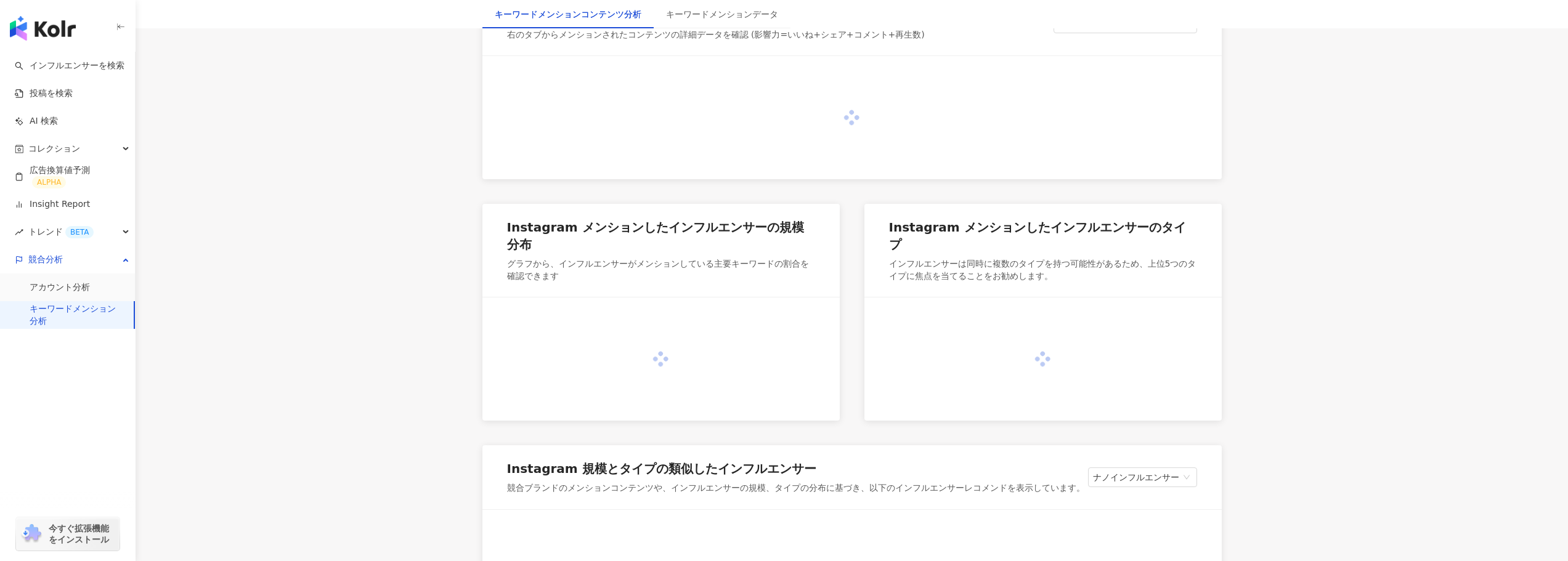
click at [363, 409] on main "**********" at bounding box center [851, 531] width 1432 height 1476
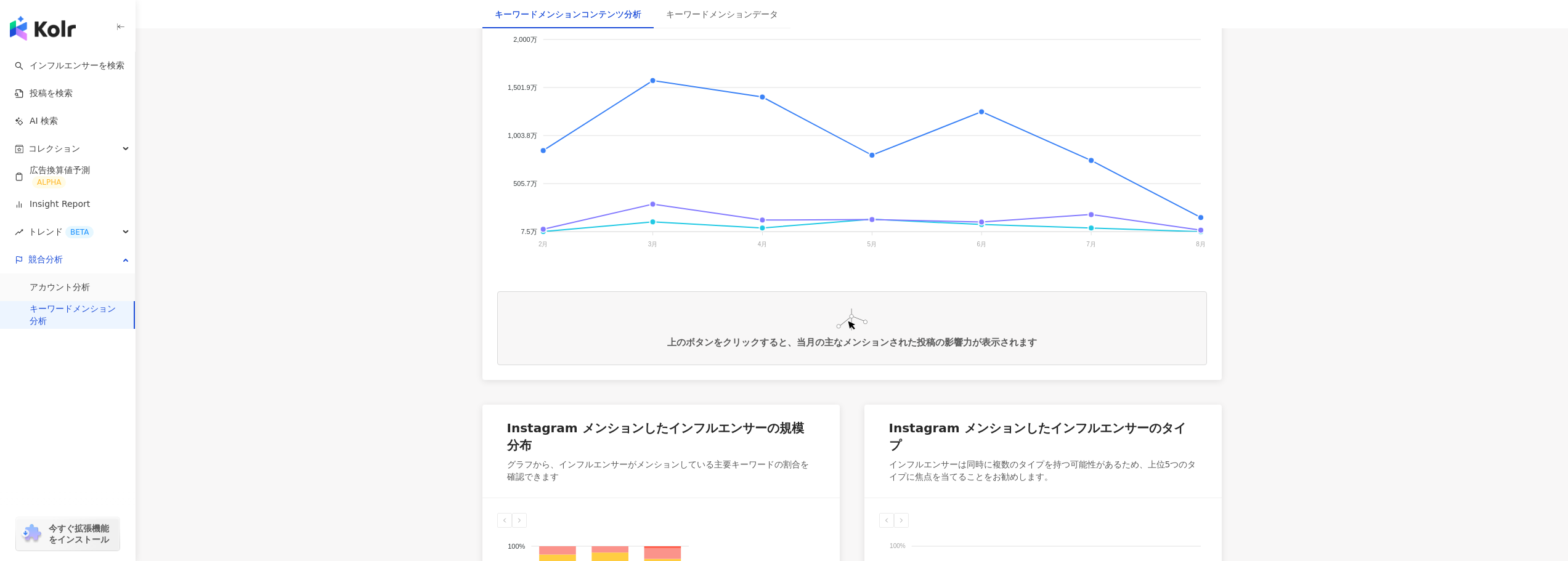
scroll to position [1035, 0]
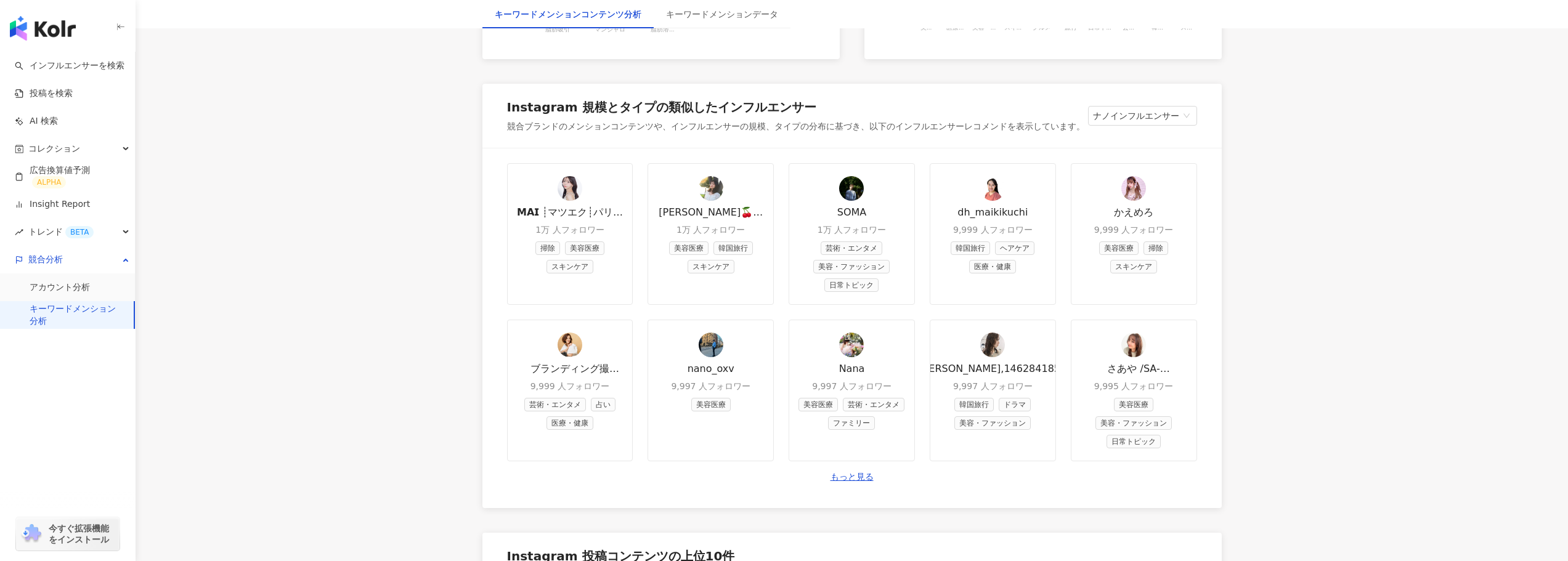
click at [433, 364] on main "**********" at bounding box center [851, 571] width 1432 height 3133
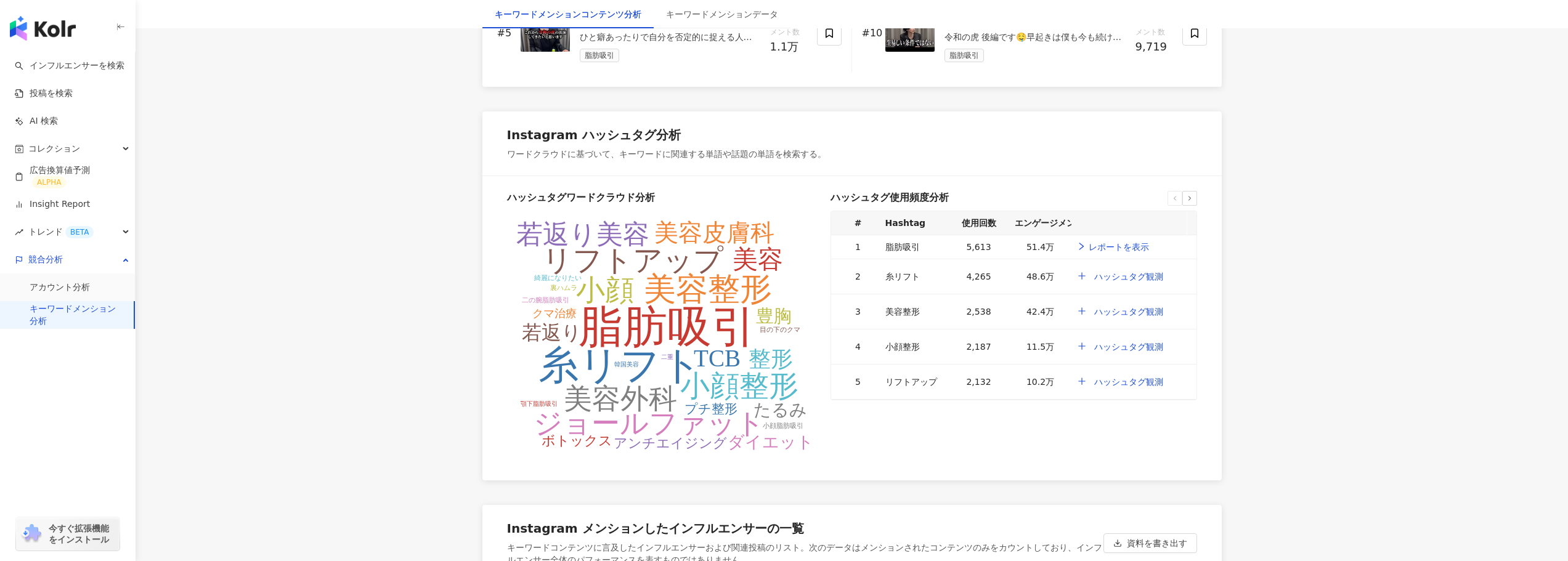
scroll to position [2019, 0]
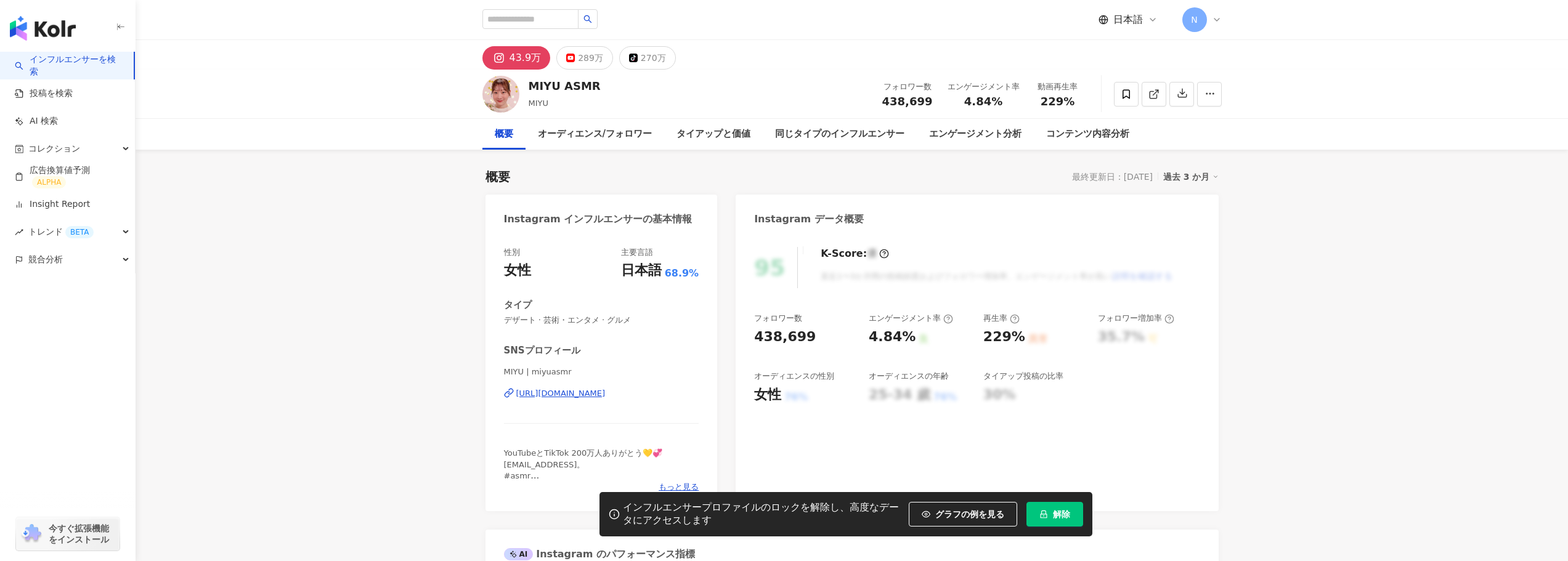
click at [66, 67] on link "インフルエンサーを検索" at bounding box center [70, 66] width 109 height 24
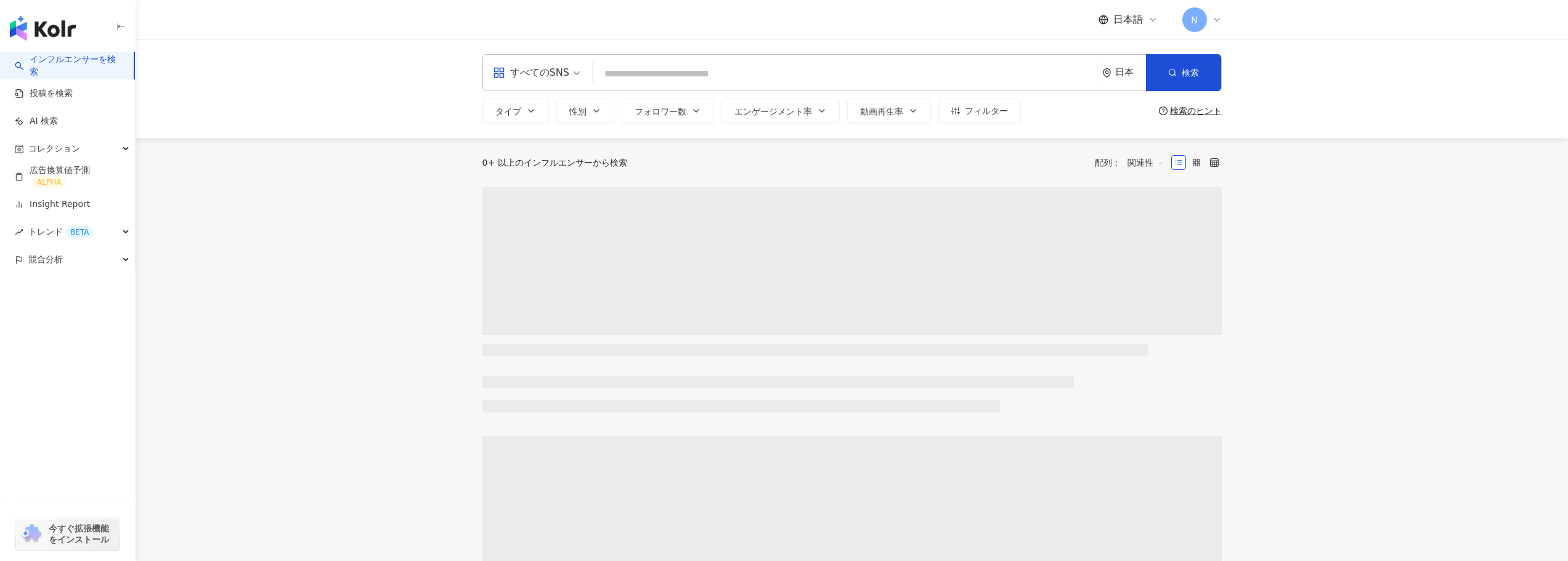
click at [629, 75] on input "search" at bounding box center [845, 74] width 494 height 24
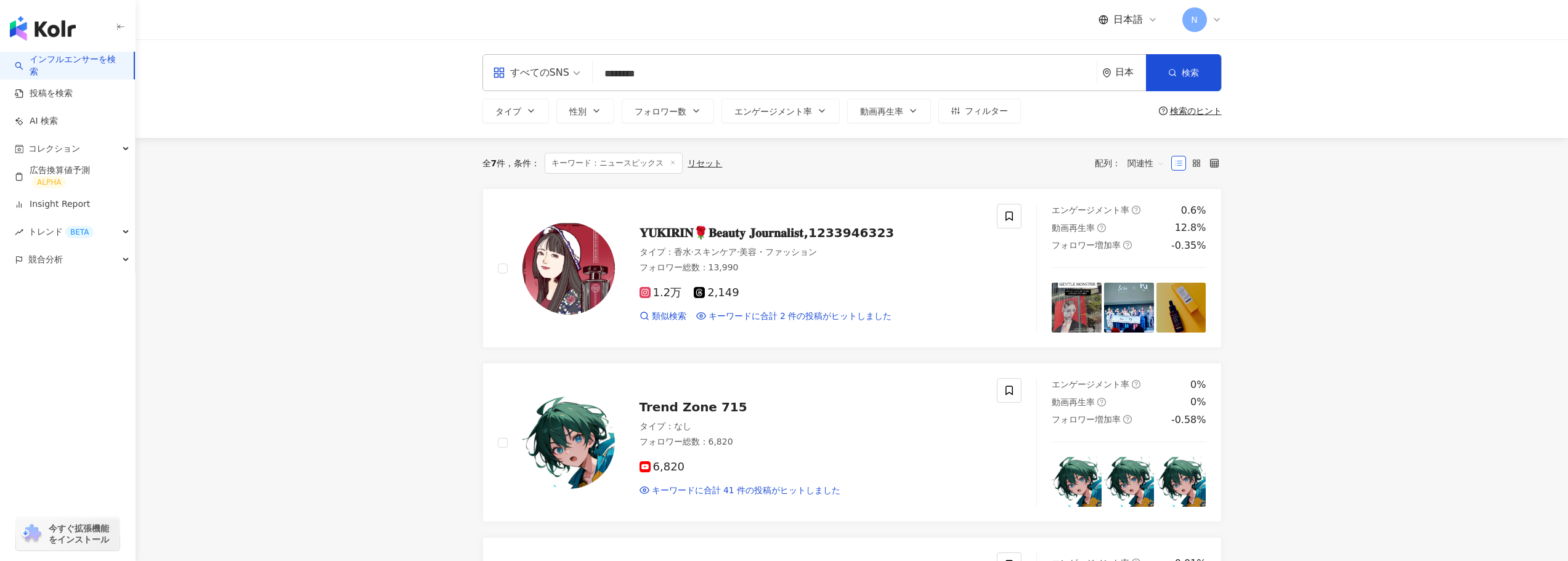
drag, startPoint x: 699, startPoint y: 72, endPoint x: 509, endPoint y: 71, distance: 190.0
click at [509, 71] on div "すべてのSNS ******** 日本 検索 keyword 名称や投稿に “ ニュースピックス ” のキーワードを含むインフルエンサー" at bounding box center [852, 73] width 739 height 37
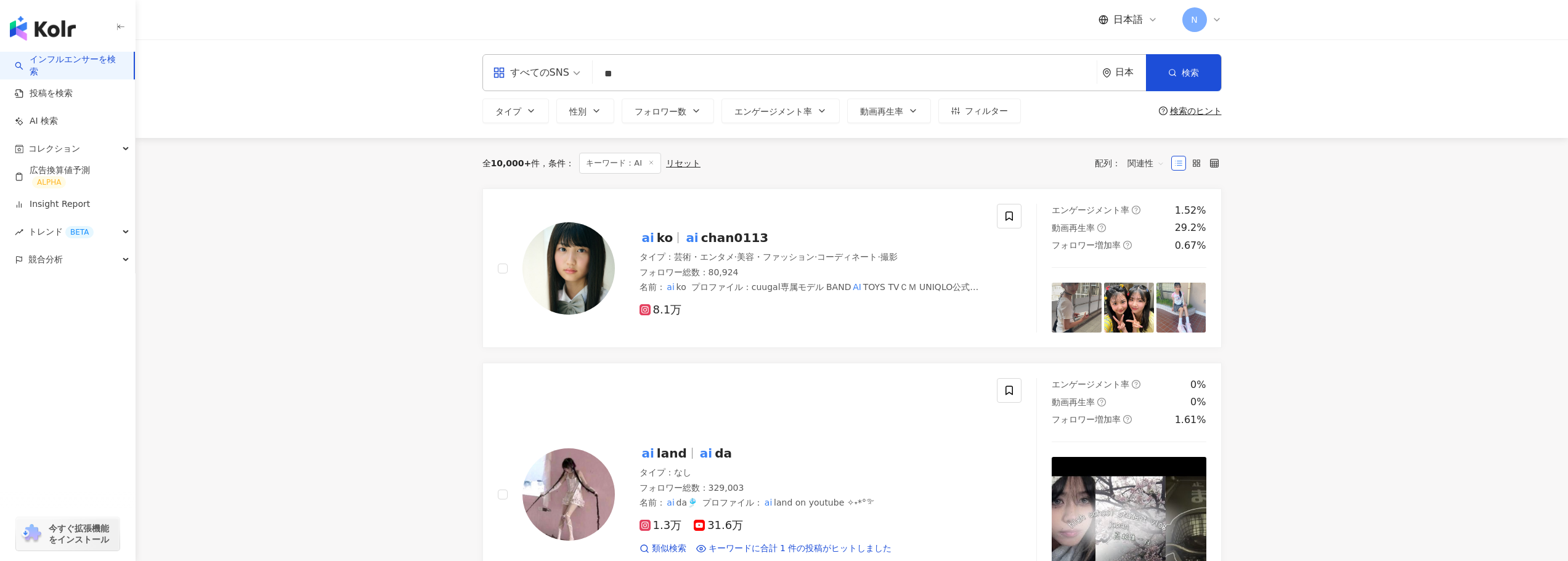
type input "**"
click at [663, 73] on input "**" at bounding box center [845, 74] width 494 height 24
click at [693, 130] on span "・半導体" at bounding box center [705, 127] width 34 height 10
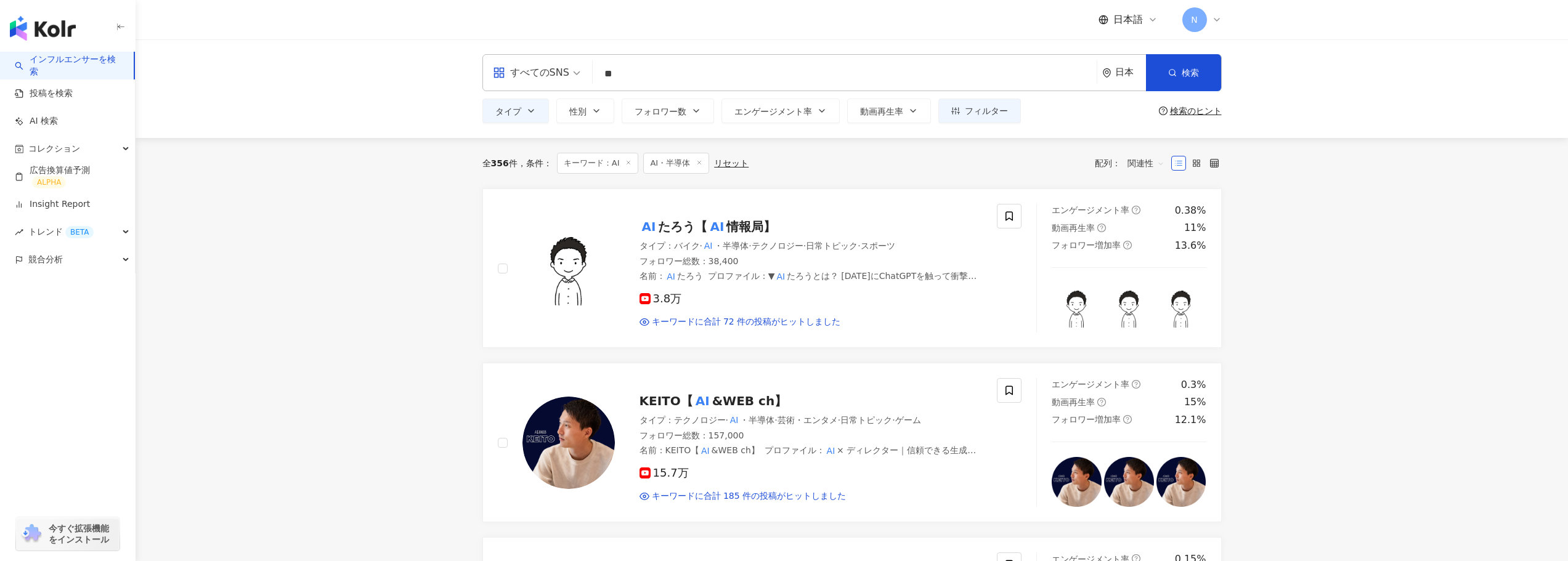
click at [704, 396] on mark "AI" at bounding box center [702, 401] width 19 height 19
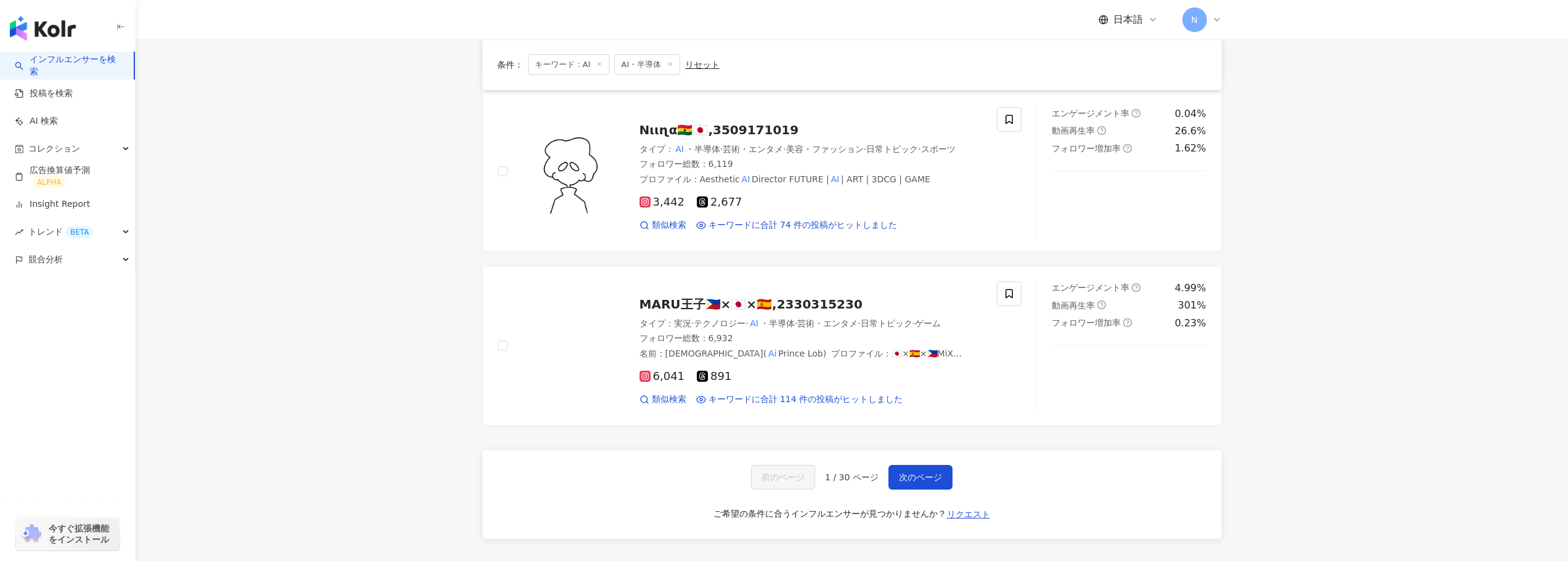
scroll to position [2032, 0]
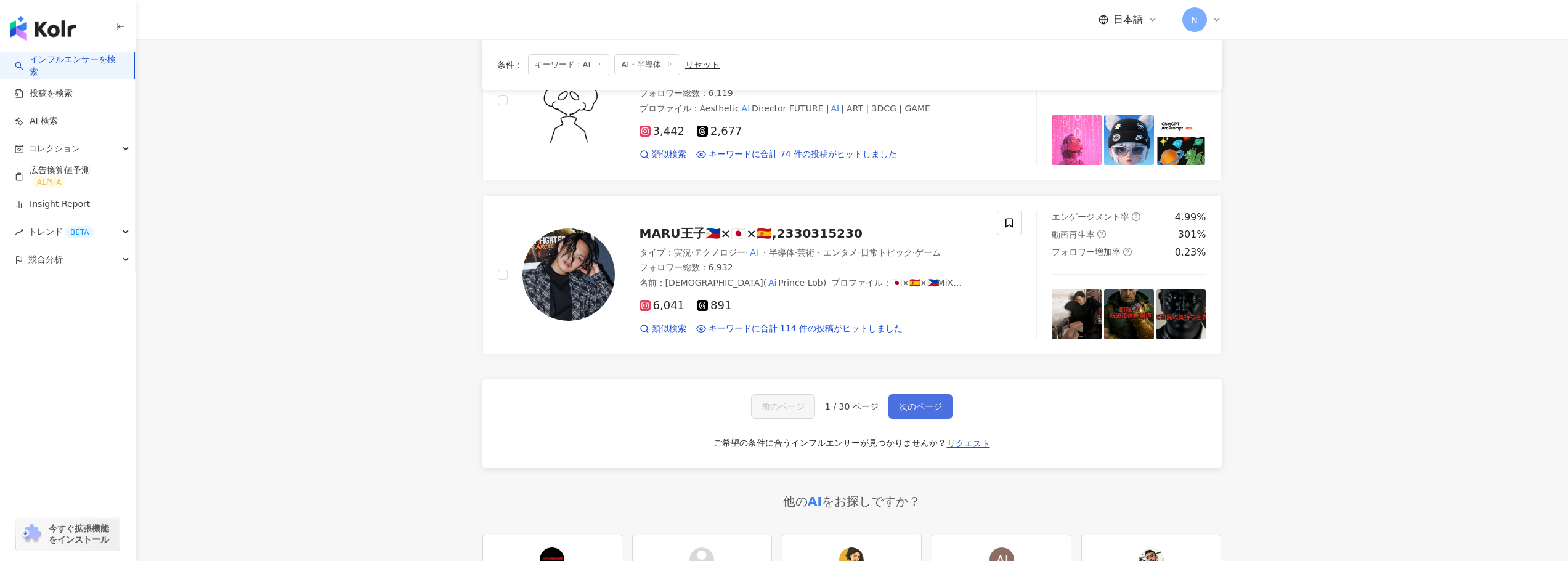
click at [918, 401] on span "次のページ" at bounding box center [920, 406] width 43 height 10
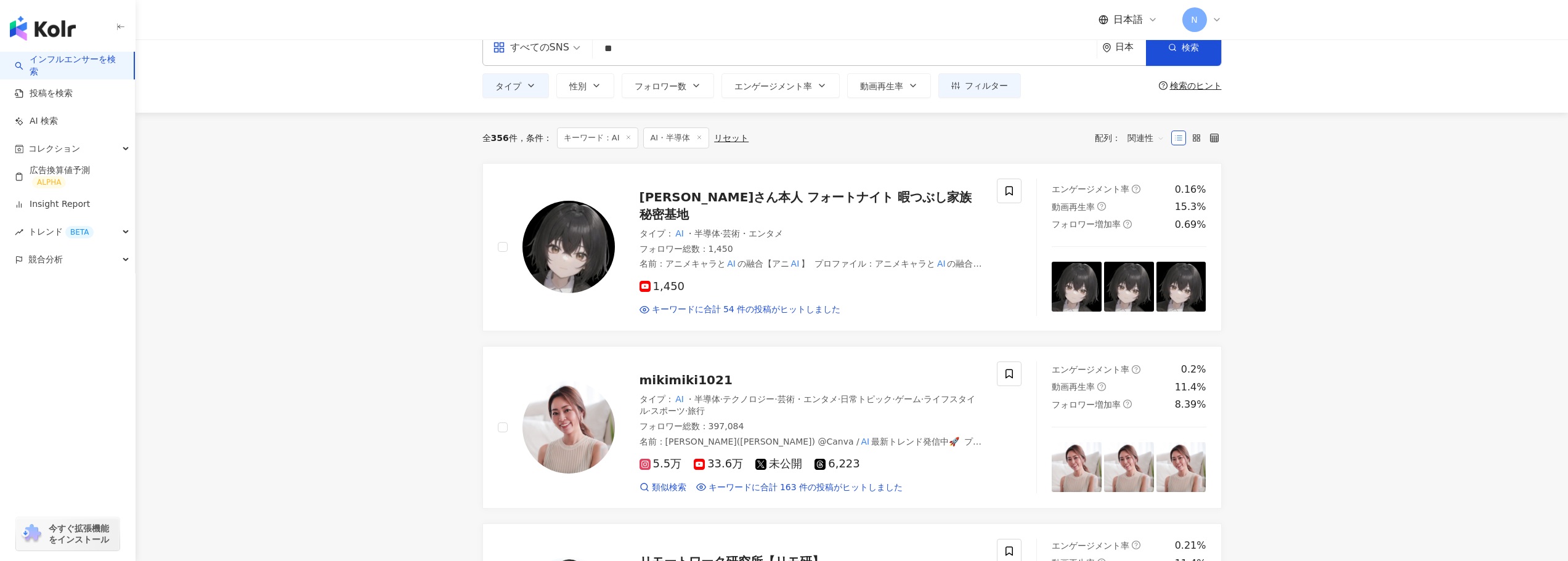
scroll to position [0, 0]
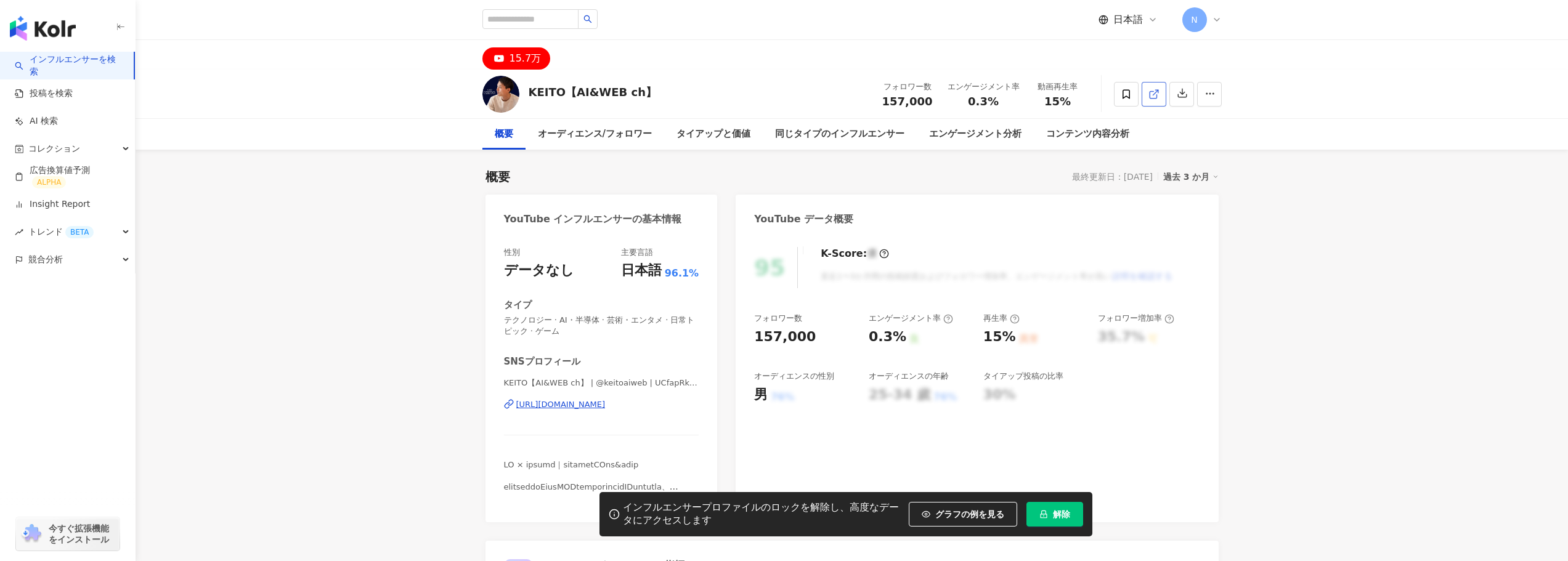
click at [1146, 92] on link at bounding box center [1153, 93] width 24 height 24
